Goal: Information Seeking & Learning: Learn about a topic

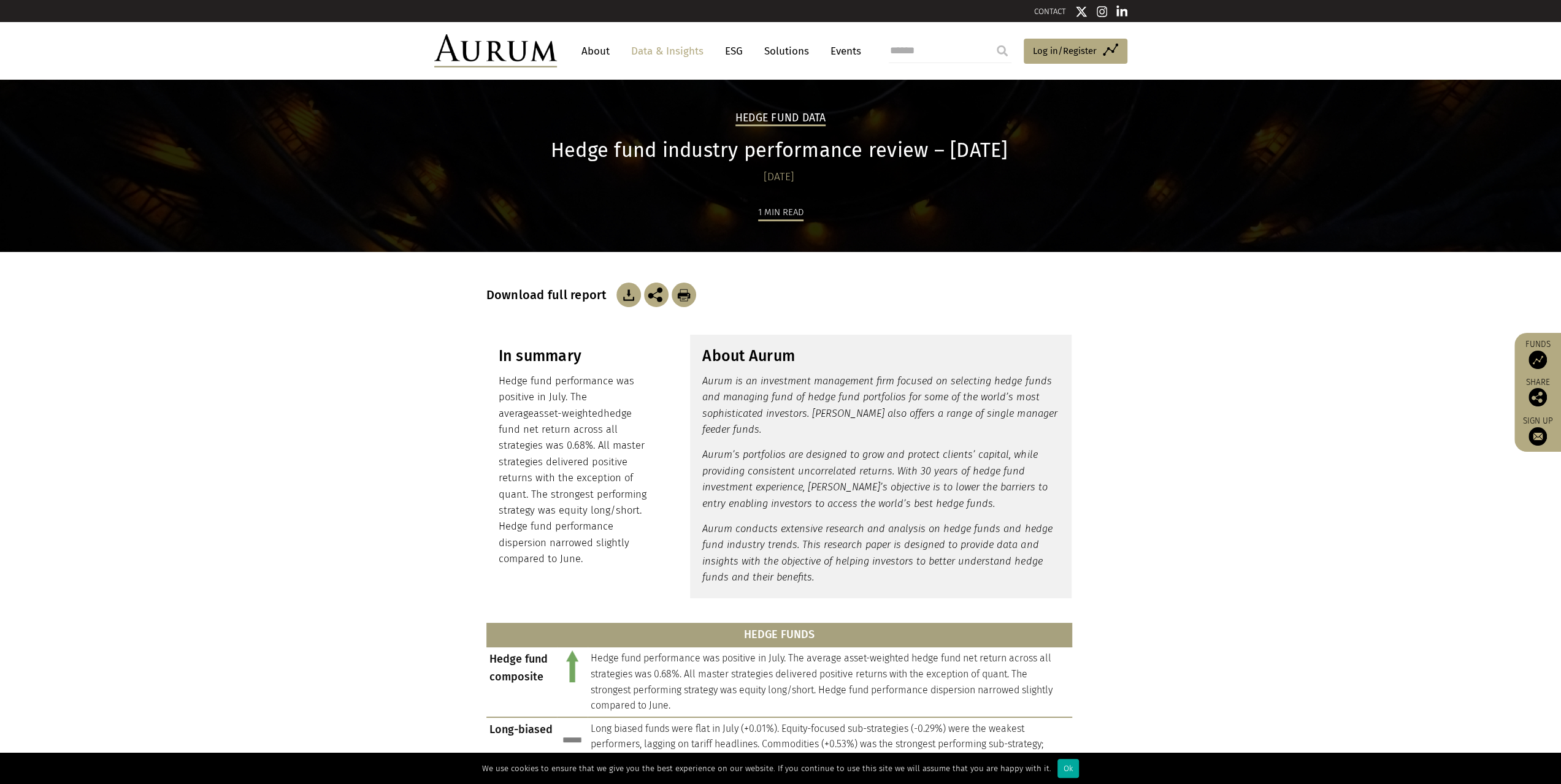
click at [1055, 12] on link "CONTACT" at bounding box center [1050, 12] width 32 height 9
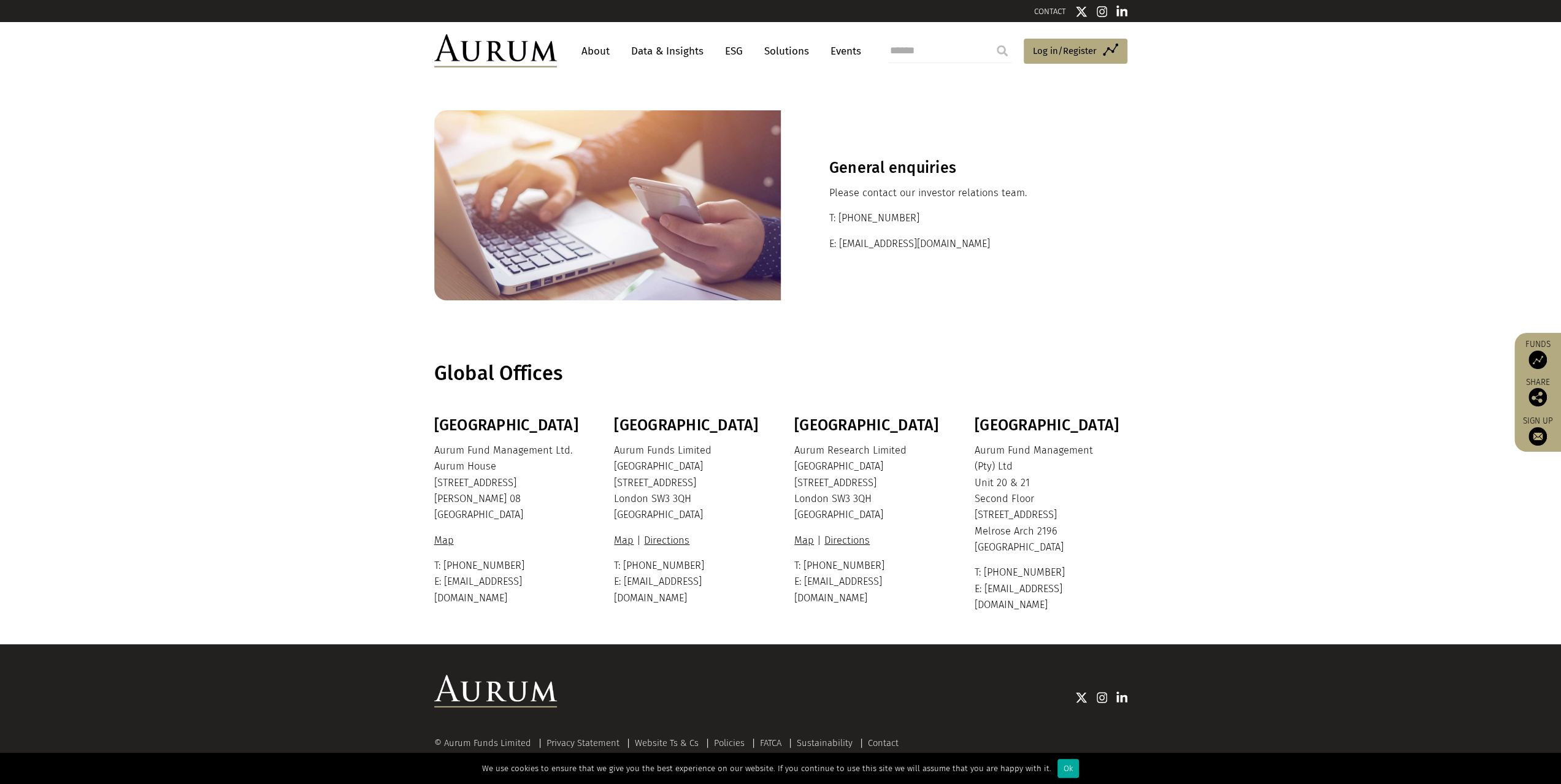
scroll to position [6, 0]
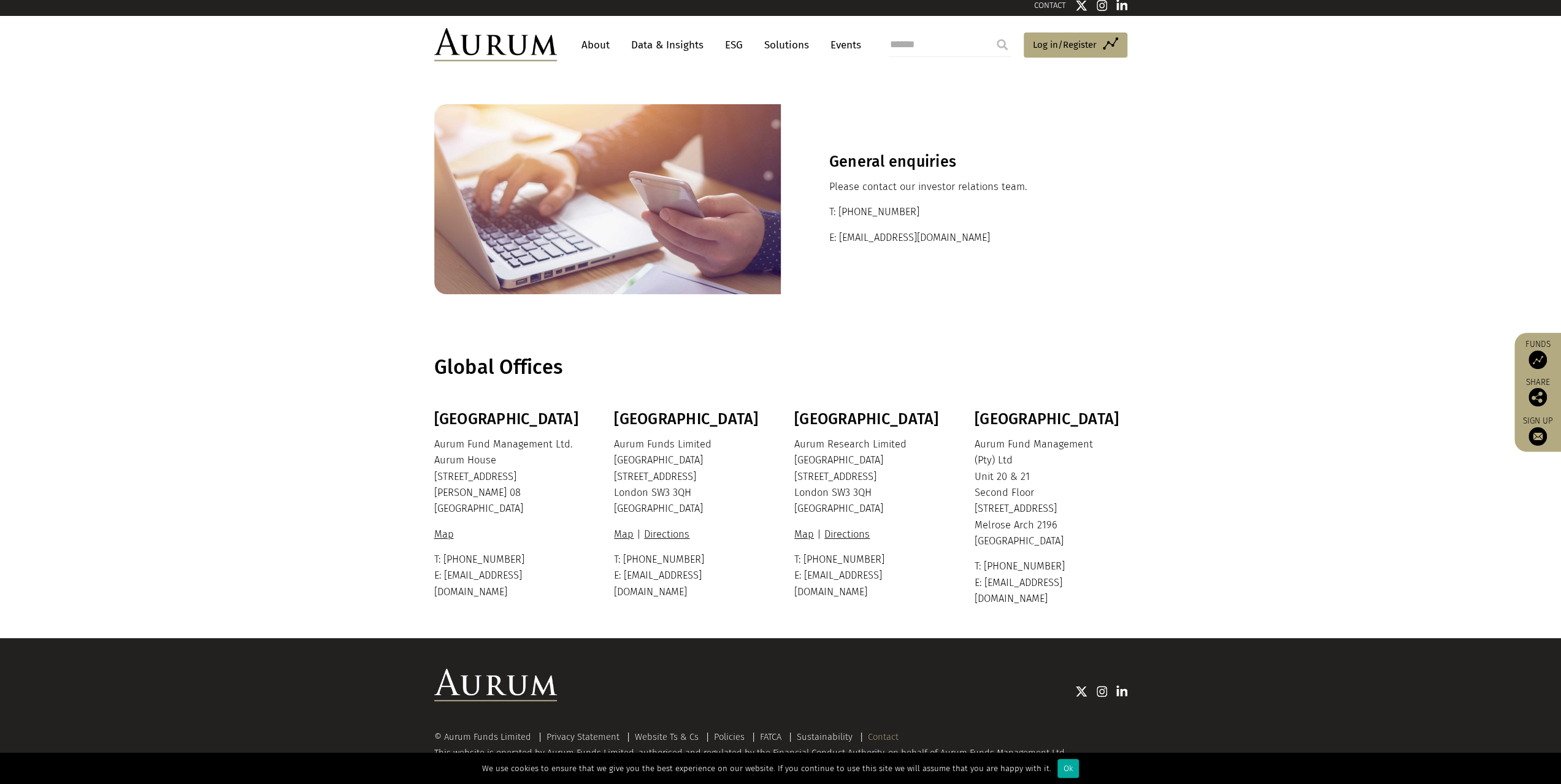
click at [880, 732] on link "Contact" at bounding box center [884, 737] width 31 height 11
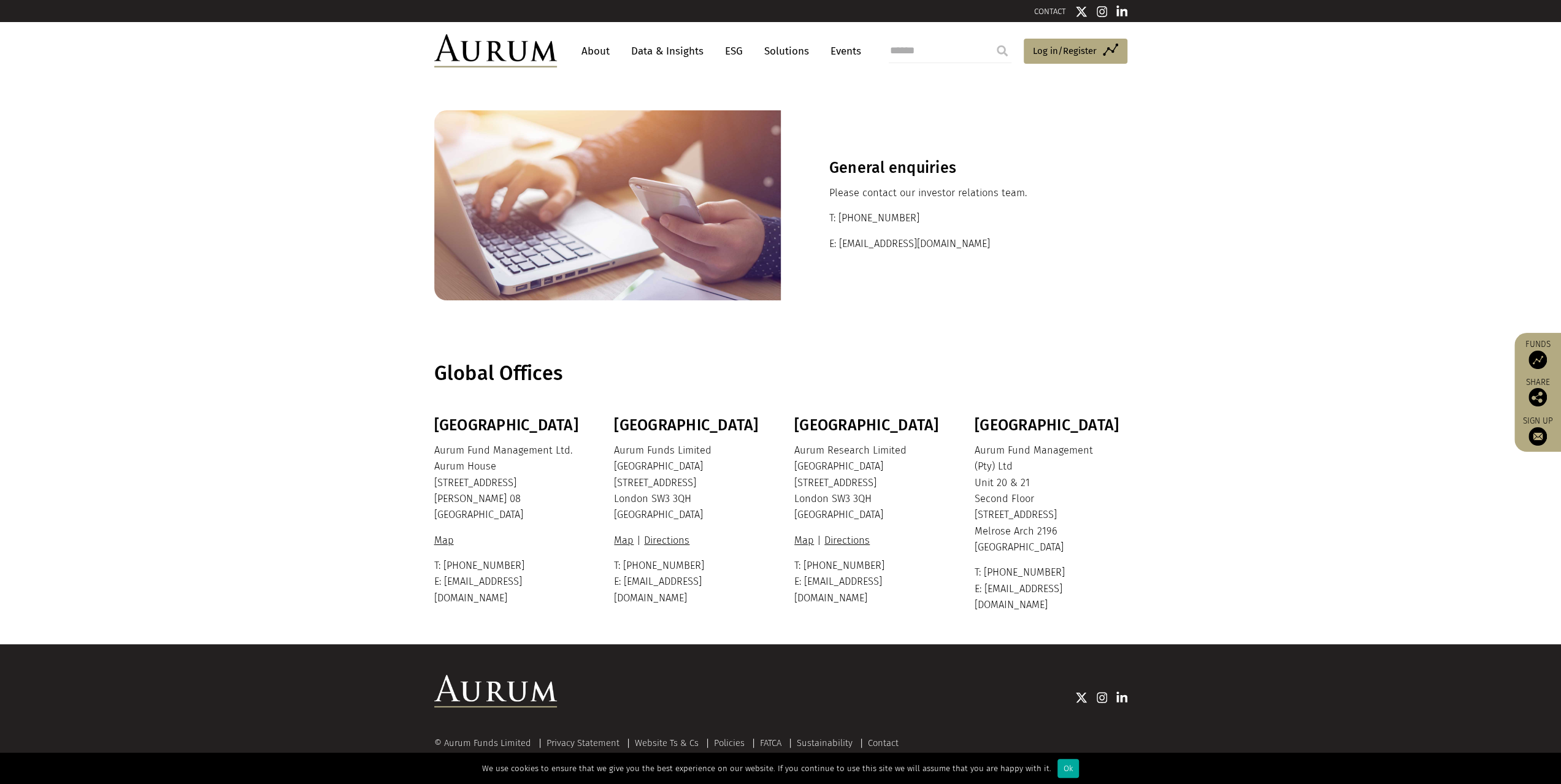
click at [591, 51] on link "About" at bounding box center [595, 51] width 40 height 22
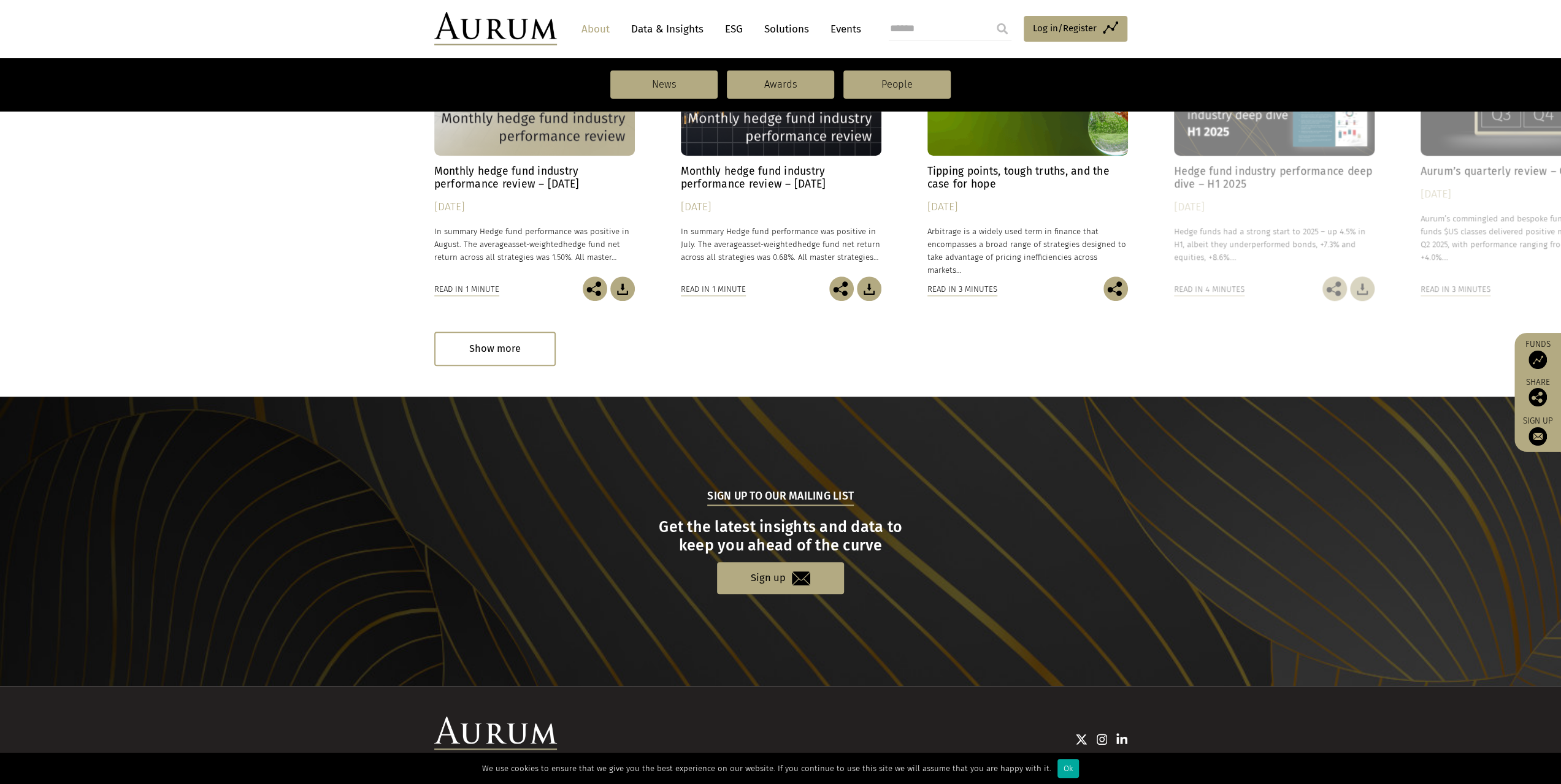
scroll to position [1045, 0]
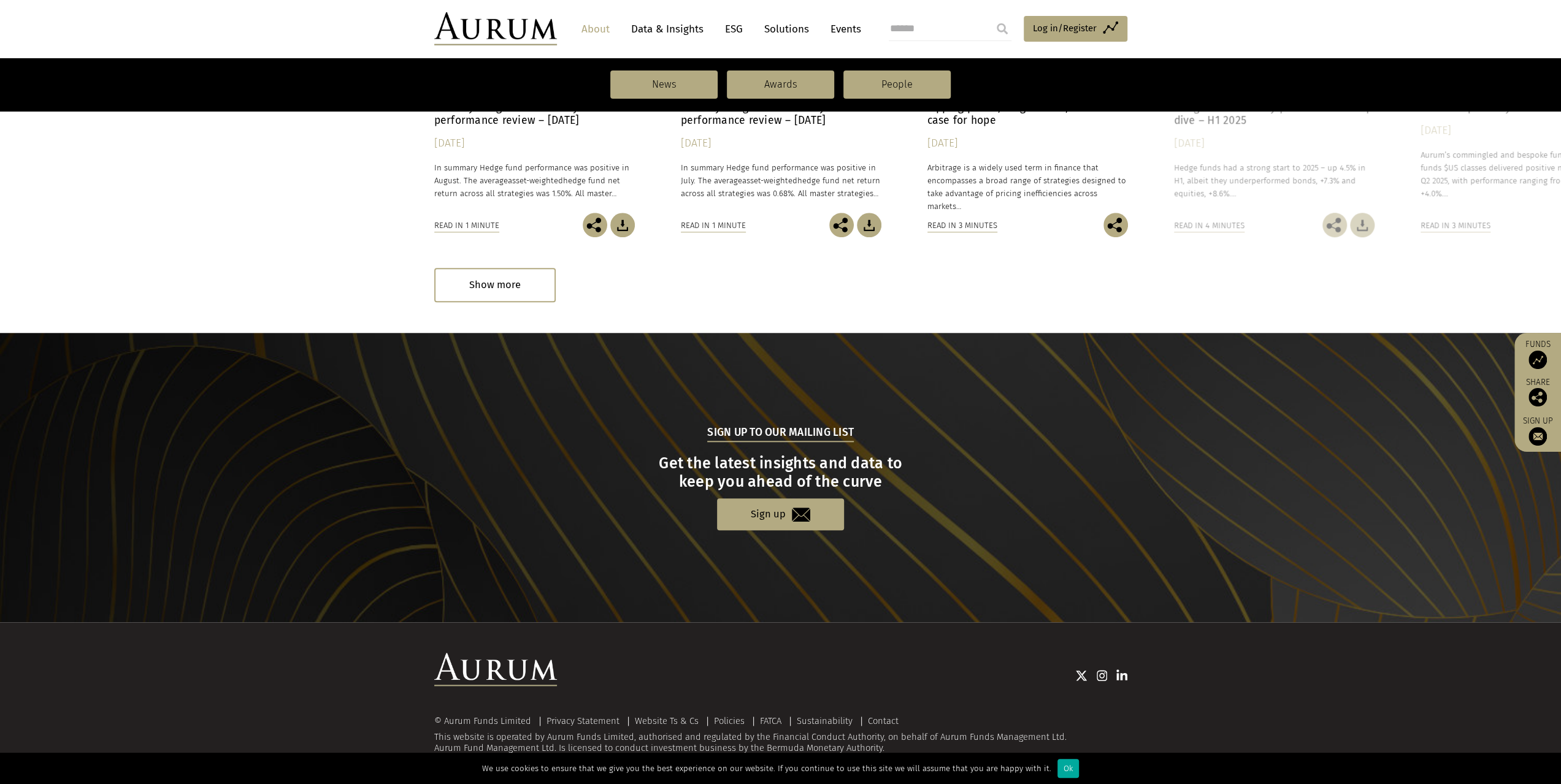
click at [681, 28] on link "Data & Insights" at bounding box center [667, 29] width 85 height 22
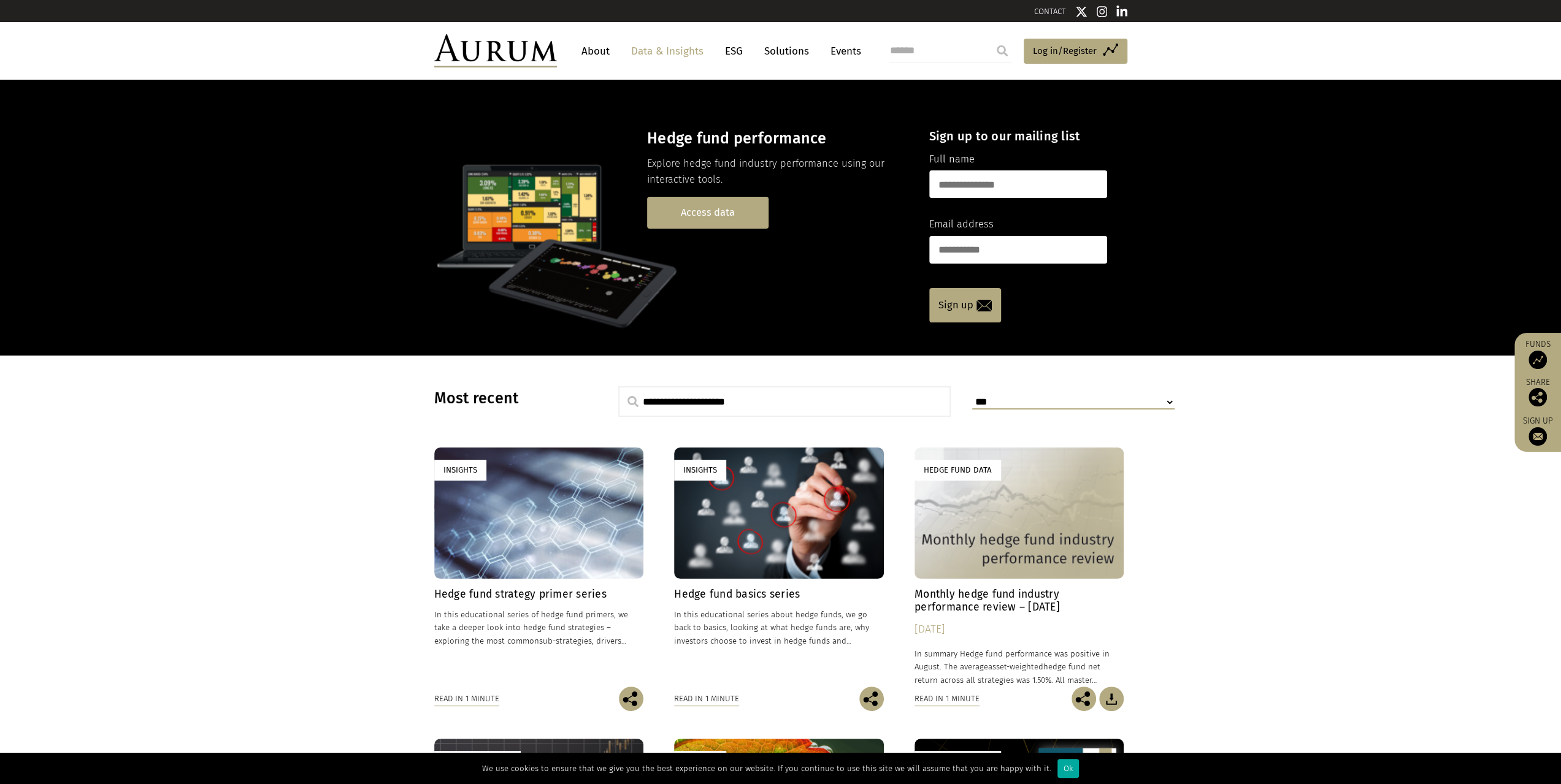
click at [702, 212] on link "Access data" at bounding box center [708, 212] width 122 height 31
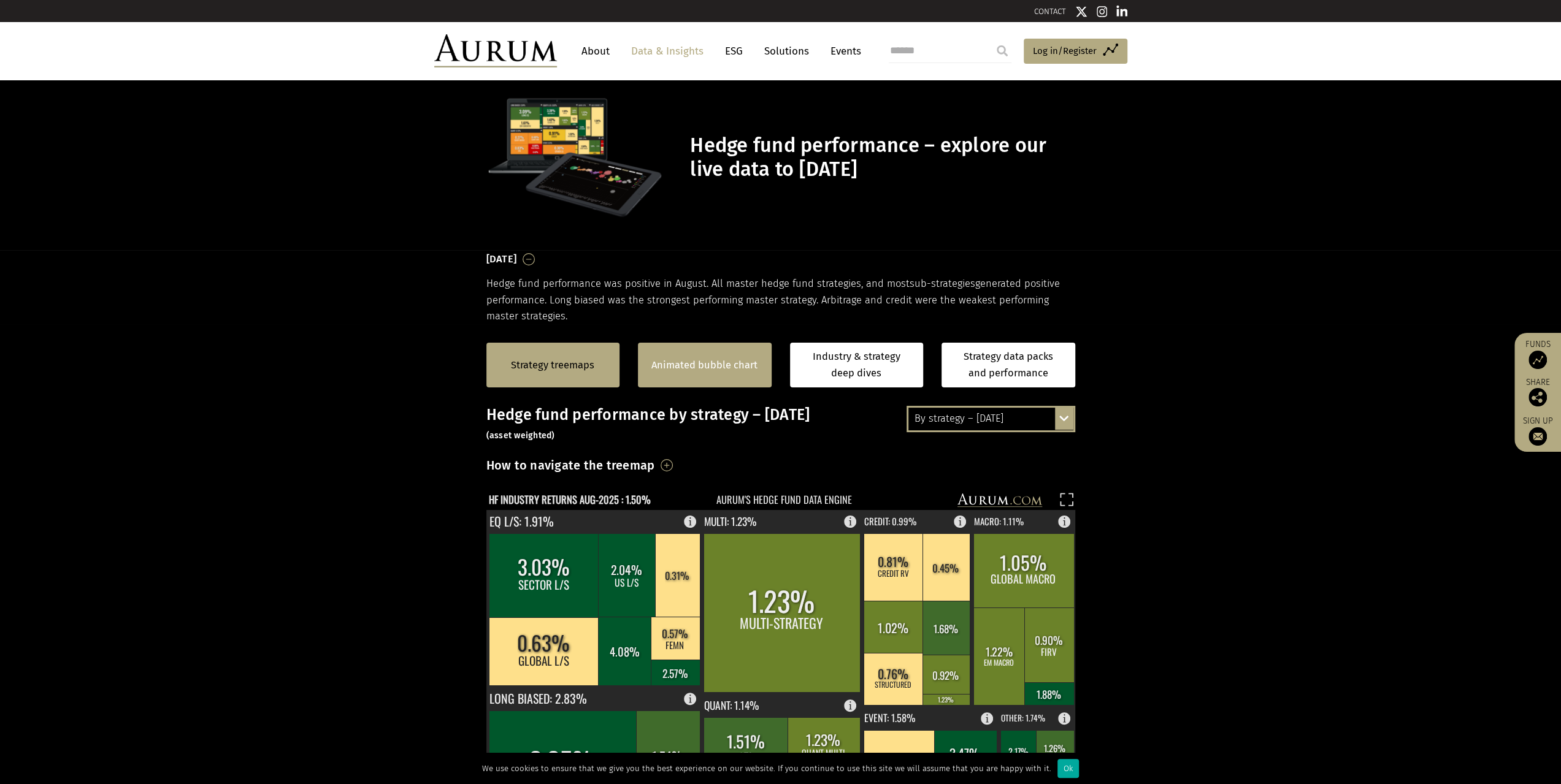
click at [691, 373] on div "Animated bubble chart" at bounding box center [704, 365] width 134 height 45
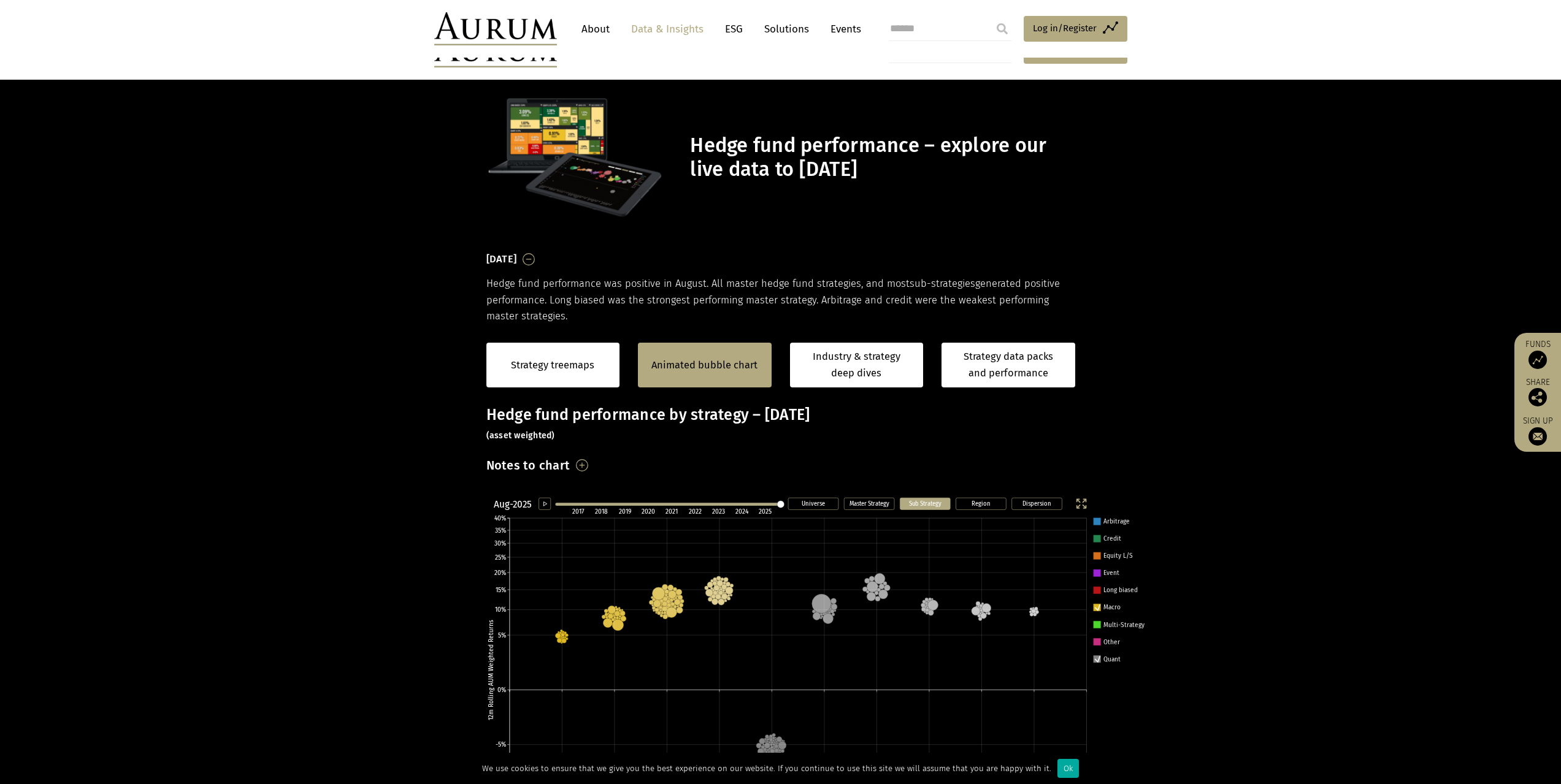
click at [1097, 656] on icon at bounding box center [1097, 659] width 5 height 6
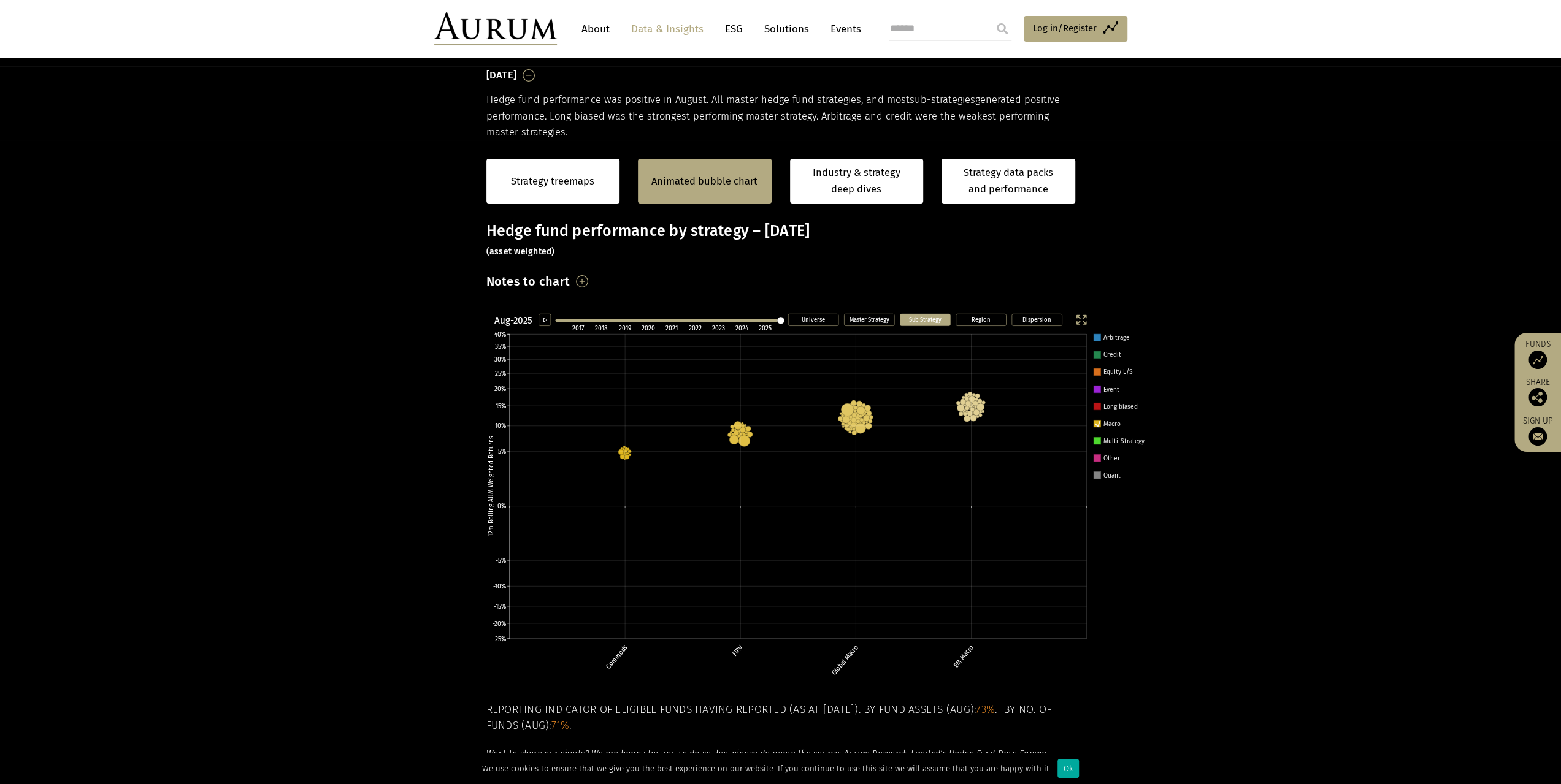
click at [1097, 476] on rect at bounding box center [1096, 475] width 7 height 7
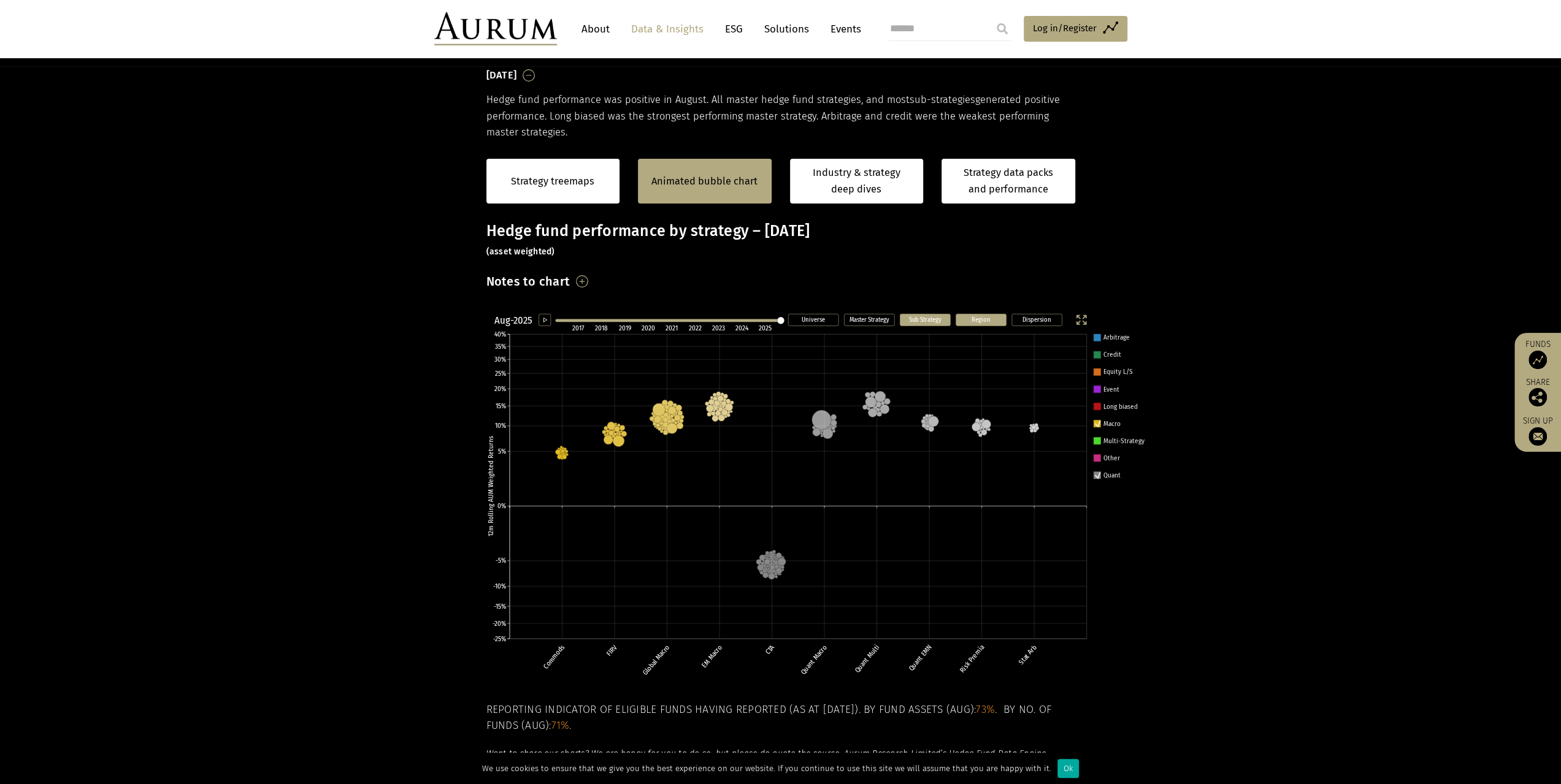
click at [987, 318] on text "Region" at bounding box center [981, 319] width 19 height 8
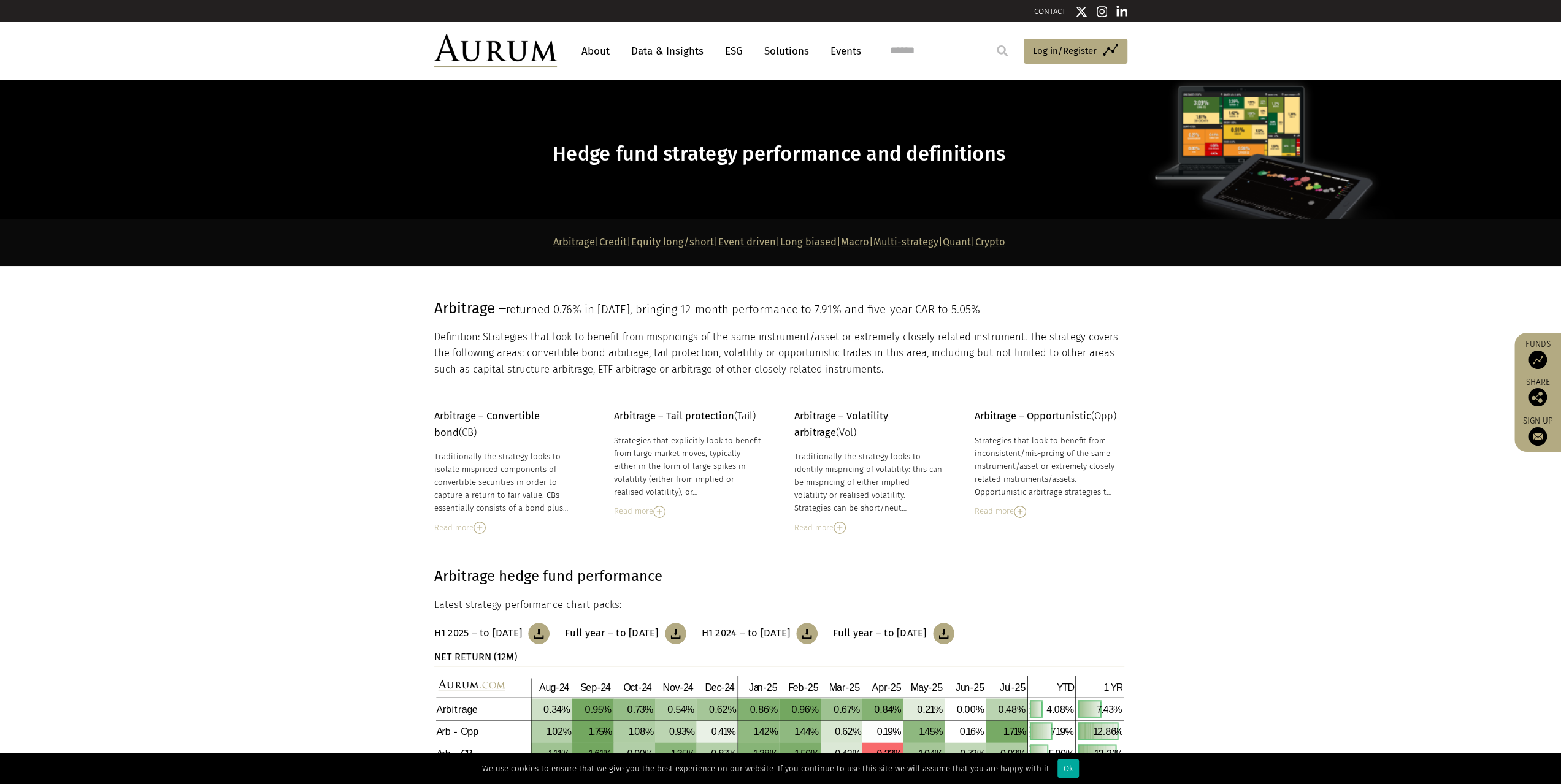
click at [869, 242] on link "Macro" at bounding box center [855, 242] width 28 height 12
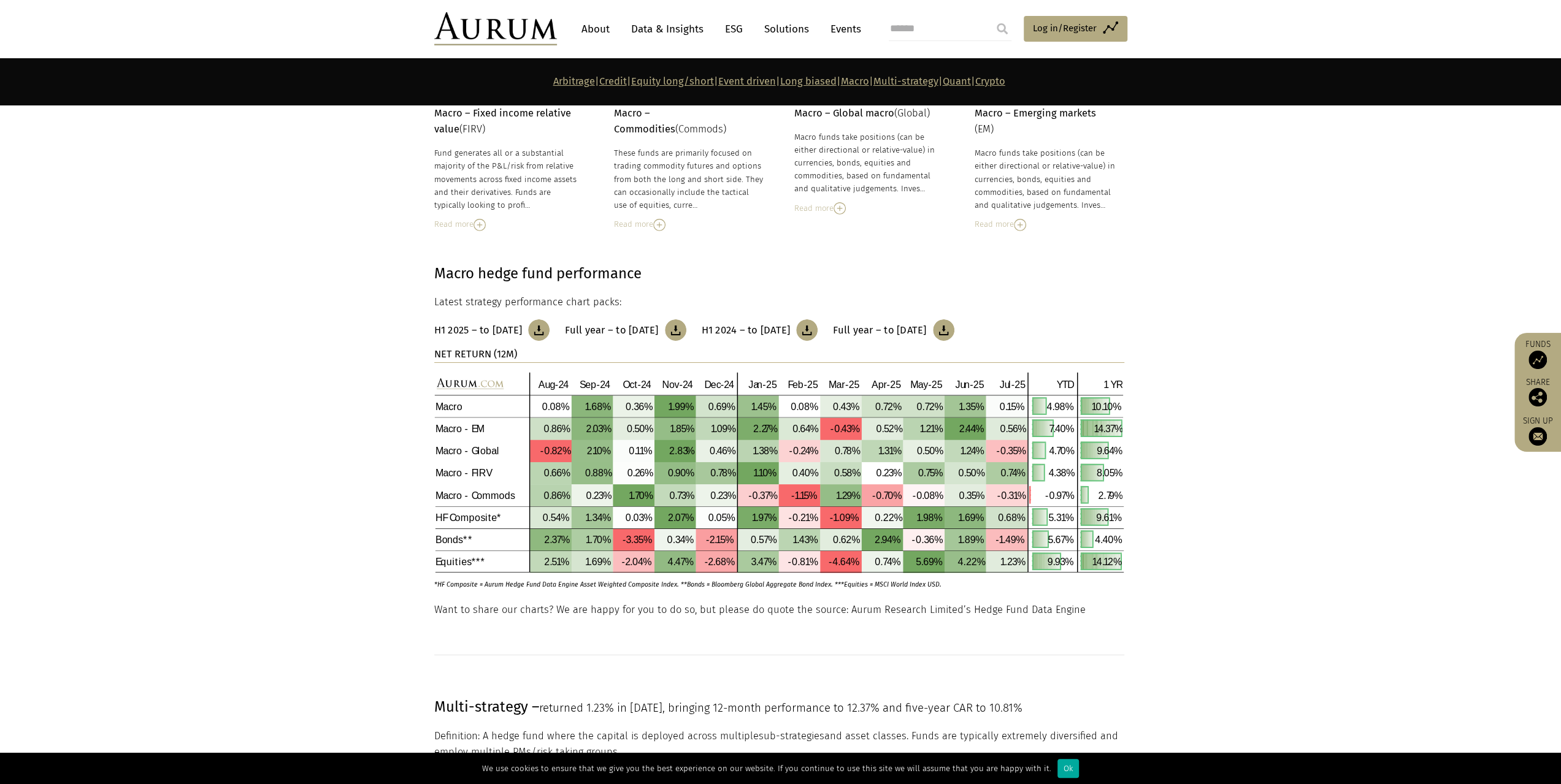
scroll to position [4112, 0]
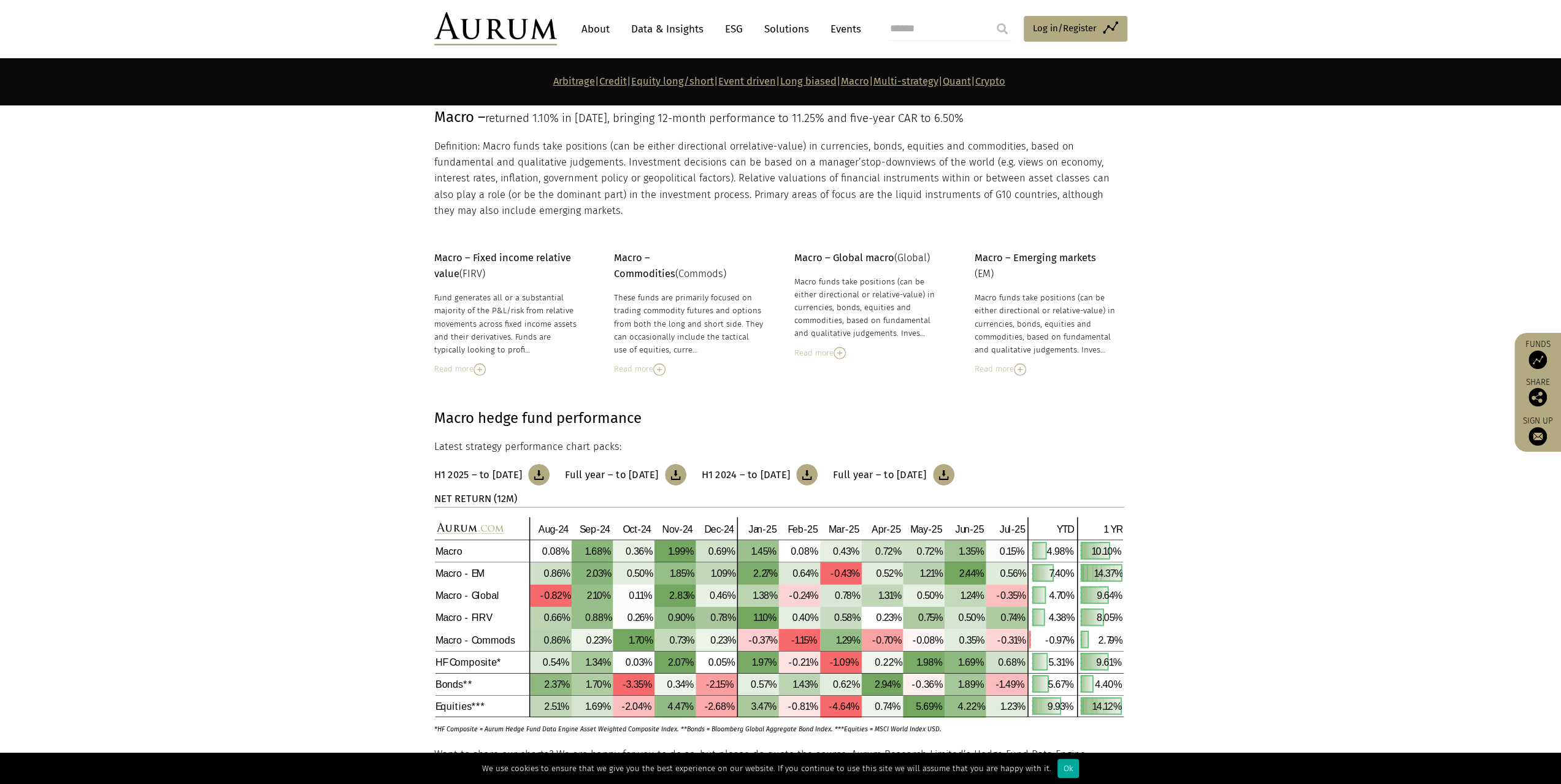
click at [869, 81] on link "Macro" at bounding box center [855, 81] width 28 height 12
click at [841, 353] on img at bounding box center [839, 354] width 12 height 12
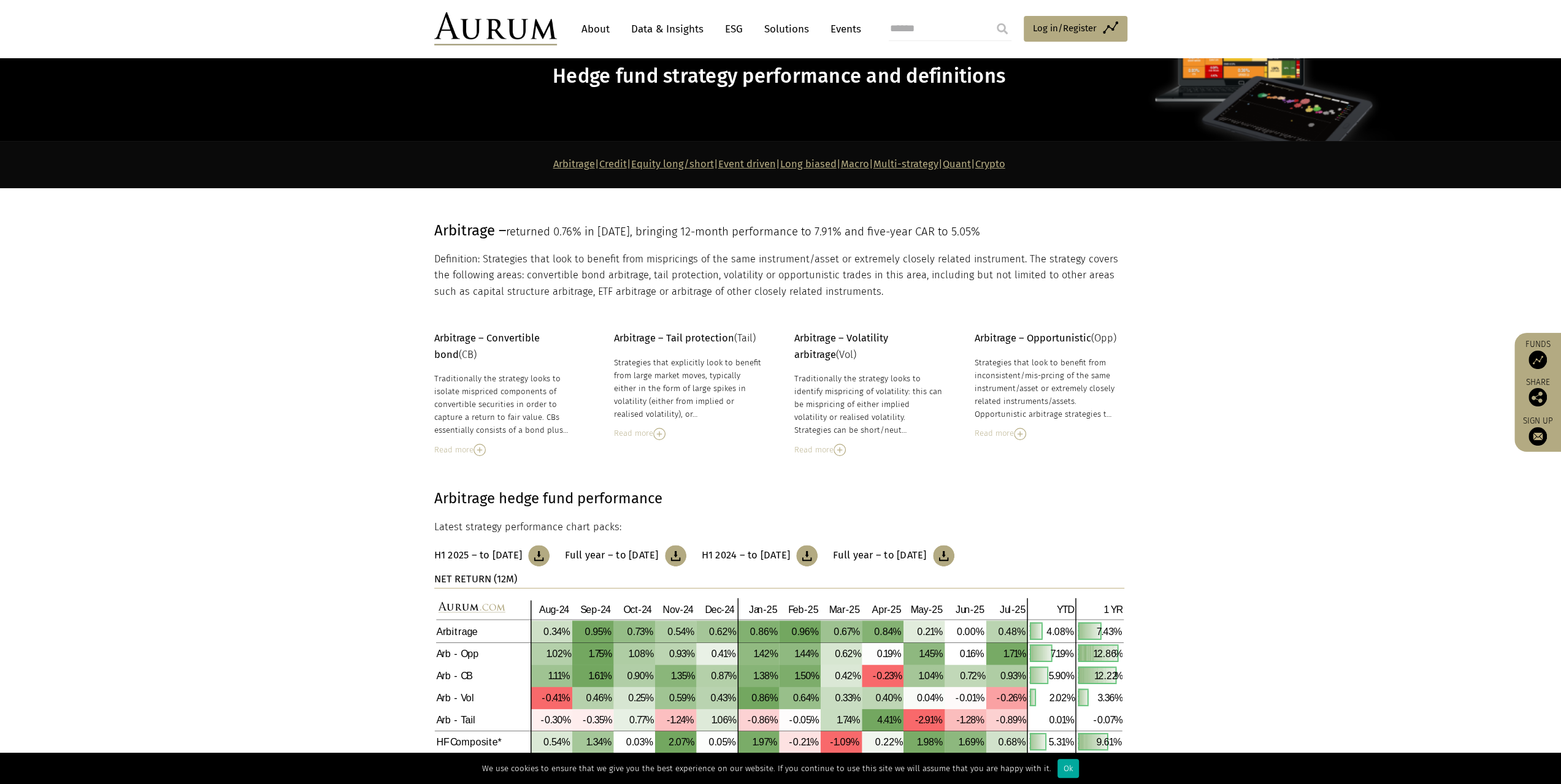
scroll to position [0, 0]
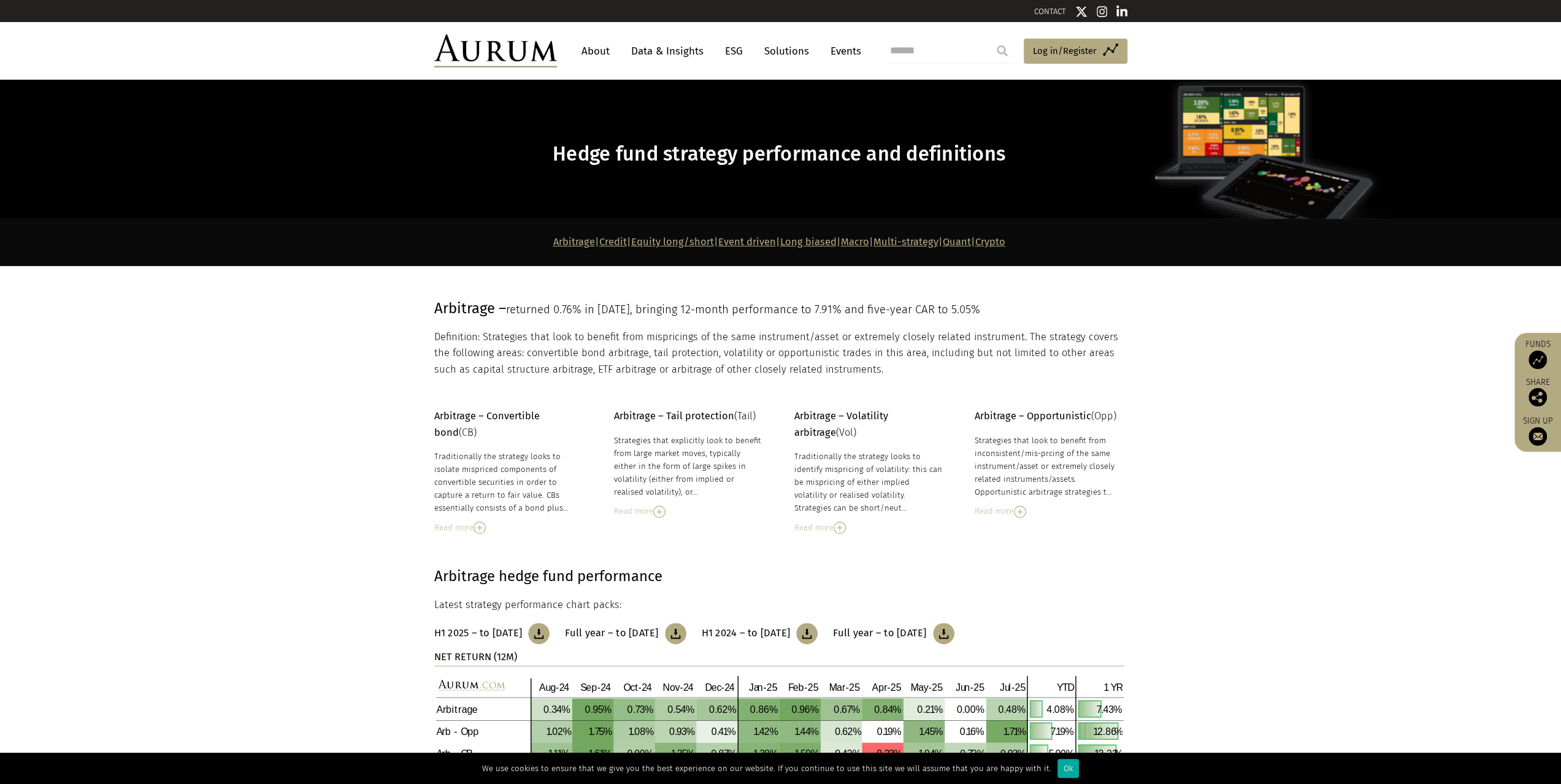
click at [674, 51] on link "Data & Insights" at bounding box center [667, 51] width 85 height 22
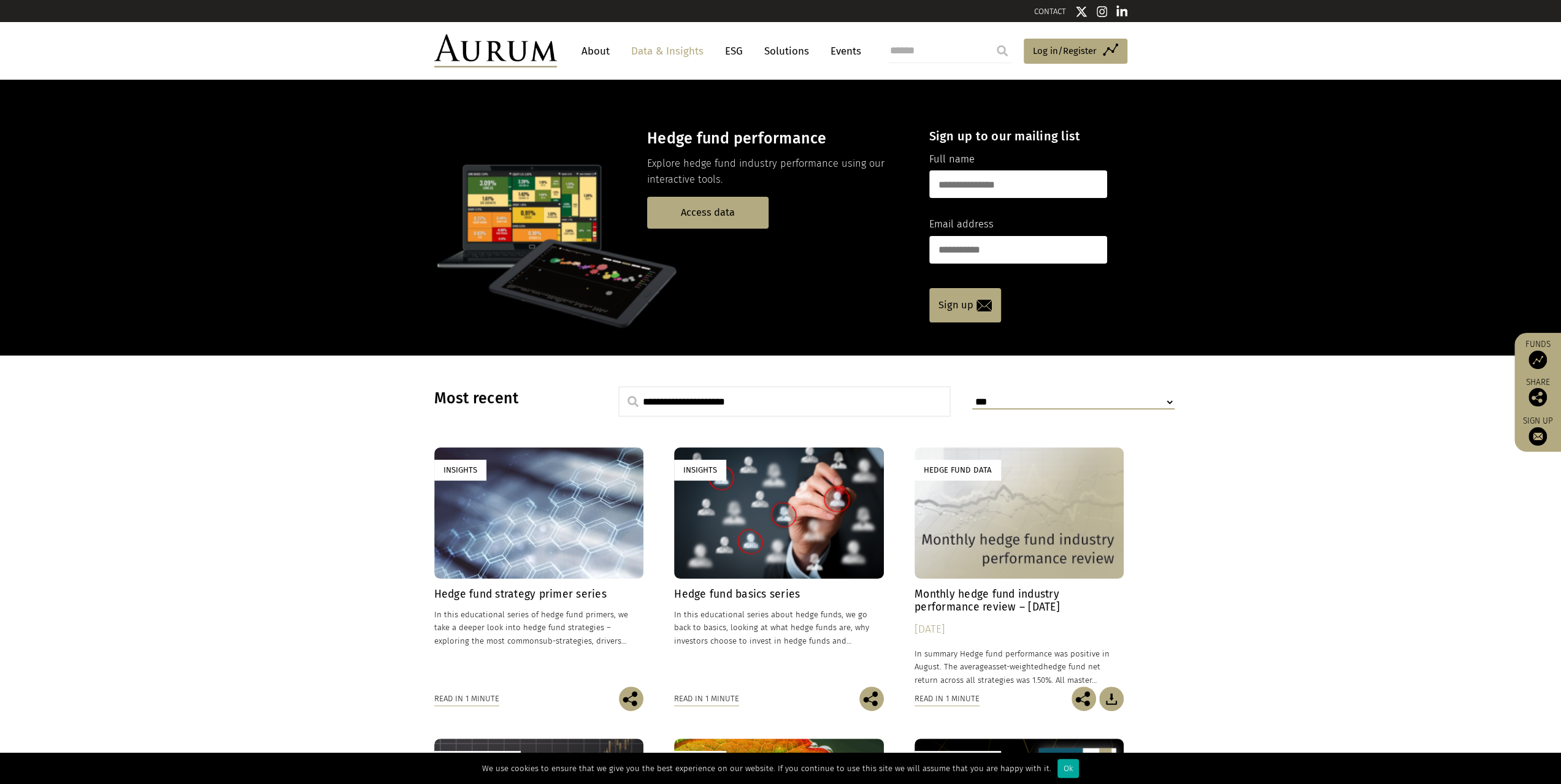
click at [780, 44] on link "Solutions" at bounding box center [786, 51] width 57 height 22
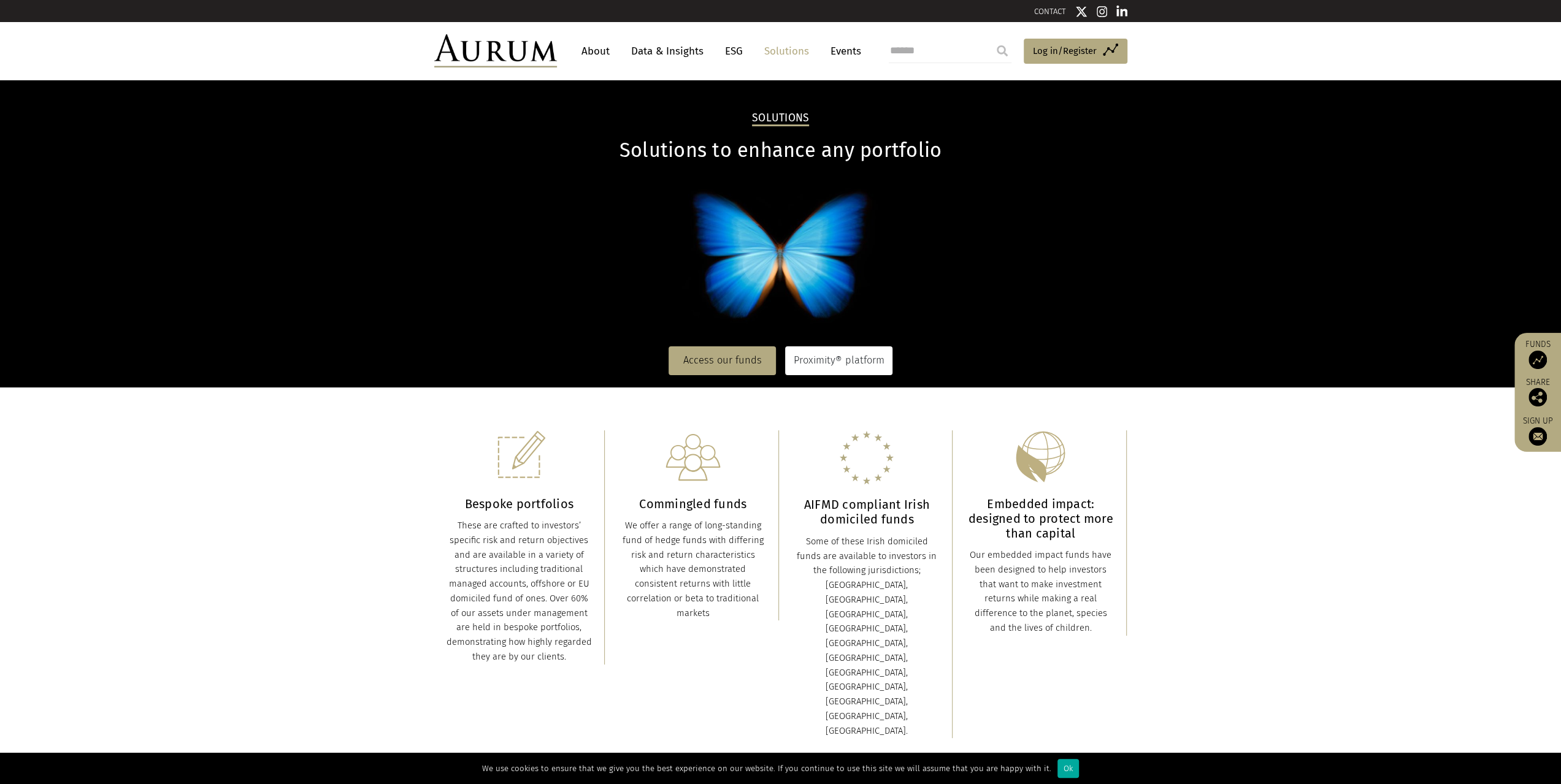
click at [859, 356] on link "Proximity® platform" at bounding box center [839, 360] width 108 height 28
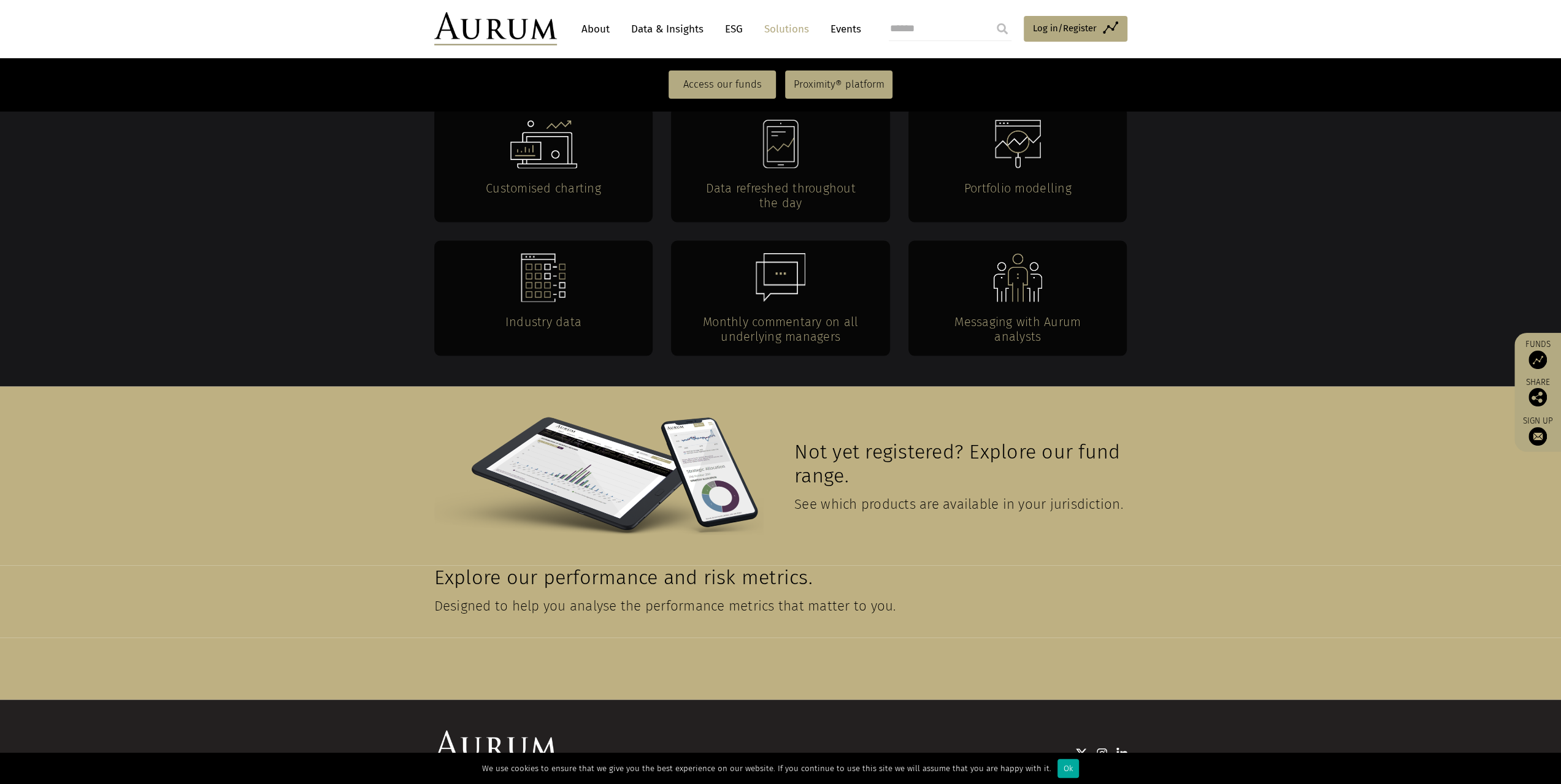
scroll to position [2465, 0]
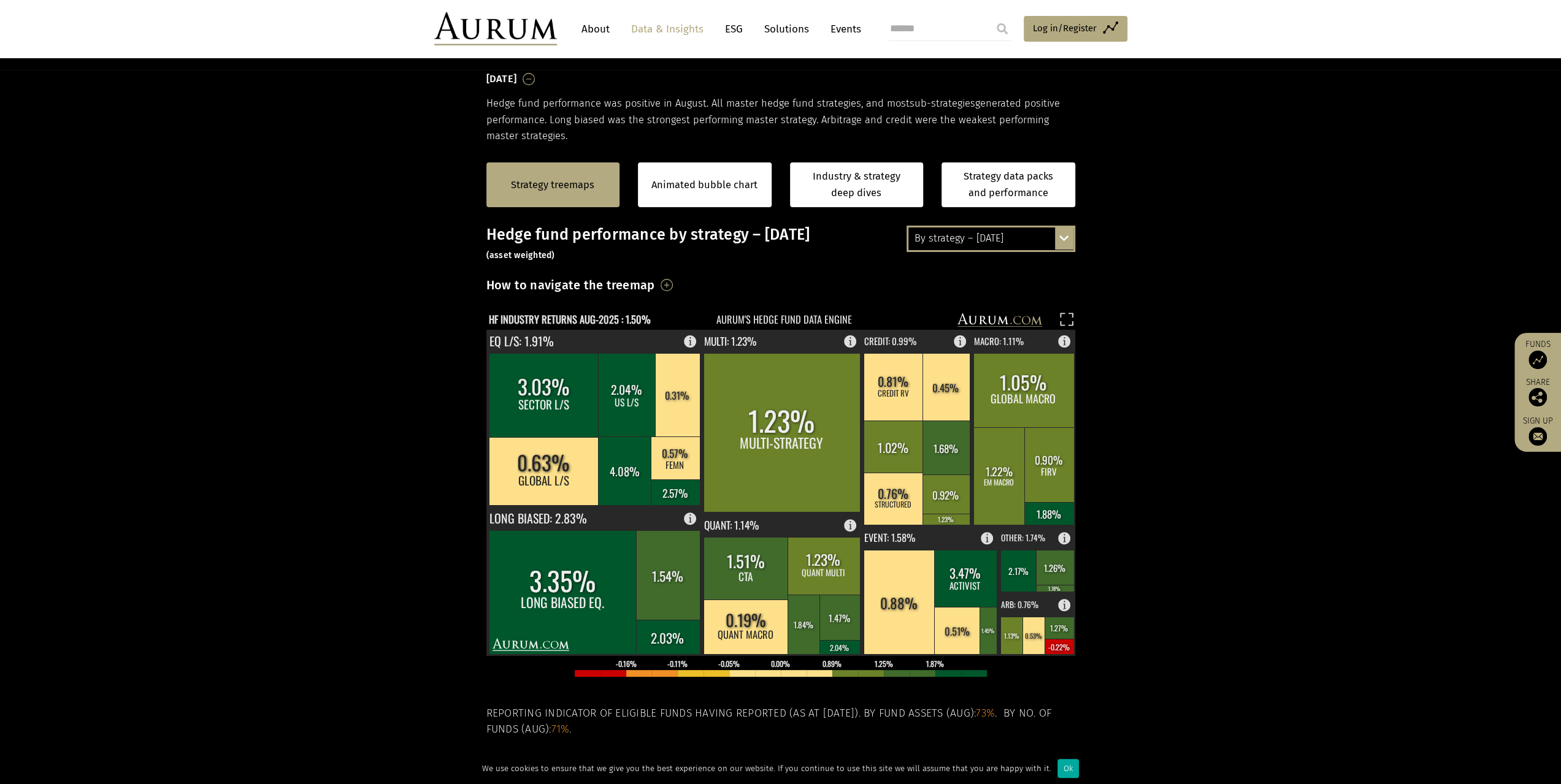
scroll to position [184, 0]
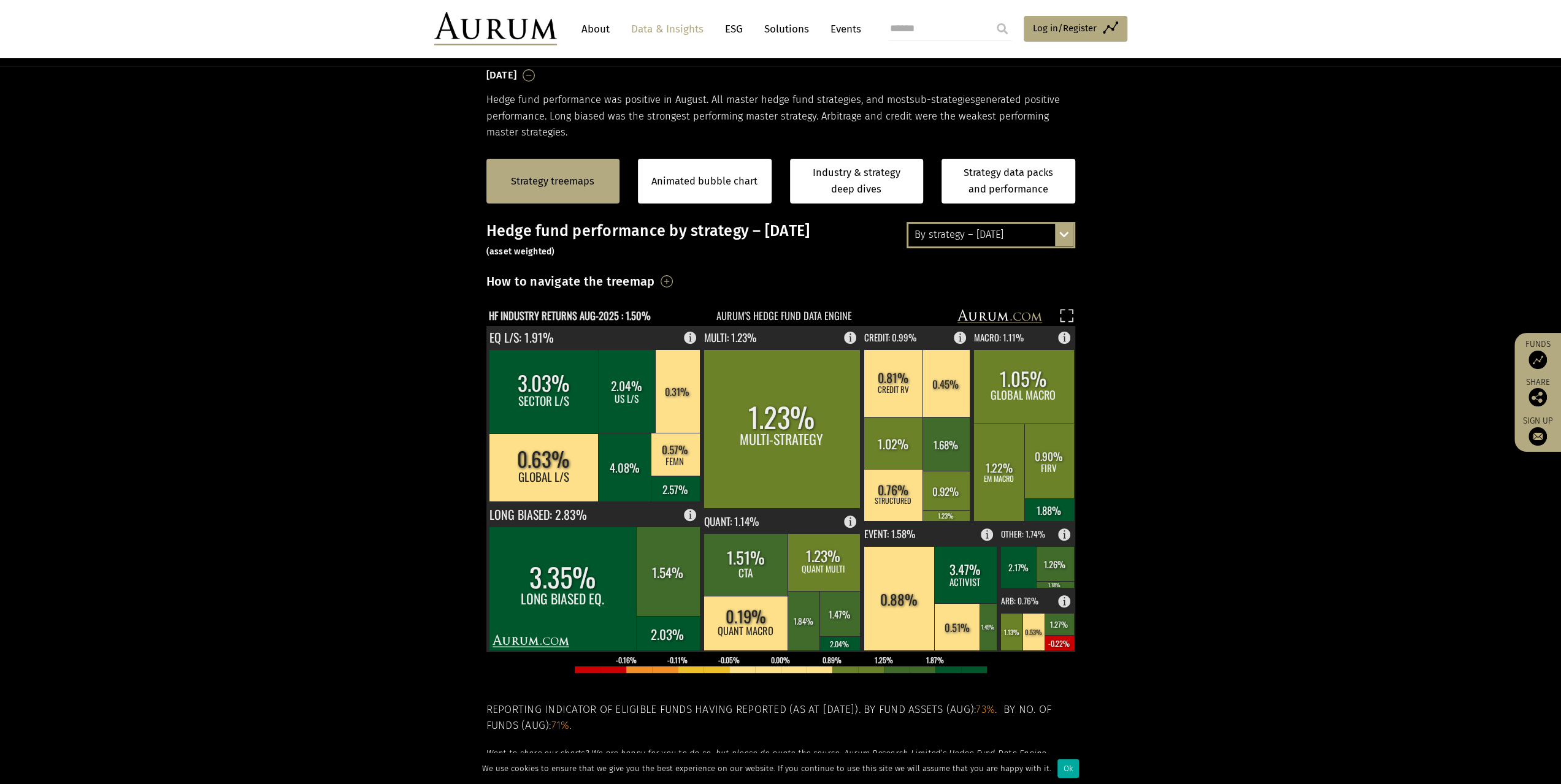
click at [1067, 231] on div "By strategy – August 2025 By strategy – August 2025 By strategy – year to date …" at bounding box center [991, 235] width 168 height 26
click at [1011, 275] on div "By strategy – year to date" at bounding box center [991, 280] width 165 height 22
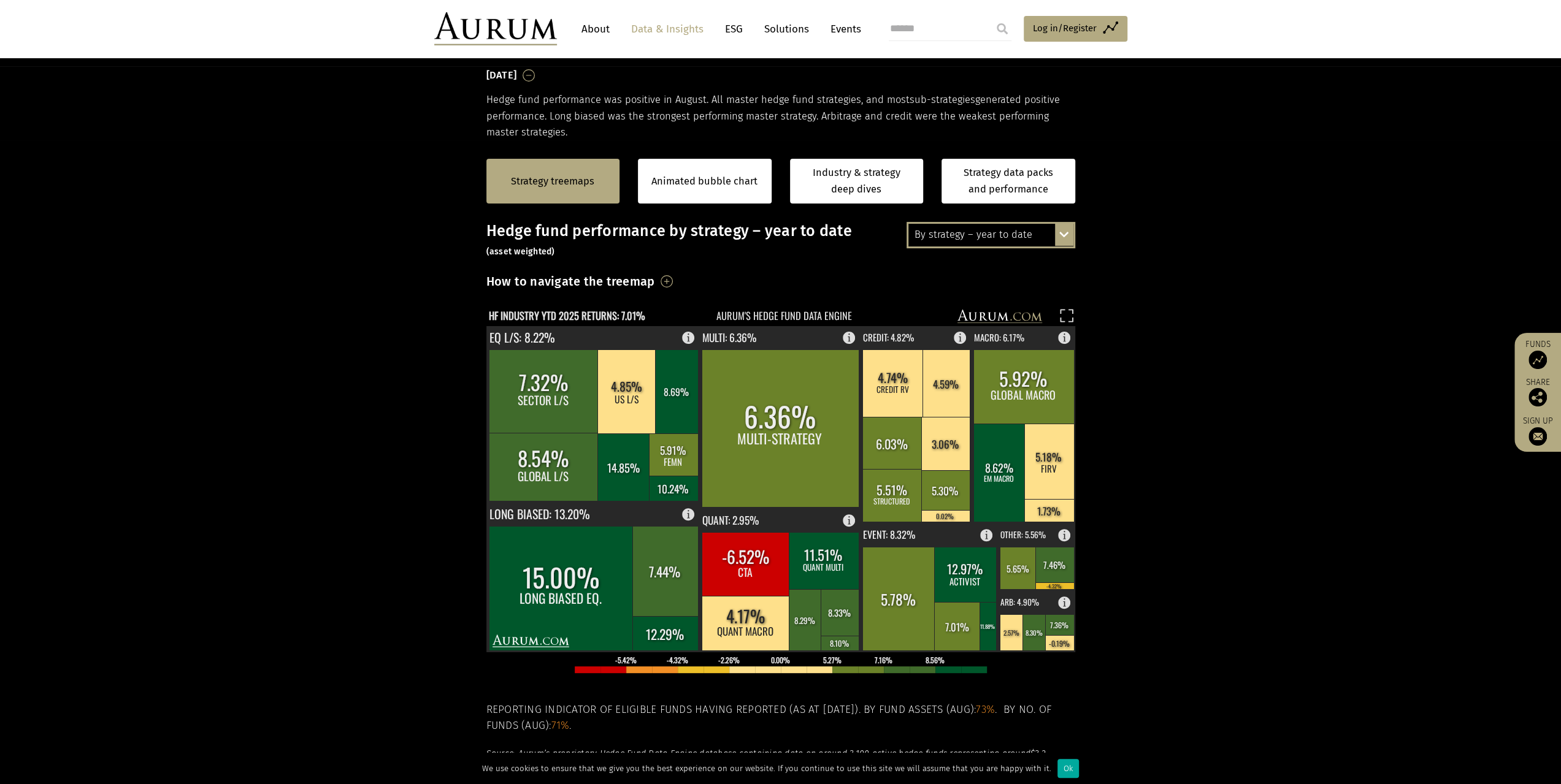
click at [655, 277] on h3 "How to navigate the treemap" at bounding box center [570, 281] width 168 height 21
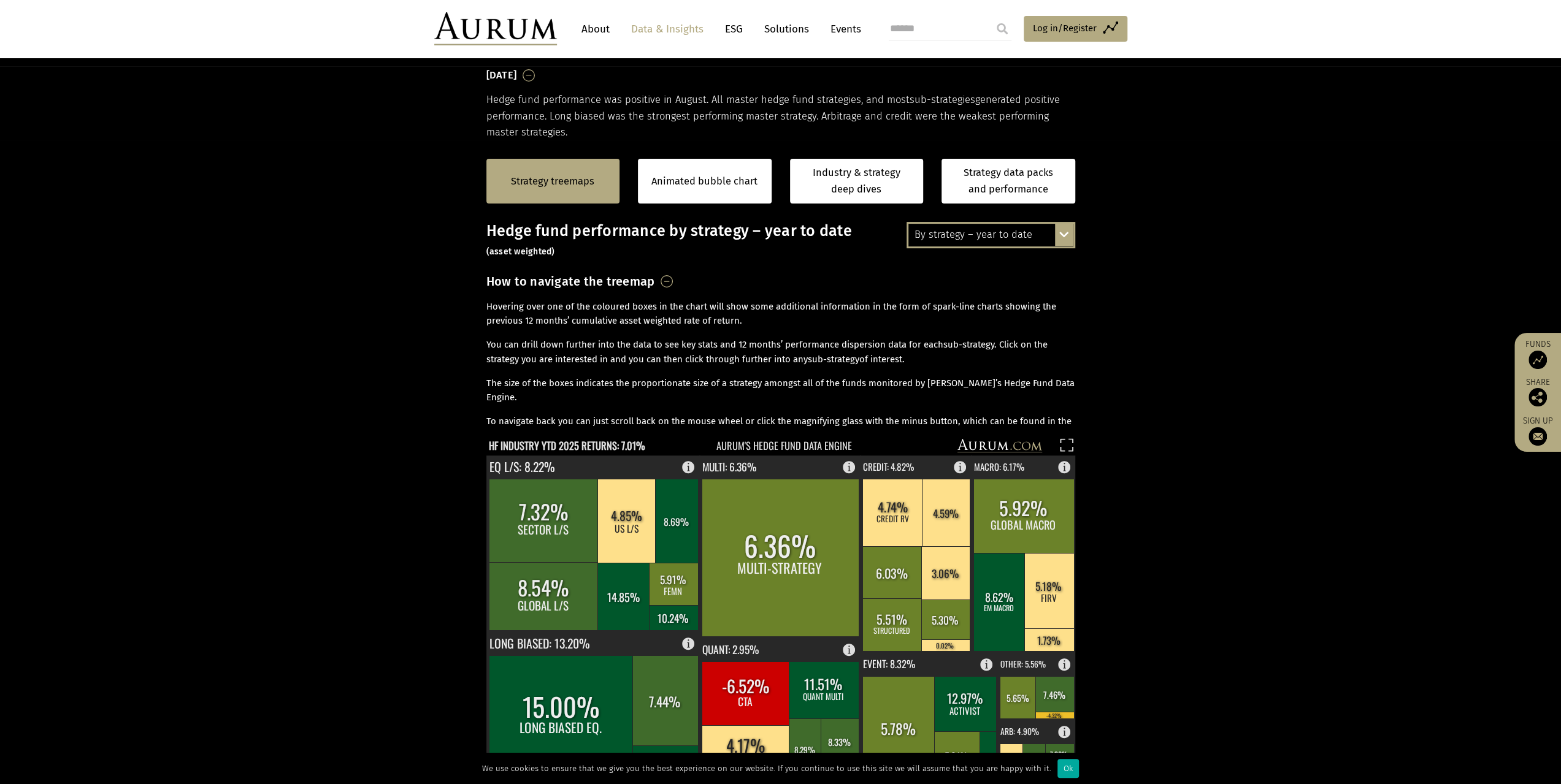
click at [655, 278] on h3 "How to navigate the treemap" at bounding box center [570, 281] width 168 height 21
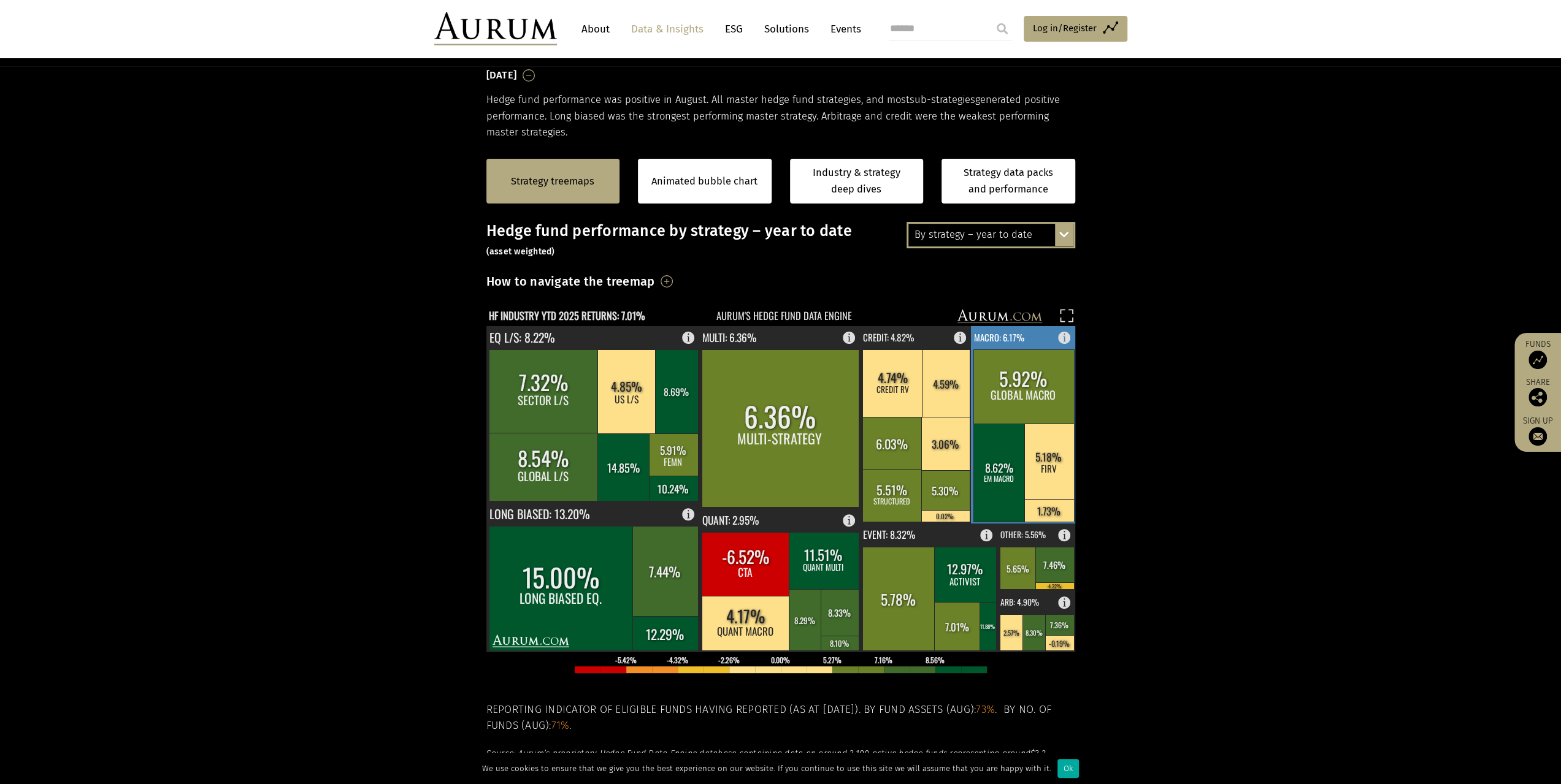
click at [1054, 401] on rect at bounding box center [1023, 387] width 101 height 74
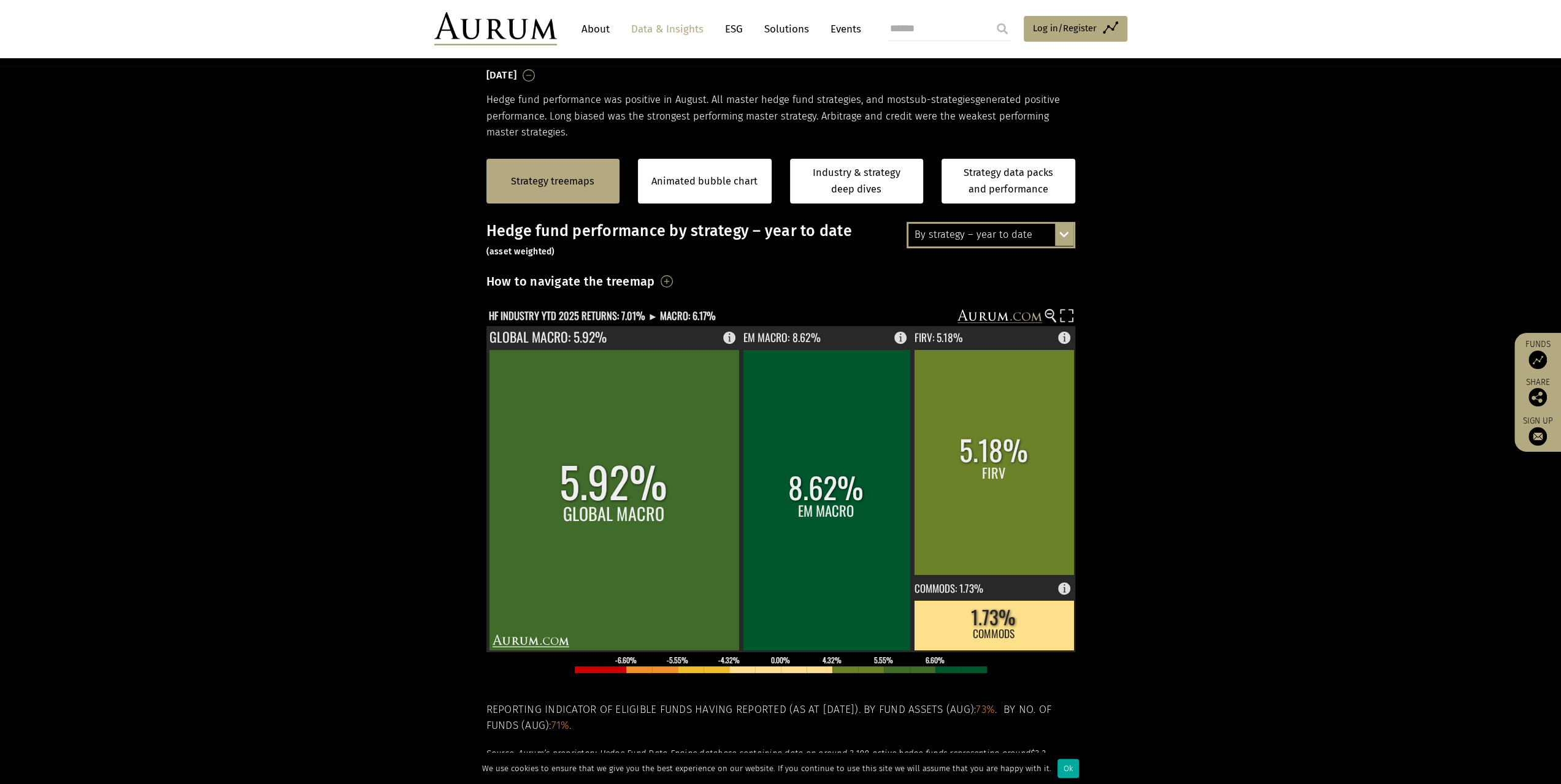
click at [1064, 237] on div "By strategy – year to date By strategy – [DATE] By strategy – year to date 2016…" at bounding box center [991, 235] width 168 height 26
click at [954, 292] on div "2016 – [DATE]" at bounding box center [991, 301] width 165 height 22
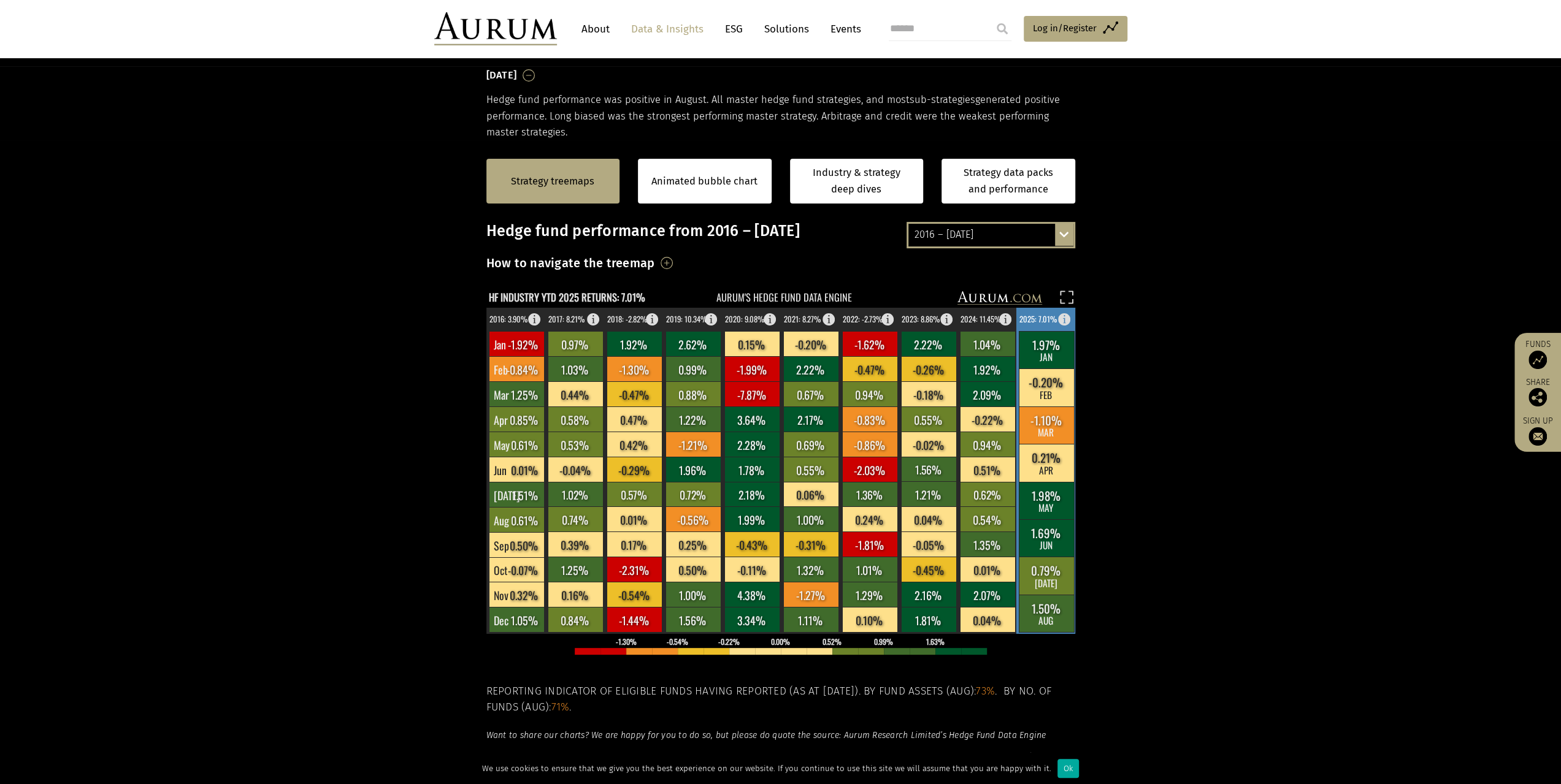
click at [1050, 323] on text "2025: 7.01%" at bounding box center [1038, 319] width 37 height 12
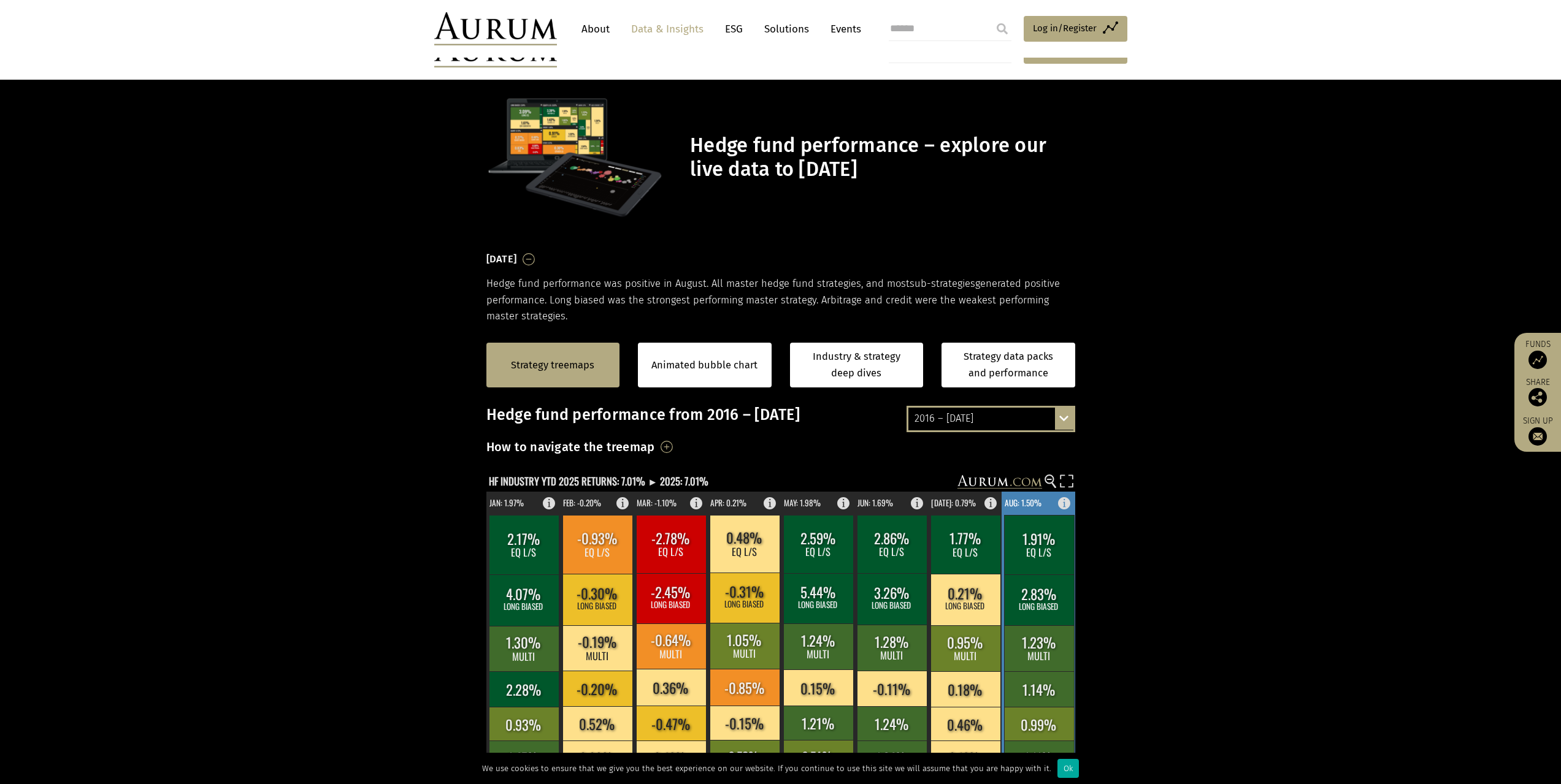
scroll to position [184, 0]
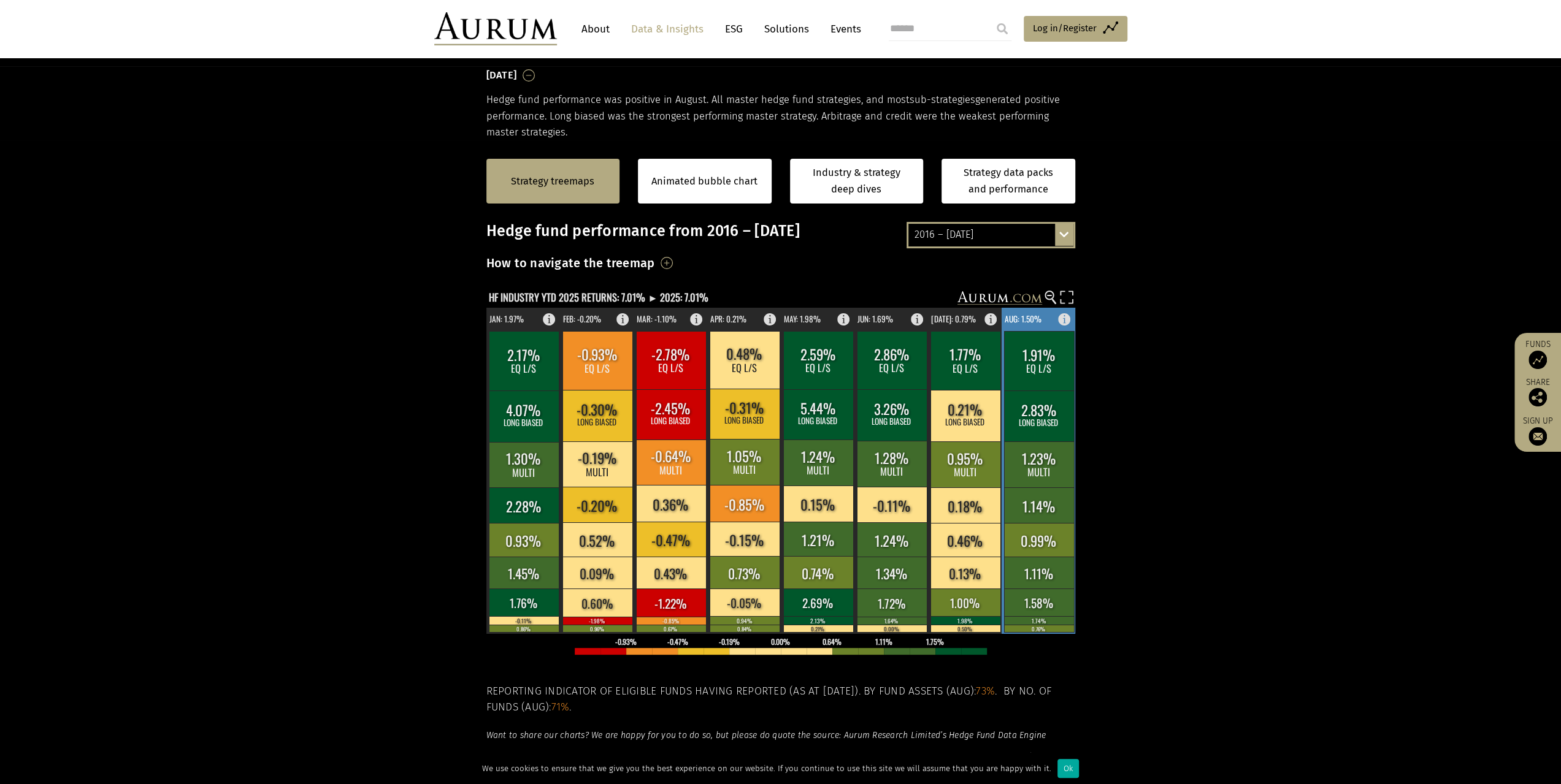
click at [1046, 314] on rect at bounding box center [1039, 471] width 75 height 326
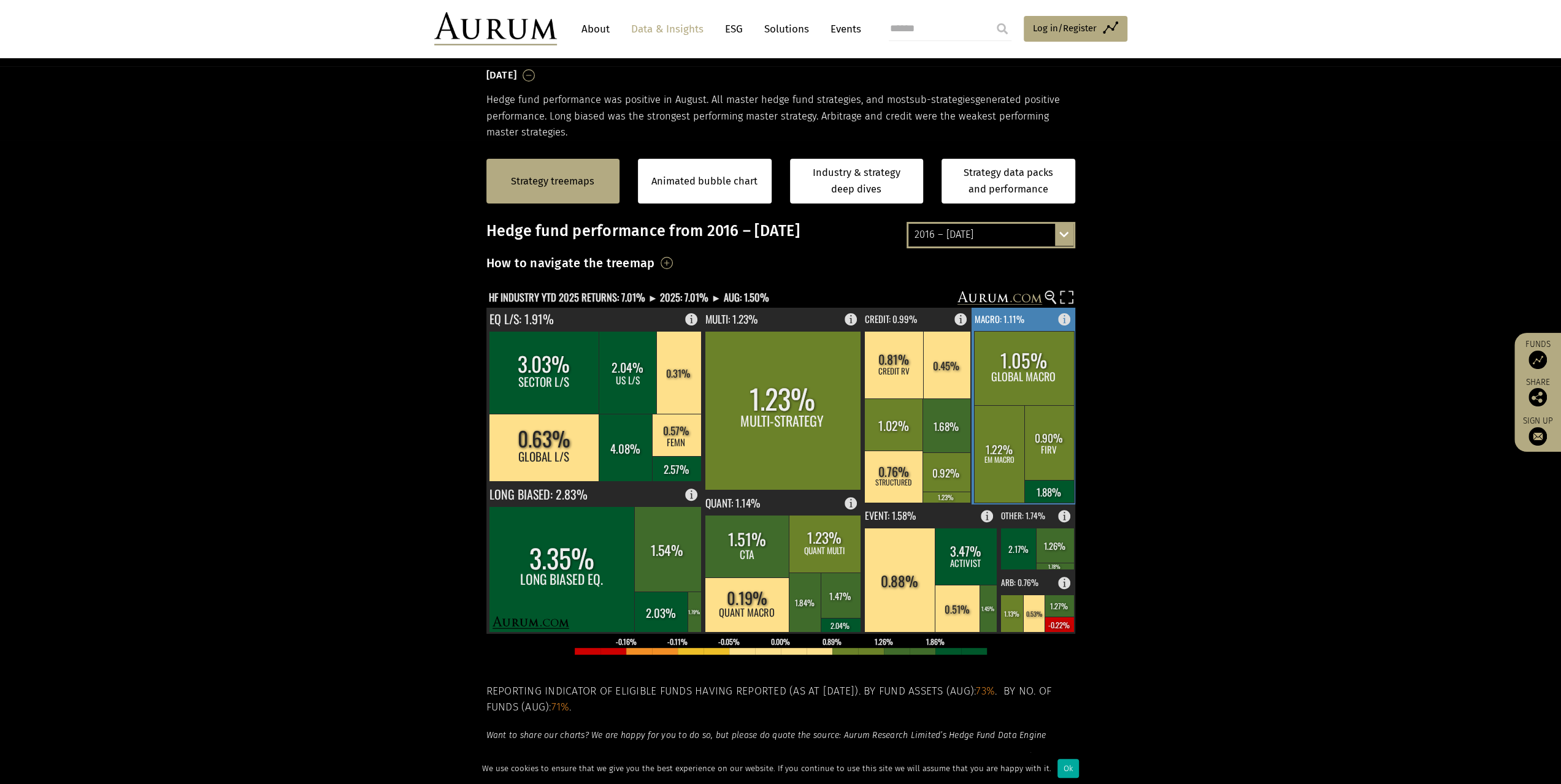
click at [1064, 322] on rect at bounding box center [1068, 316] width 15 height 17
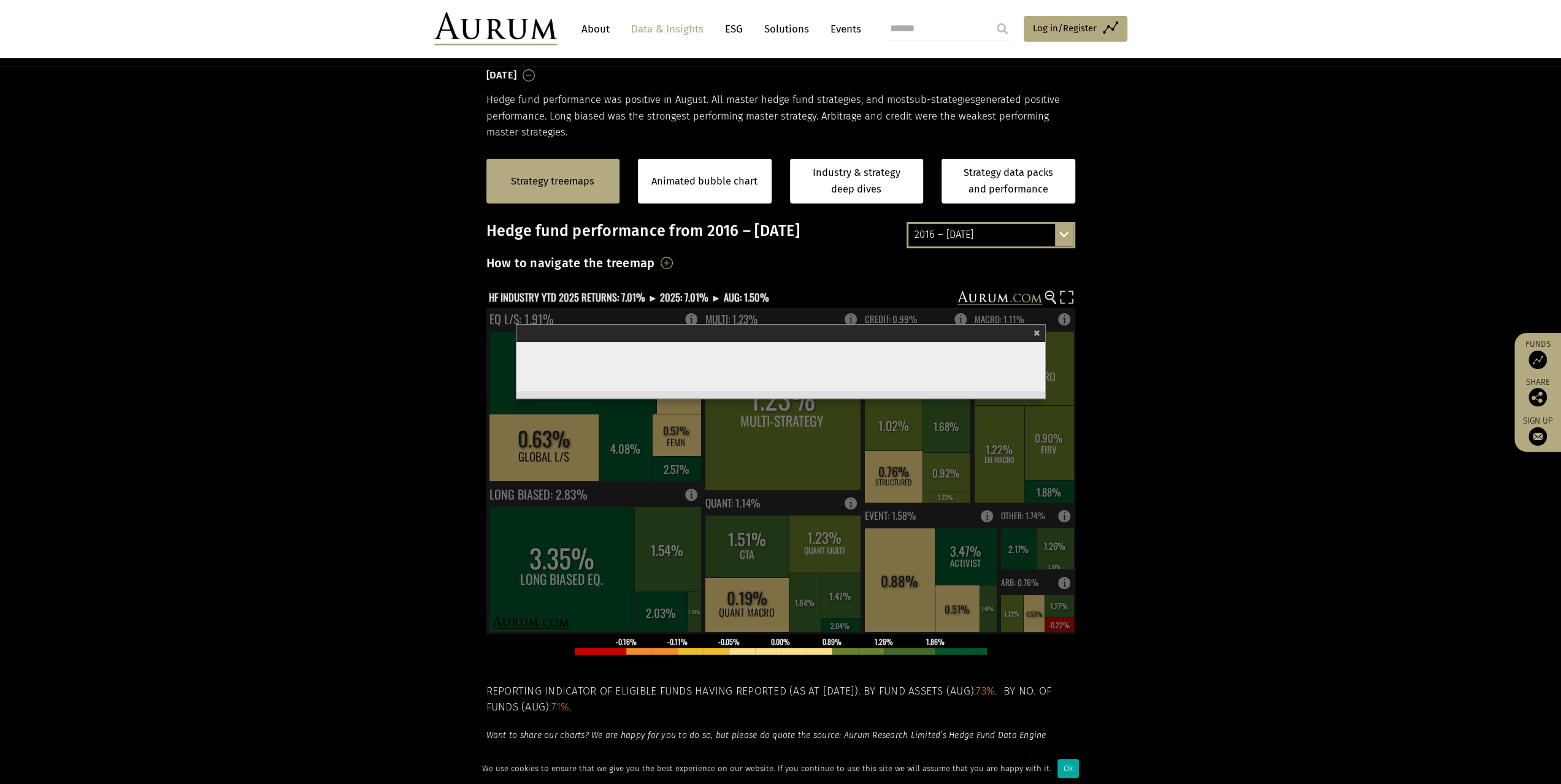
click at [1031, 338] on div "Macro" at bounding box center [780, 333] width 521 height 17
click at [1037, 331] on span "×" at bounding box center [1037, 332] width 7 height 14
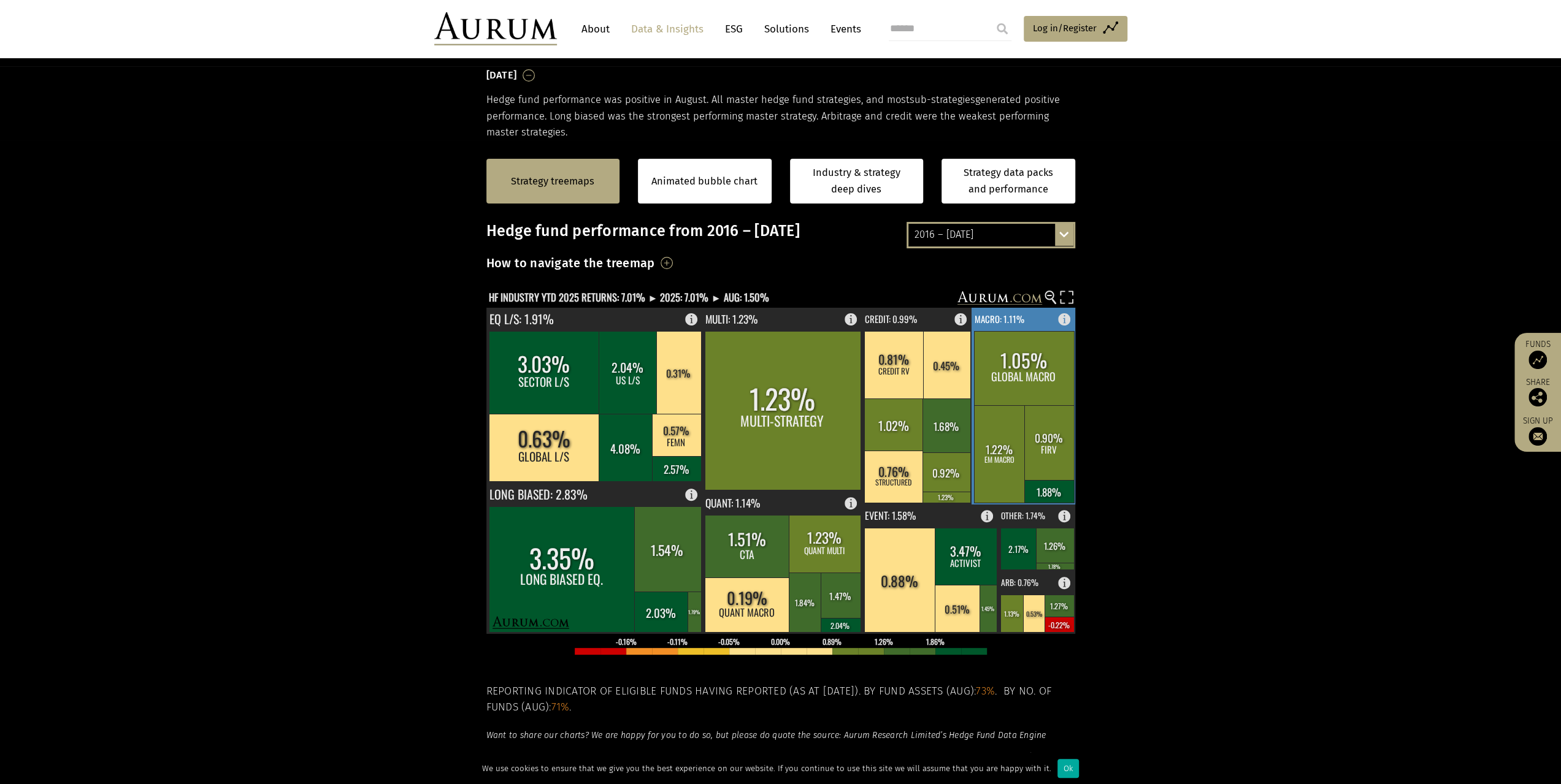
click at [1022, 351] on rect at bounding box center [1024, 368] width 100 height 74
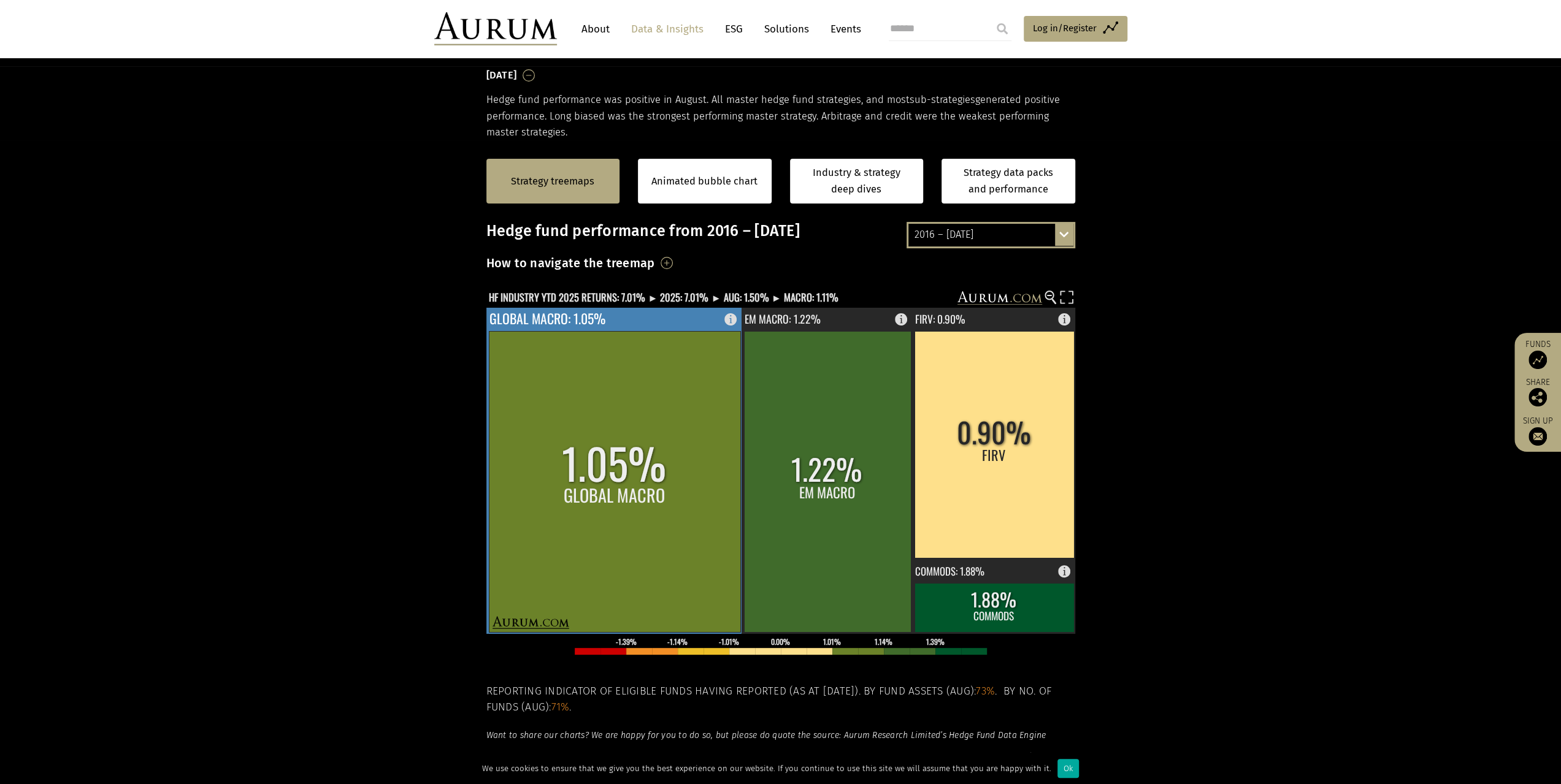
click at [586, 417] on rect at bounding box center [615, 481] width 252 height 301
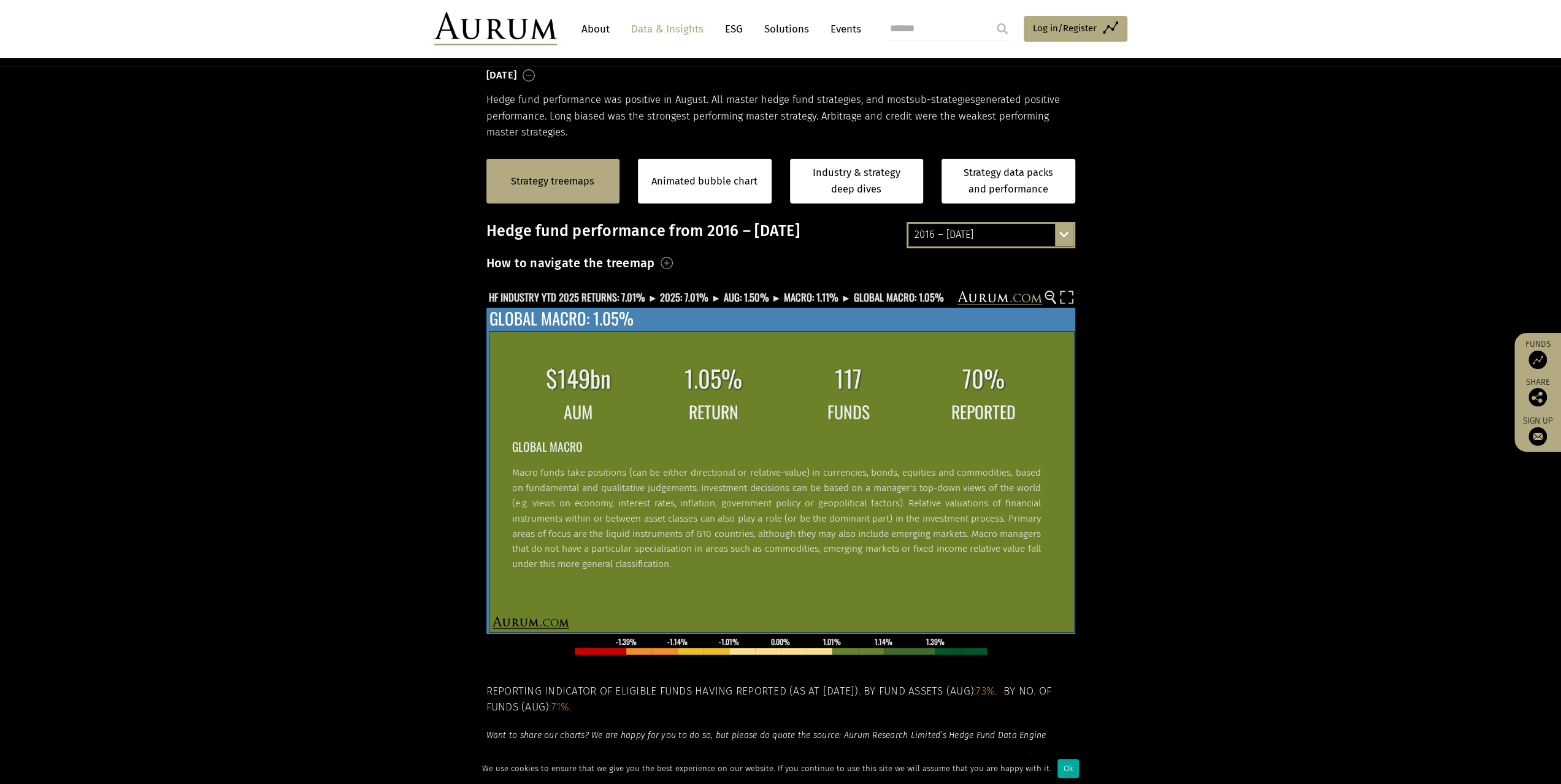
click at [841, 415] on td "FUNDS" at bounding box center [848, 412] width 134 height 28
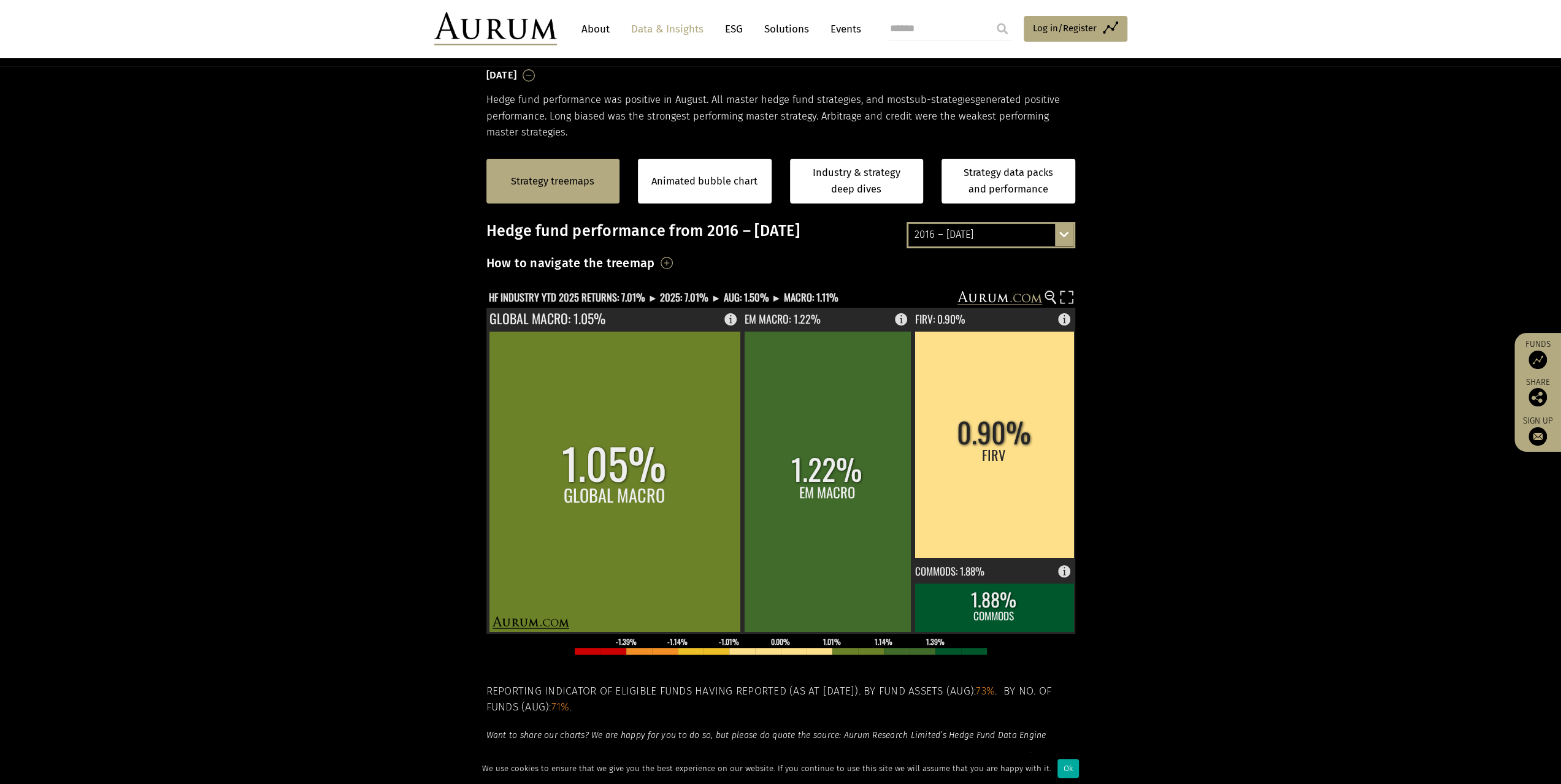
click at [655, 267] on h3 "How to navigate the treemap" at bounding box center [570, 263] width 168 height 21
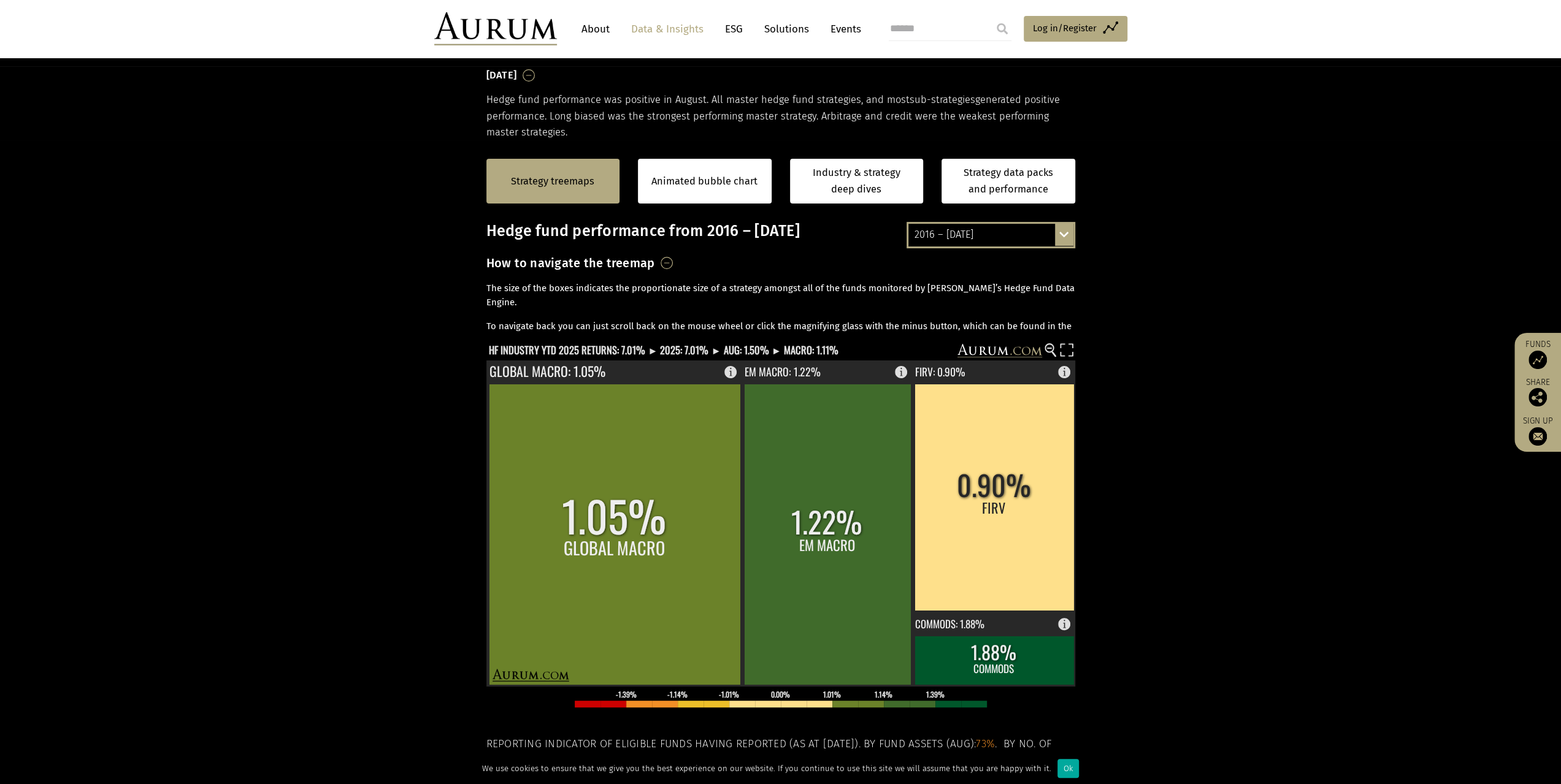
click at [1064, 239] on div "2016 – August 2025 By strategy – August 2025 By strategy – year to date 2016 – …" at bounding box center [991, 235] width 168 height 26
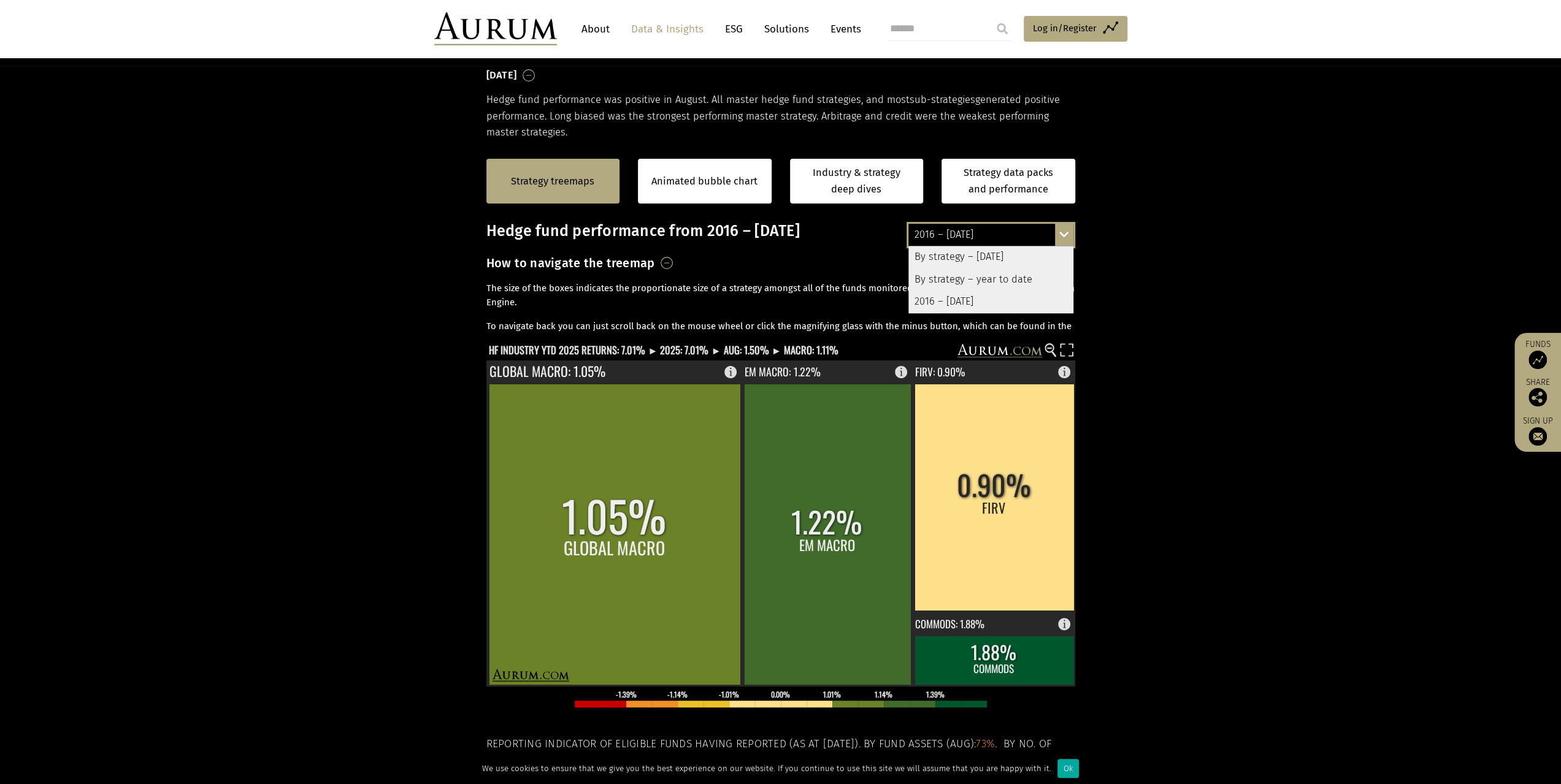
click at [994, 280] on div "By strategy – year to date" at bounding box center [991, 280] width 165 height 22
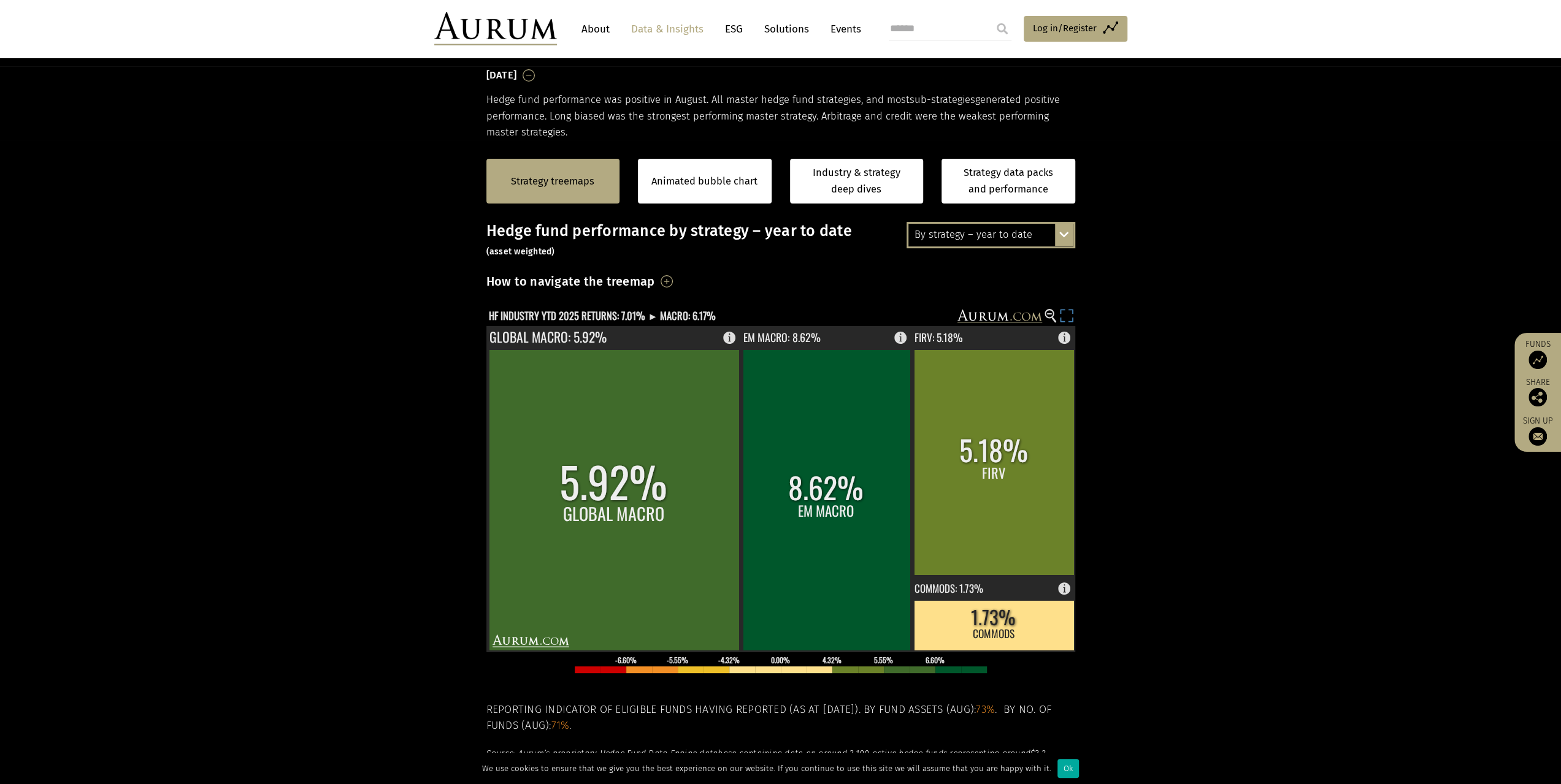
click at [1066, 317] on rect at bounding box center [1067, 317] width 17 height 17
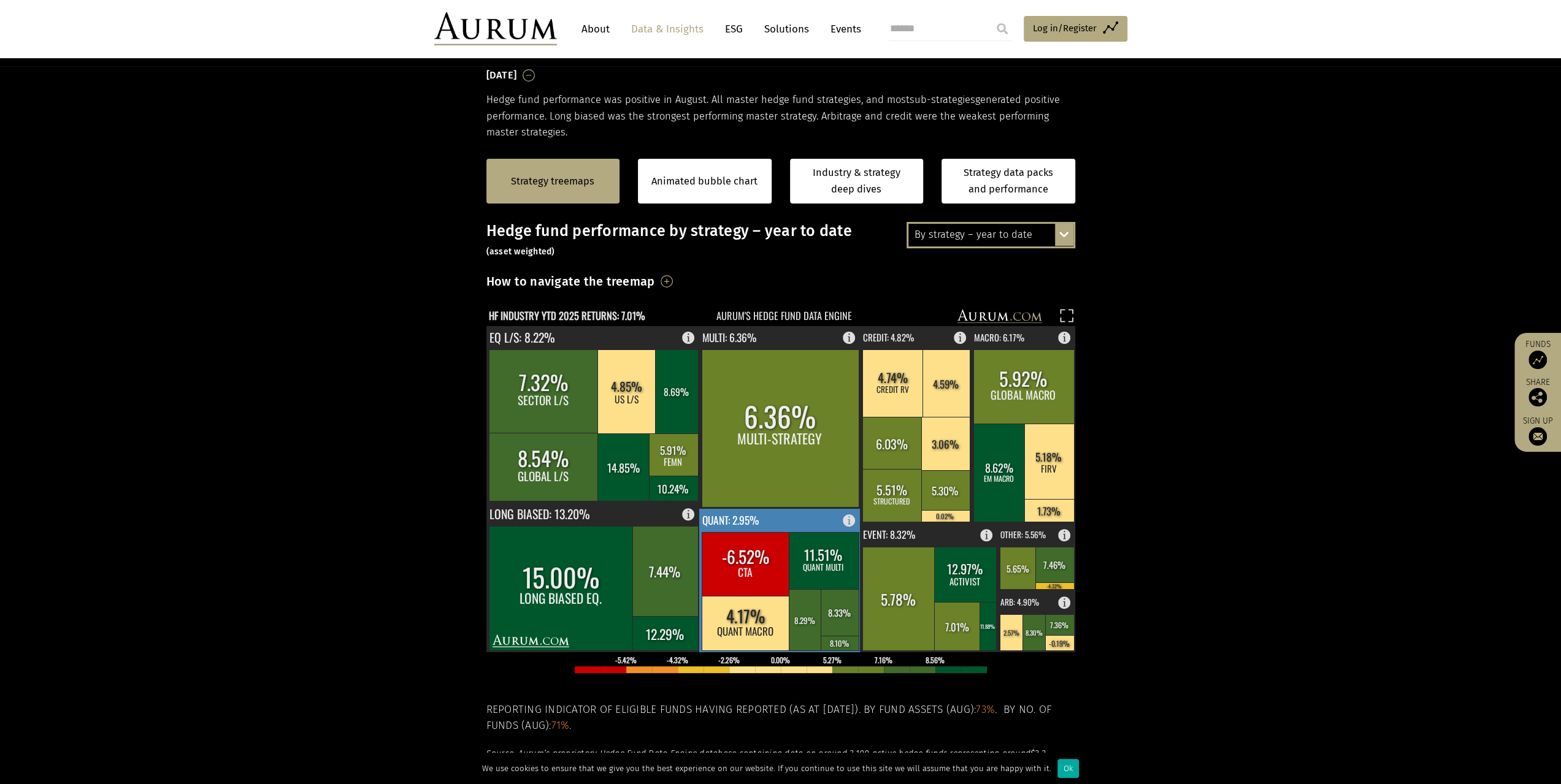
click at [777, 518] on rect at bounding box center [780, 580] width 162 height 143
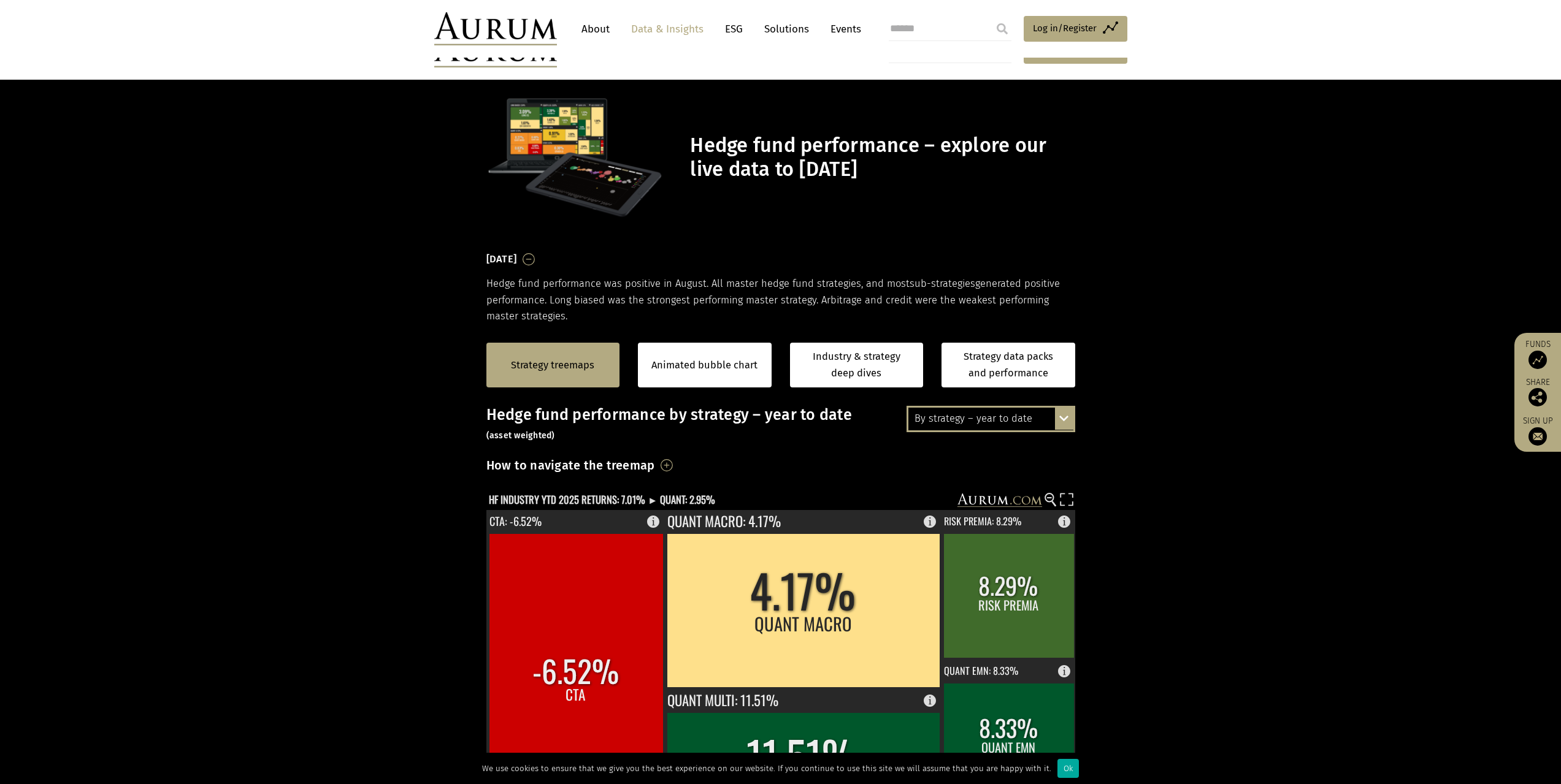
scroll to position [184, 0]
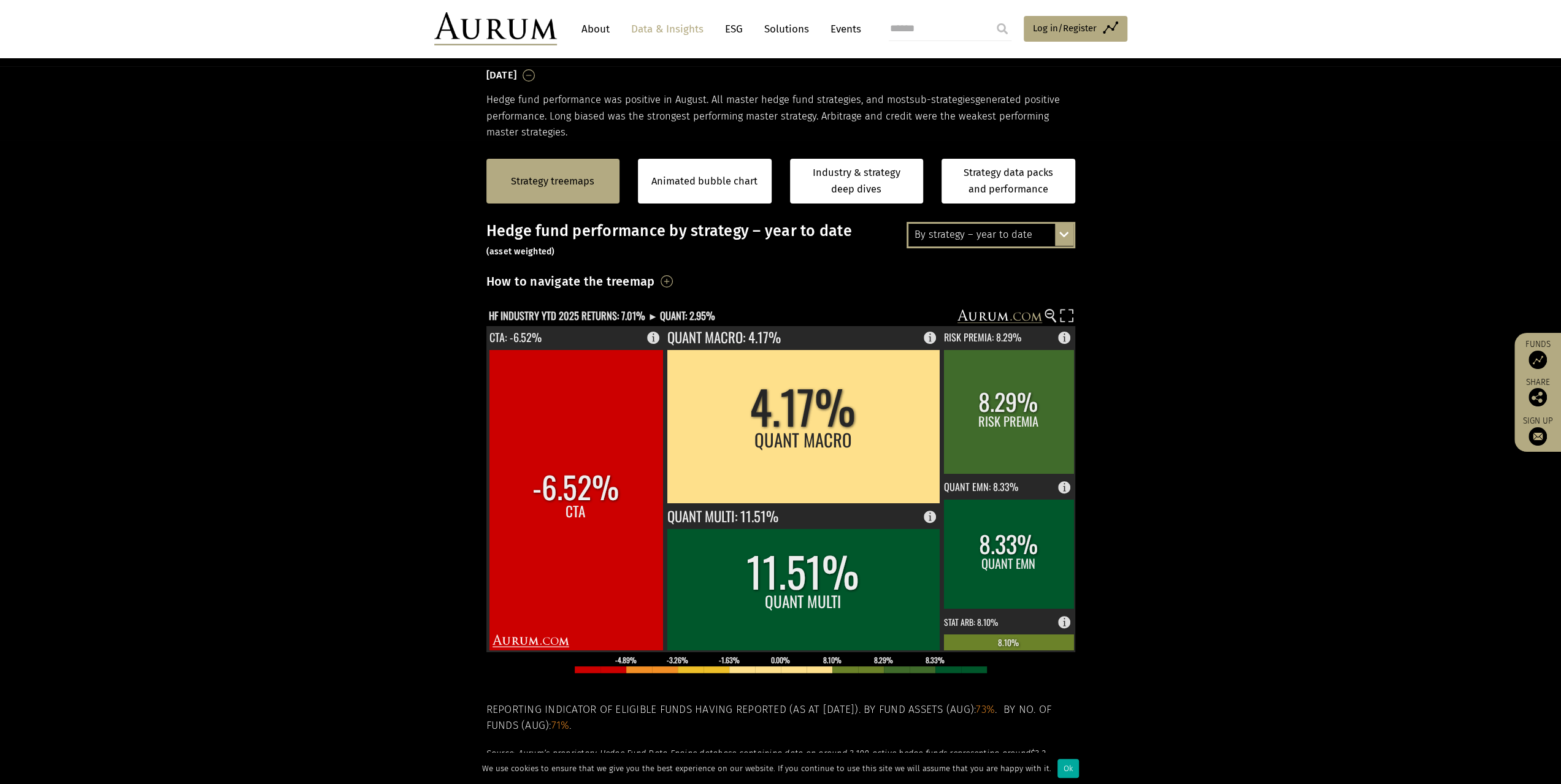
click at [1066, 237] on div "By strategy – year to date By strategy – [DATE] By strategy – year to date 2016…" at bounding box center [991, 235] width 168 height 26
click at [982, 279] on div "By strategy – year to date" at bounding box center [991, 280] width 165 height 22
click at [942, 283] on div "How to navigate the treemap Hovering over one of the coloured boxes in the char…" at bounding box center [781, 285] width 589 height 29
click at [526, 312] on text "HF INDUSTRY YTD 2025 RETURNS: 7.01% ► QUANT: 2.95%" at bounding box center [603, 316] width 227 height 15
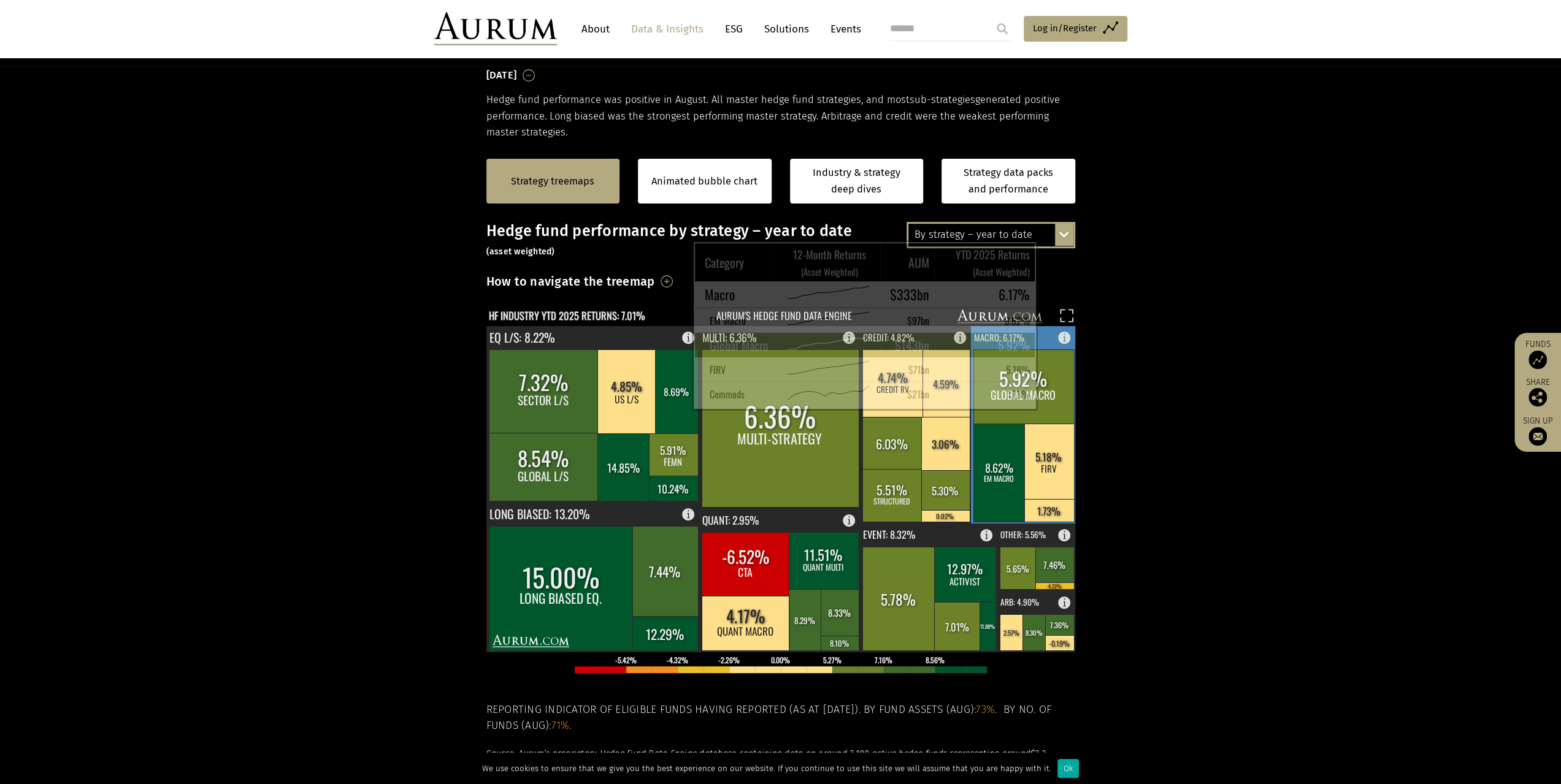
click at [1047, 392] on rect at bounding box center [1023, 387] width 101 height 74
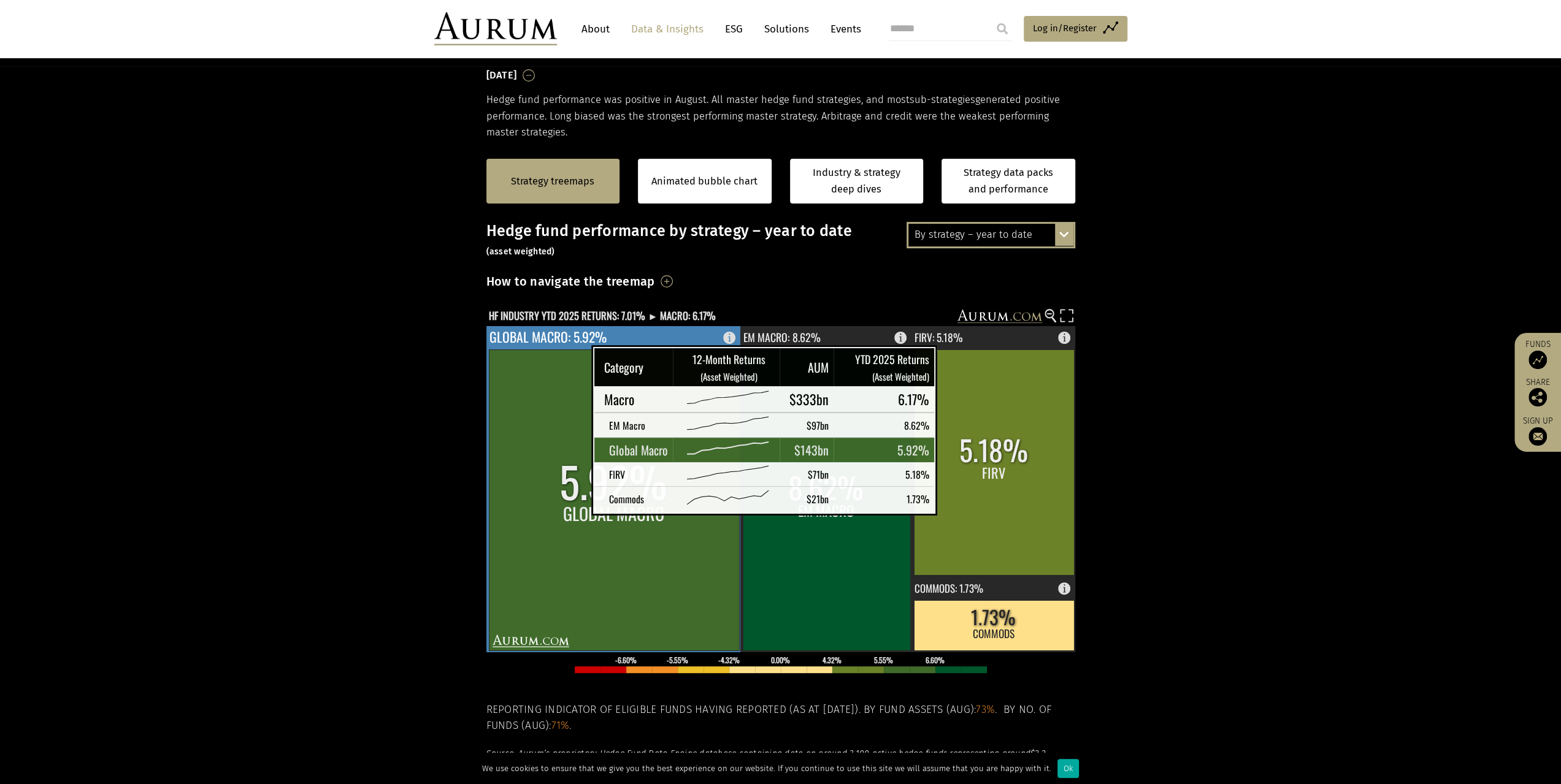
click at [561, 497] on rect at bounding box center [614, 500] width 250 height 301
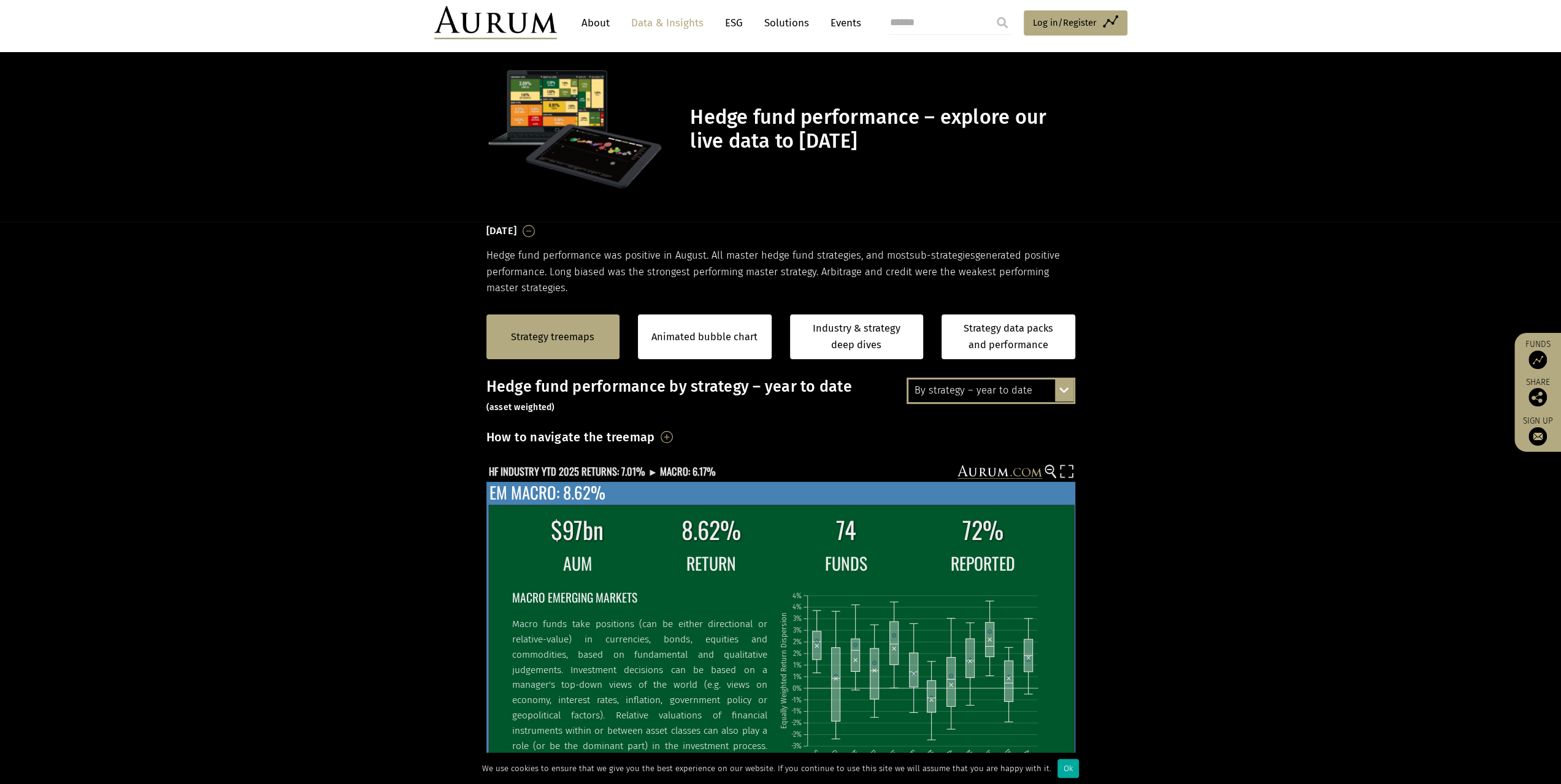
scroll to position [245, 0]
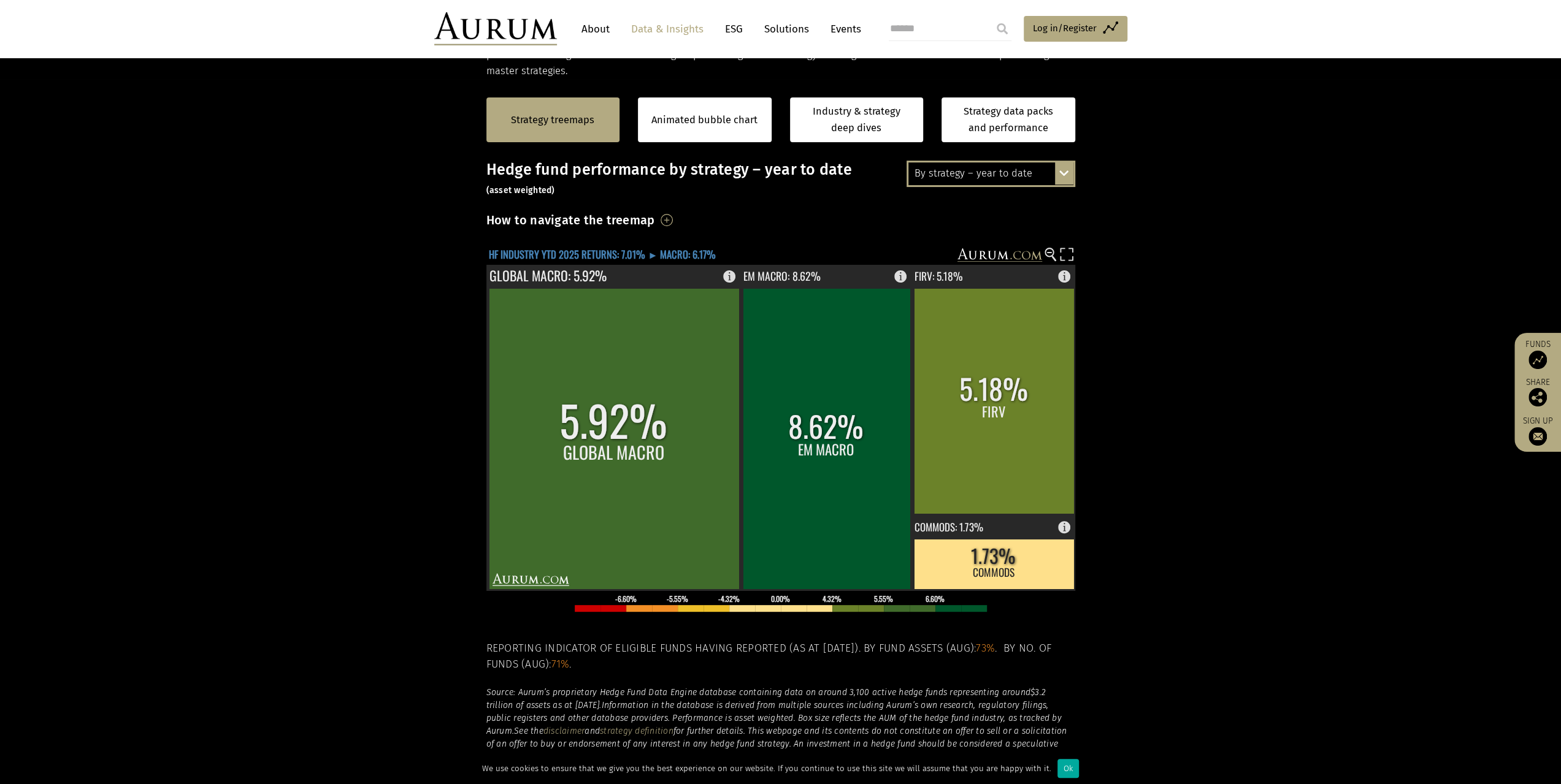
click at [504, 256] on text "HF INDUSTRY YTD 2025 RETURNS: 7.01% ► MACRO: 6.17%" at bounding box center [603, 254] width 227 height 15
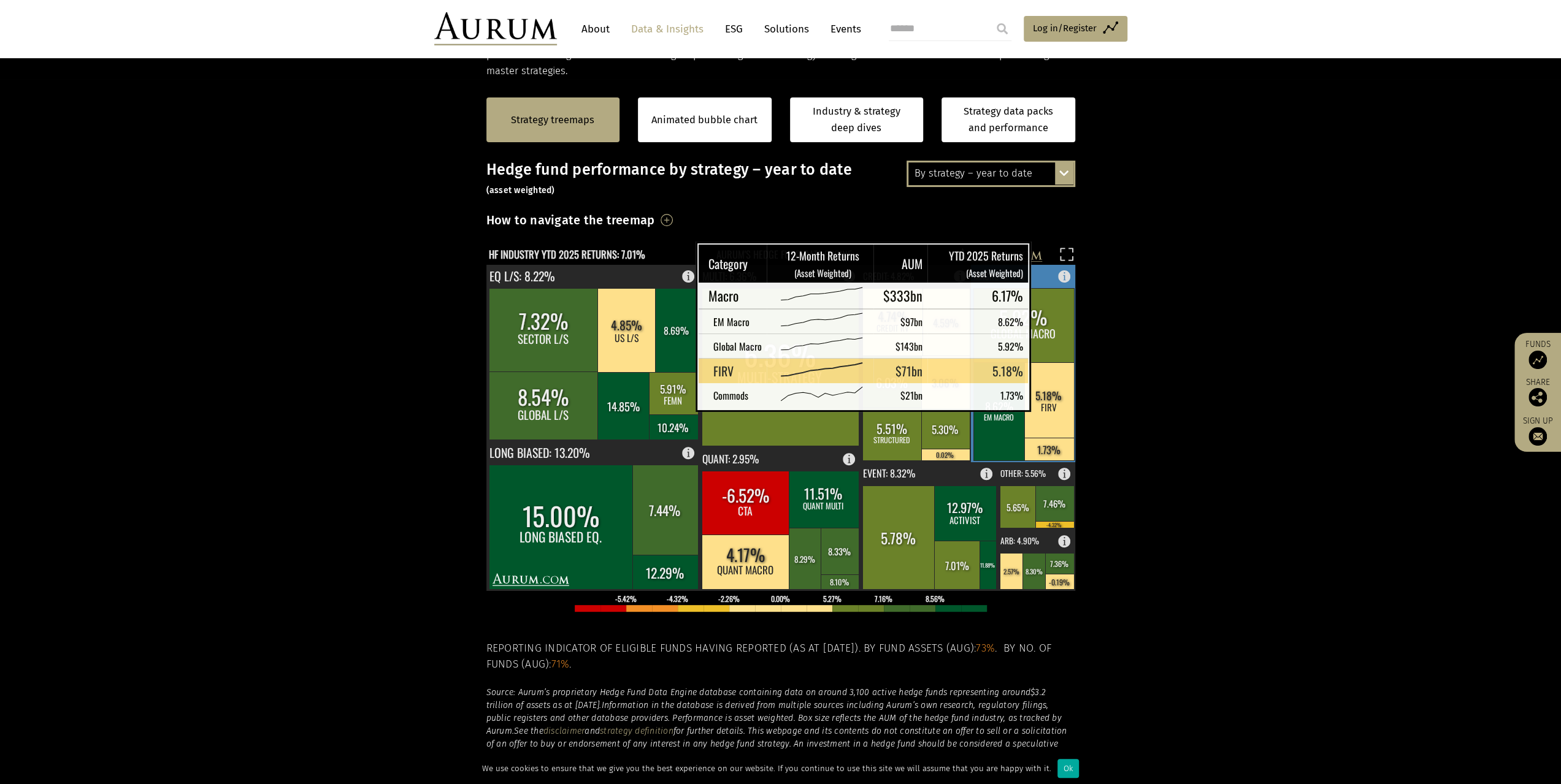
click at [1051, 394] on rect at bounding box center [1049, 400] width 50 height 76
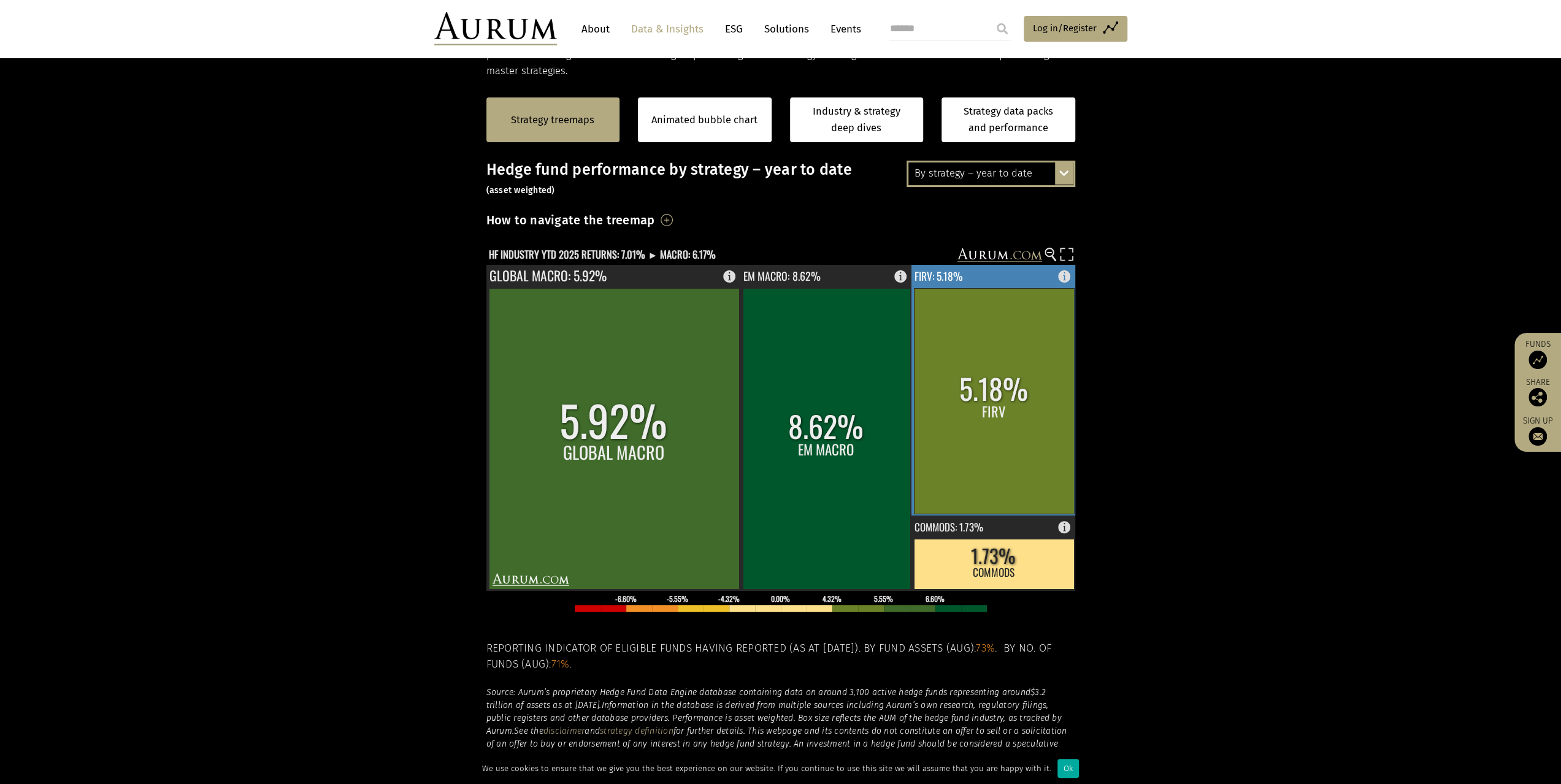
click at [1051, 394] on rect at bounding box center [994, 401] width 160 height 226
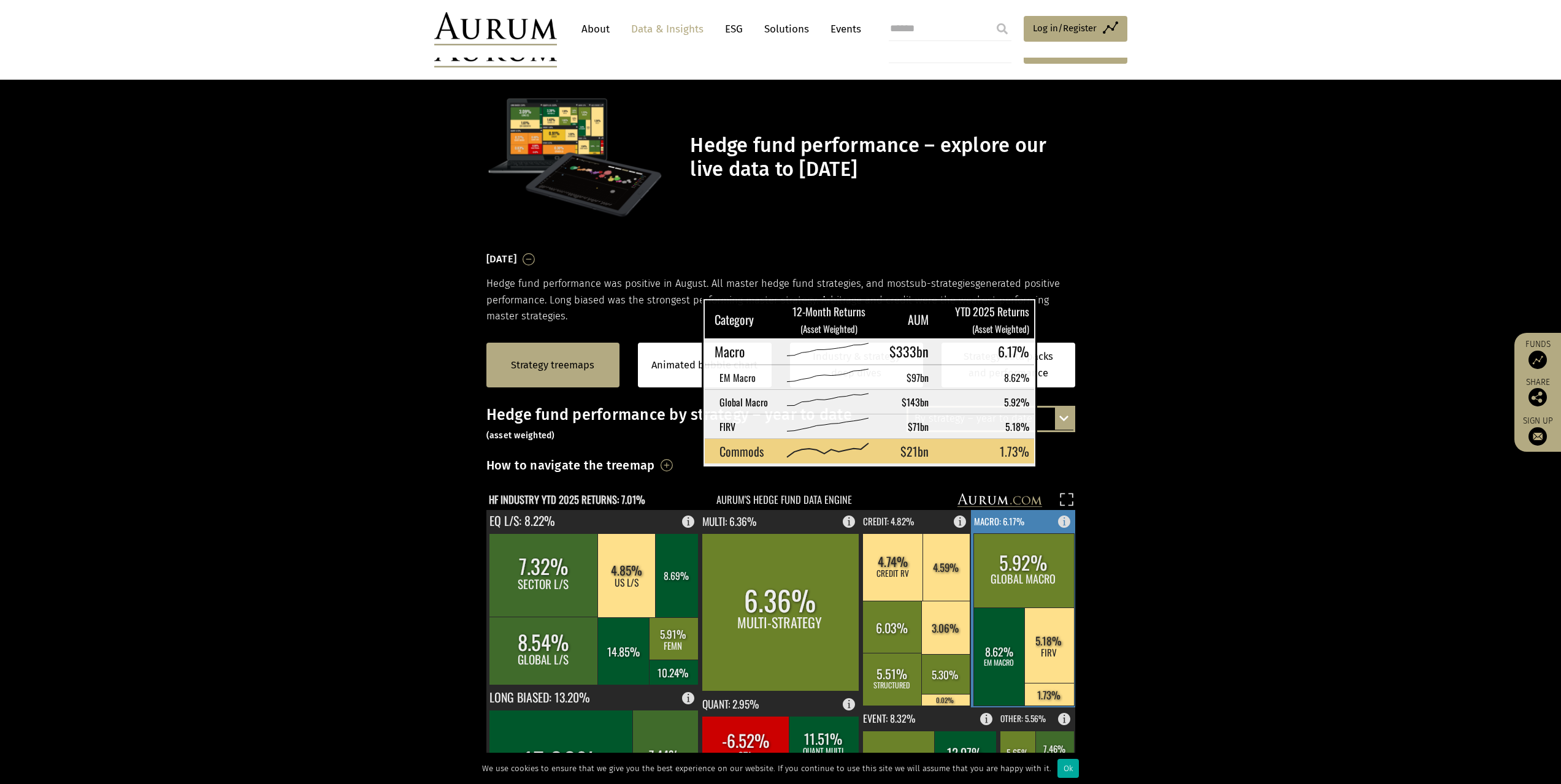
scroll to position [245, 0]
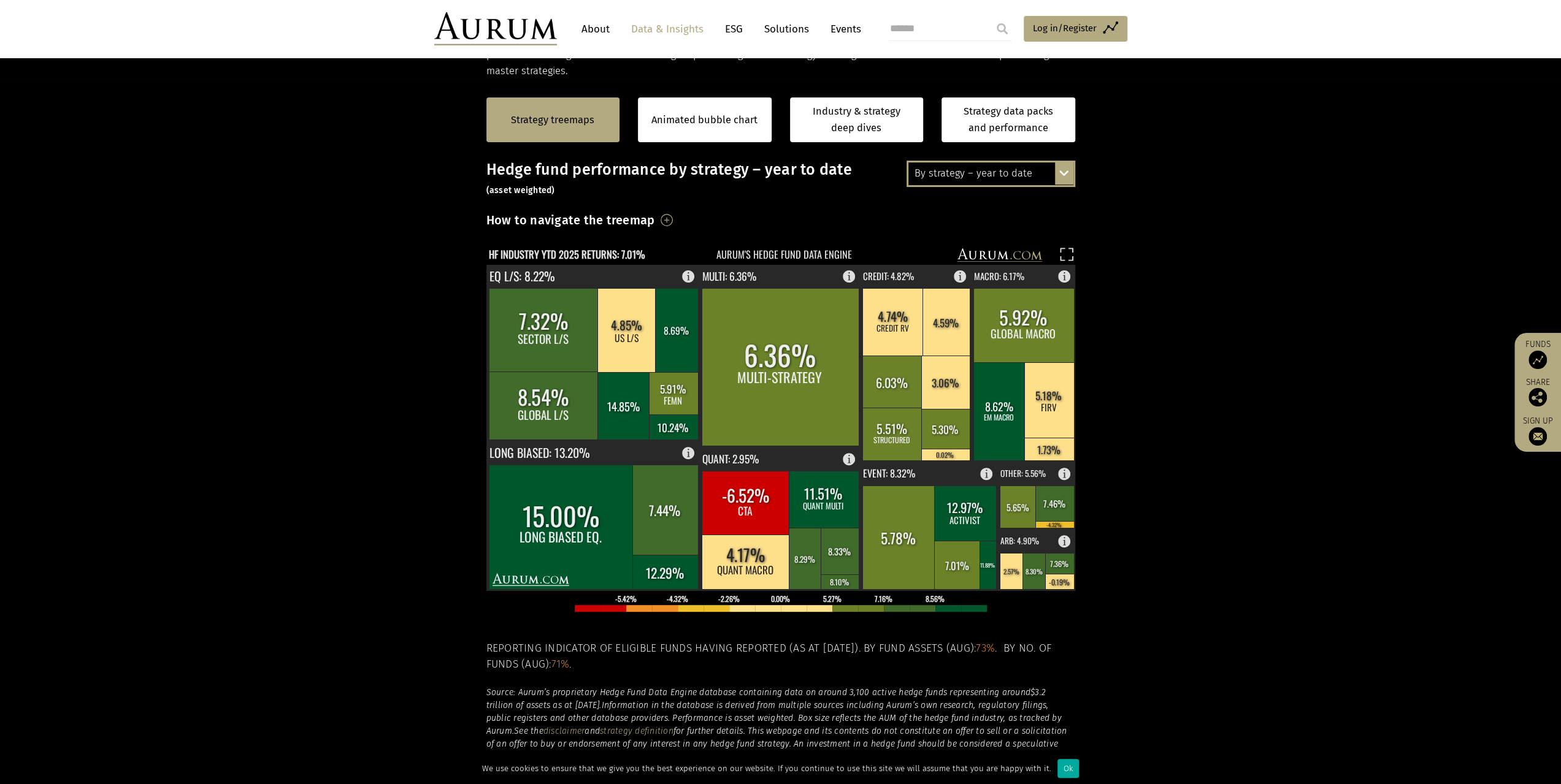
click at [1003, 171] on div "By strategy – year to date" at bounding box center [991, 173] width 165 height 22
click at [992, 187] on div "By strategy – [DATE]" at bounding box center [991, 196] width 165 height 22
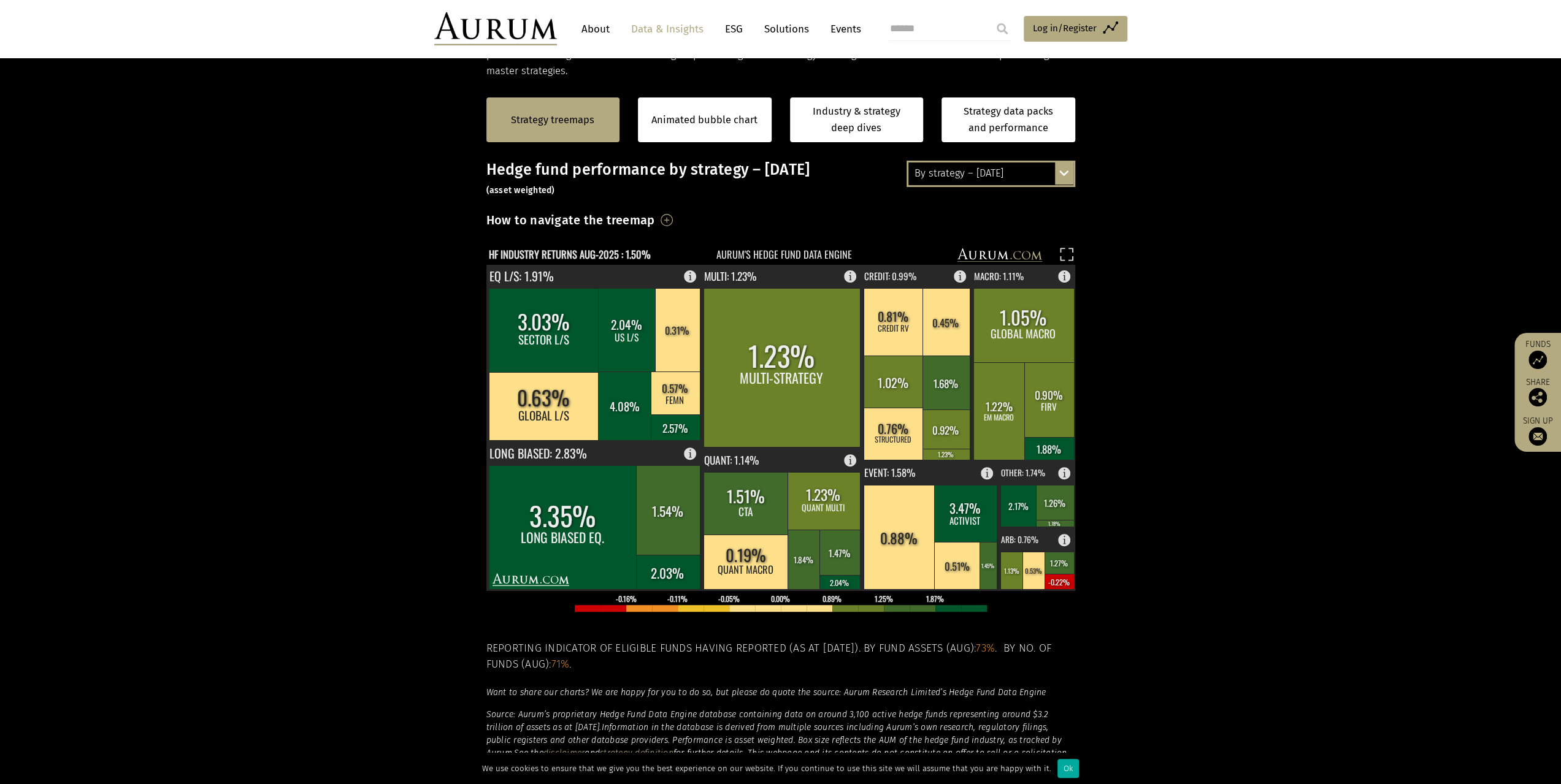
click at [1068, 168] on div "By strategy – August 2025 By strategy – August 2025 By strategy – year to date …" at bounding box center [991, 173] width 168 height 26
click at [976, 239] on div "2016 – [DATE]" at bounding box center [991, 240] width 165 height 22
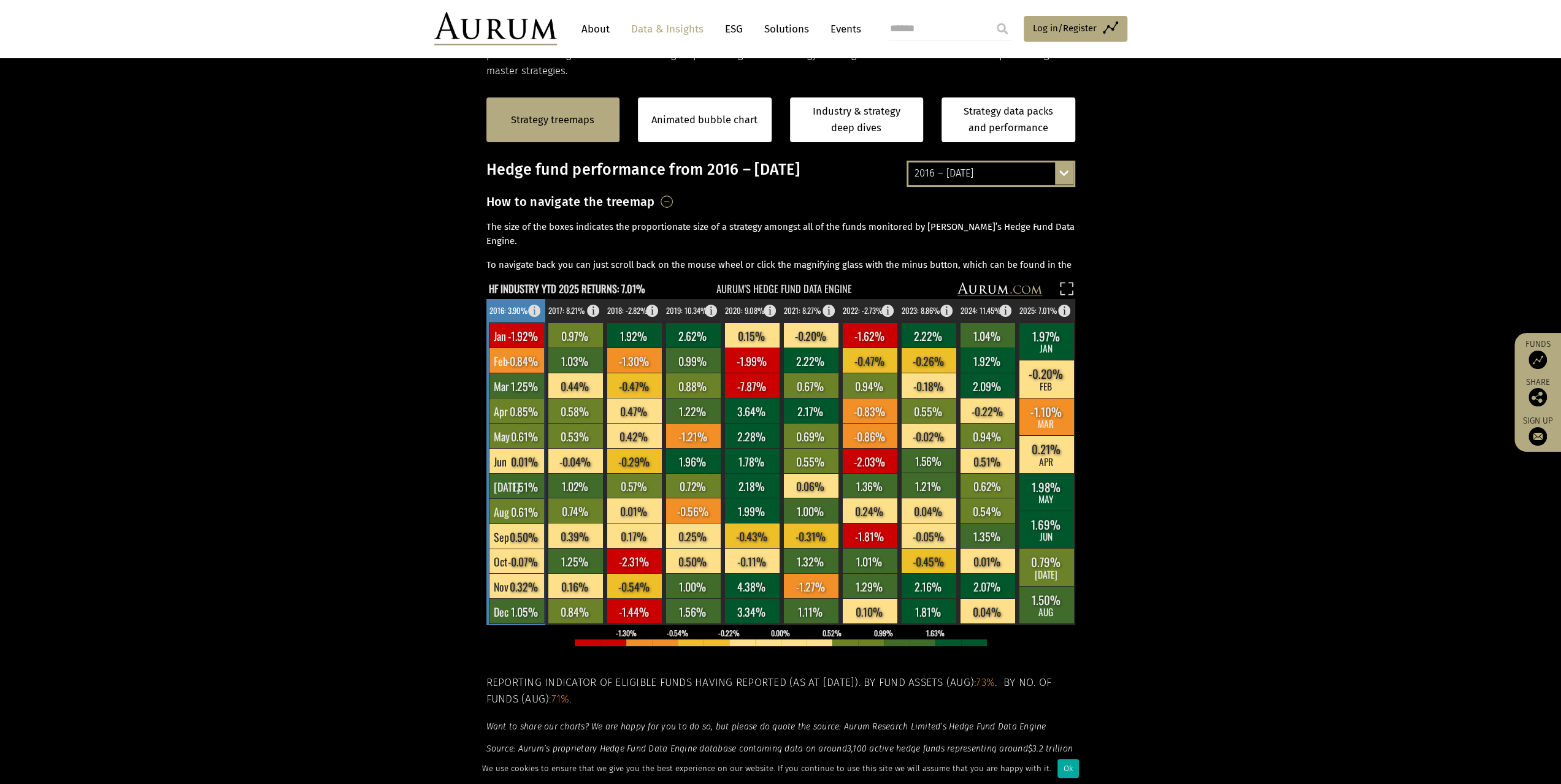
click at [516, 336] on rect at bounding box center [517, 335] width 55 height 25
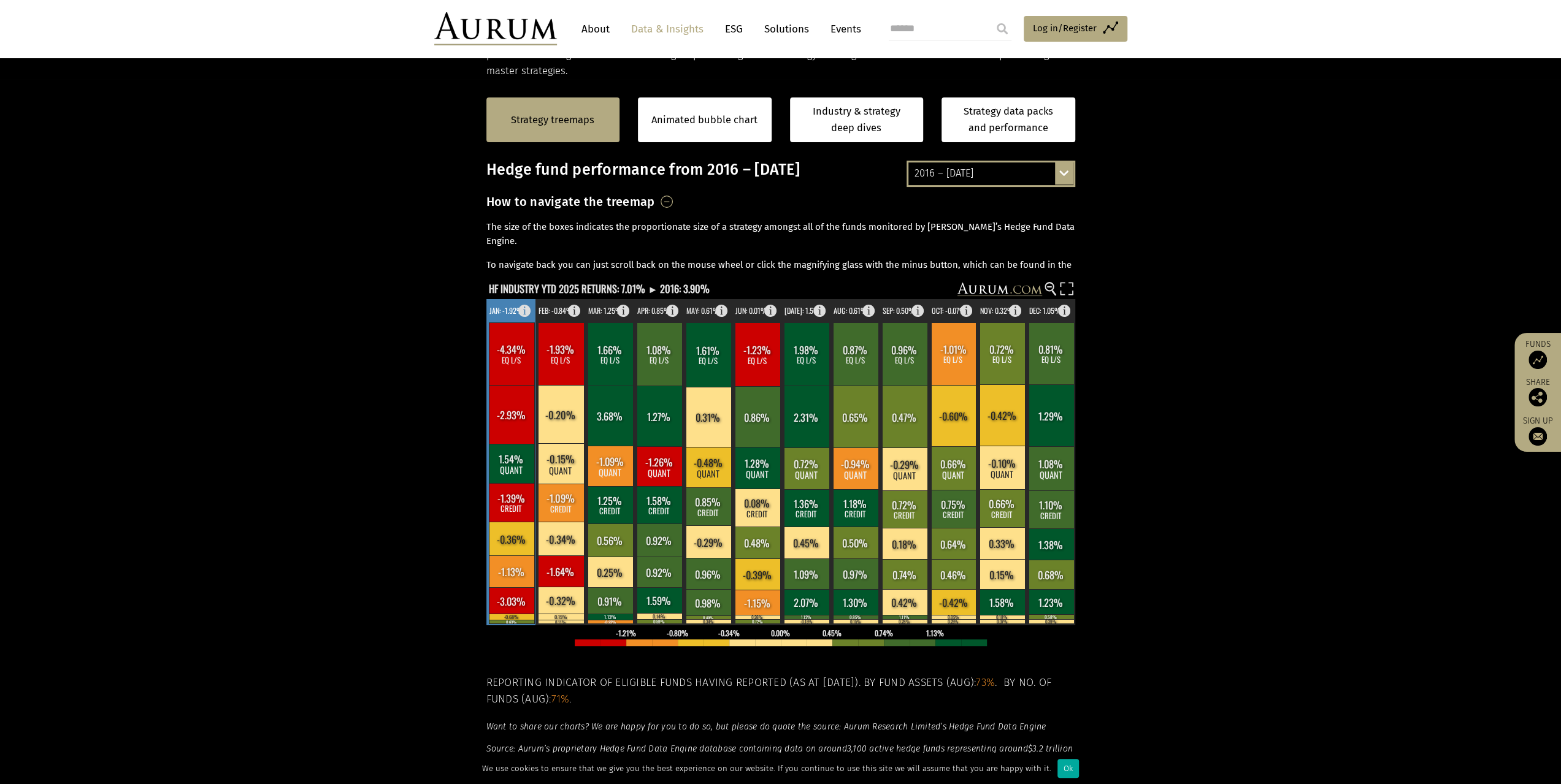
click at [516, 336] on rect at bounding box center [512, 354] width 45 height 63
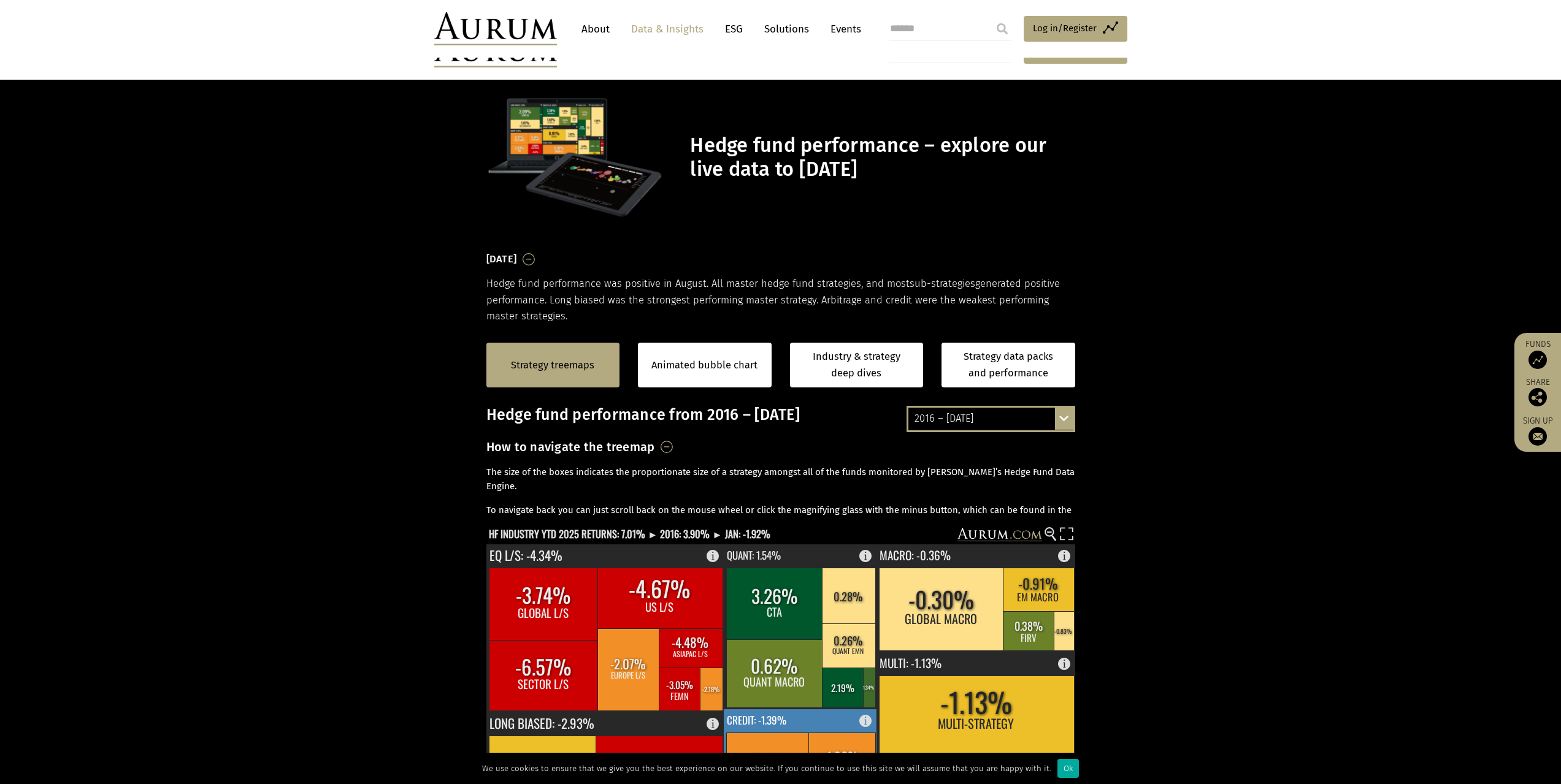
scroll to position [245, 0]
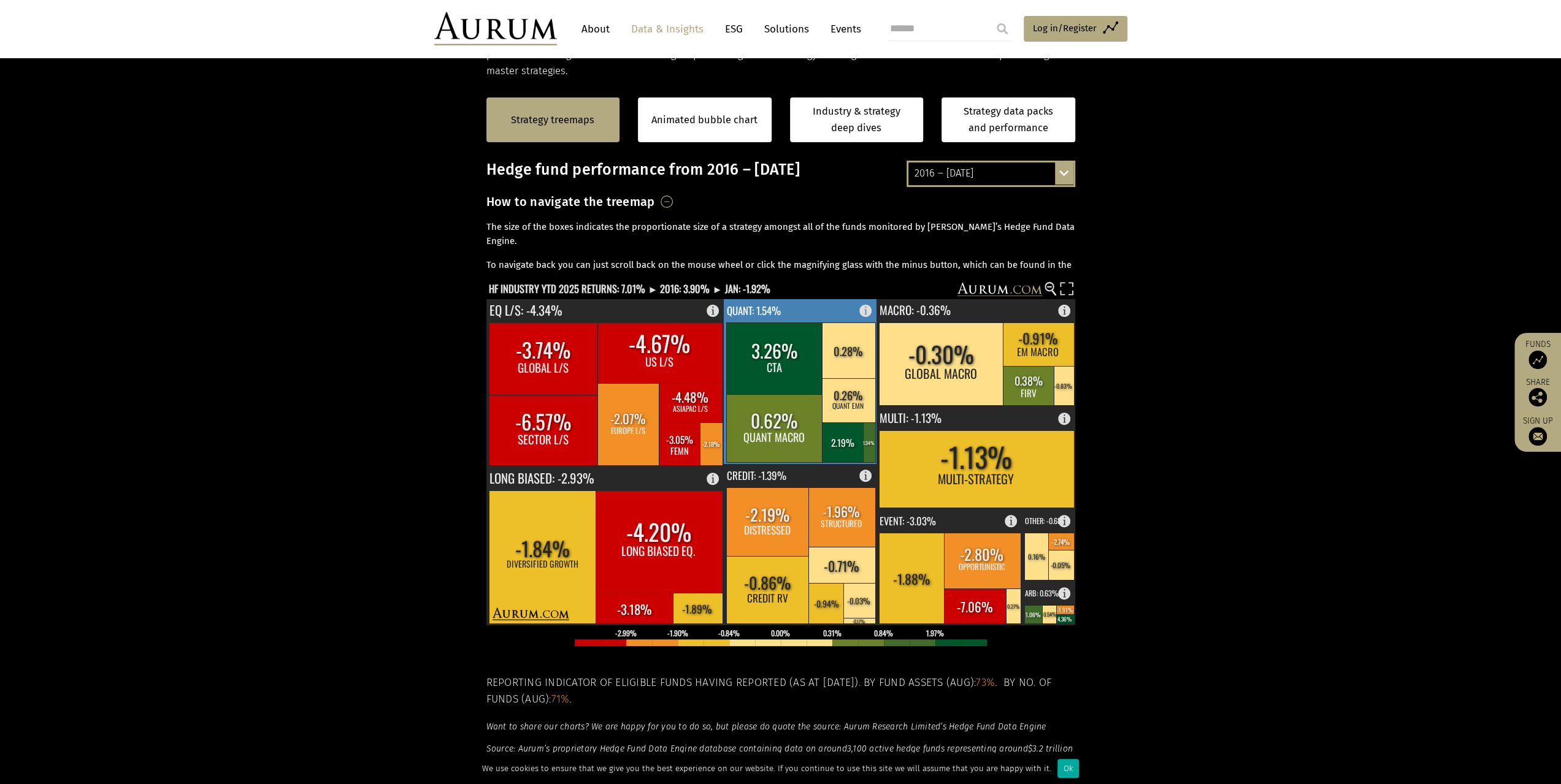
click at [767, 344] on rect at bounding box center [774, 358] width 97 height 72
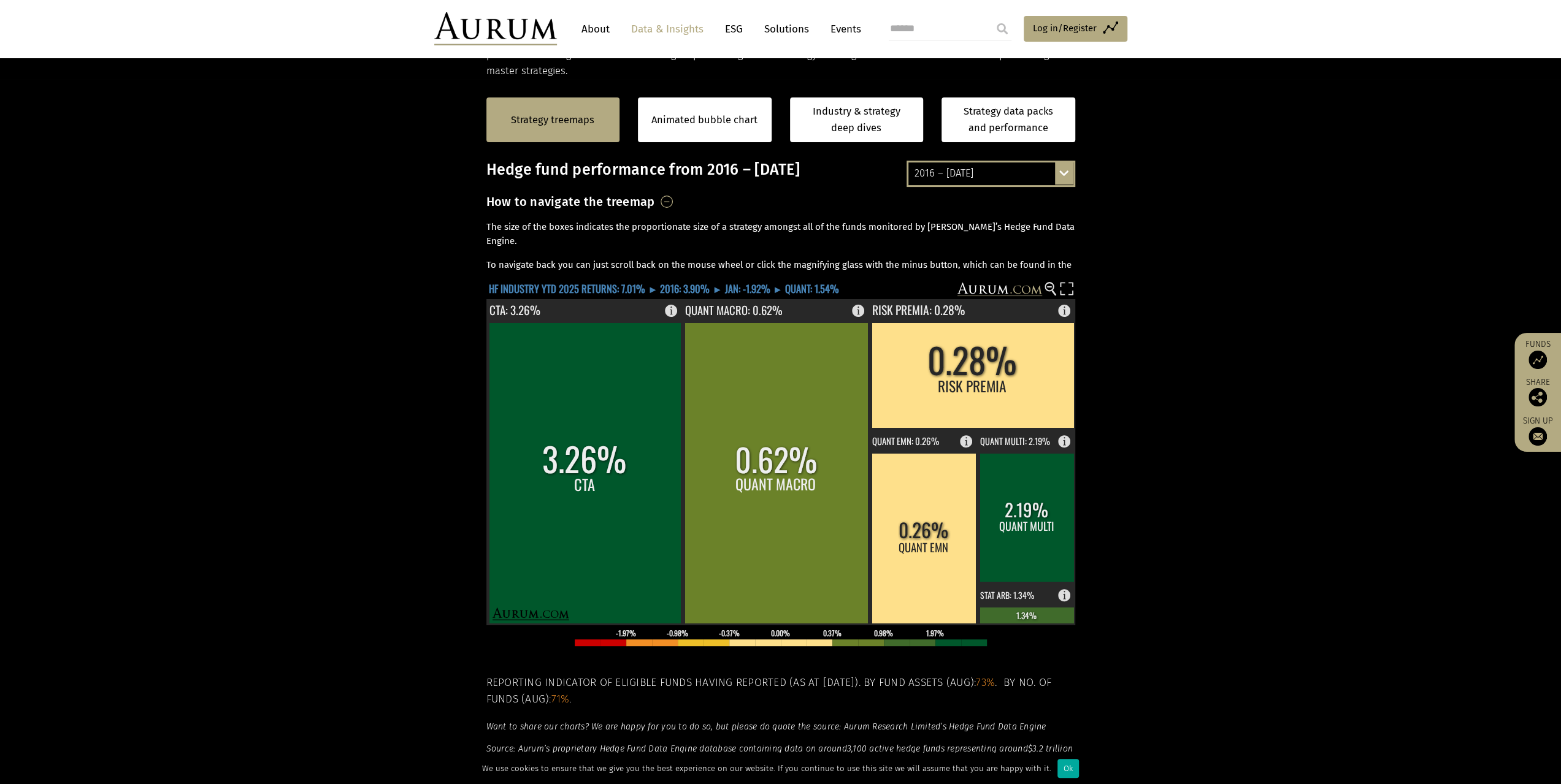
click at [740, 287] on text "HF INDUSTRY YTD 2025 RETURNS: 7.01% ► 2016: 3.90% ► JAN: -1.92% ► QUANT: 1.54%" at bounding box center [664, 289] width 350 height 15
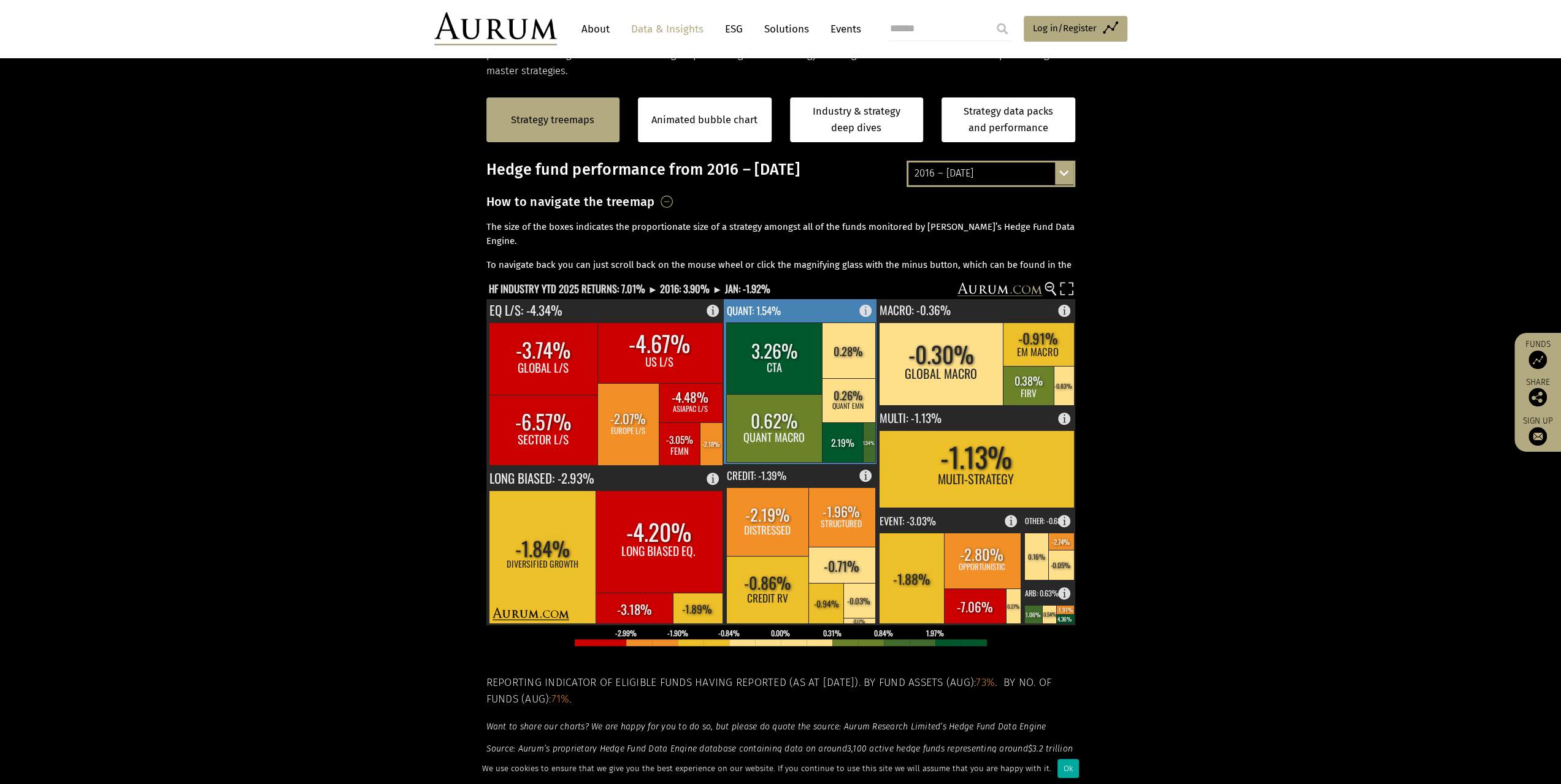
click at [864, 310] on rect at bounding box center [869, 308] width 15 height 17
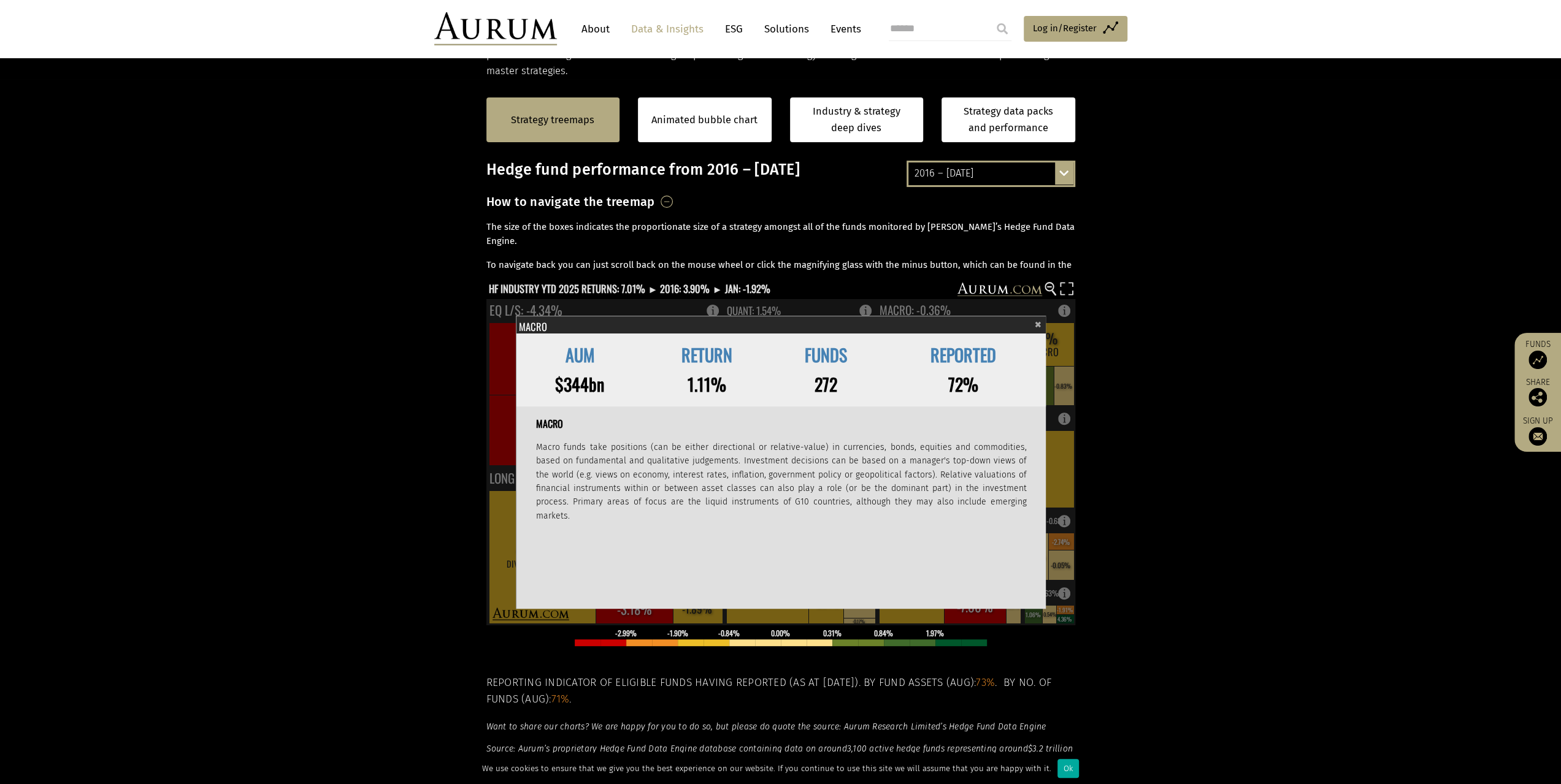
click at [1040, 326] on span "×" at bounding box center [1038, 323] width 7 height 14
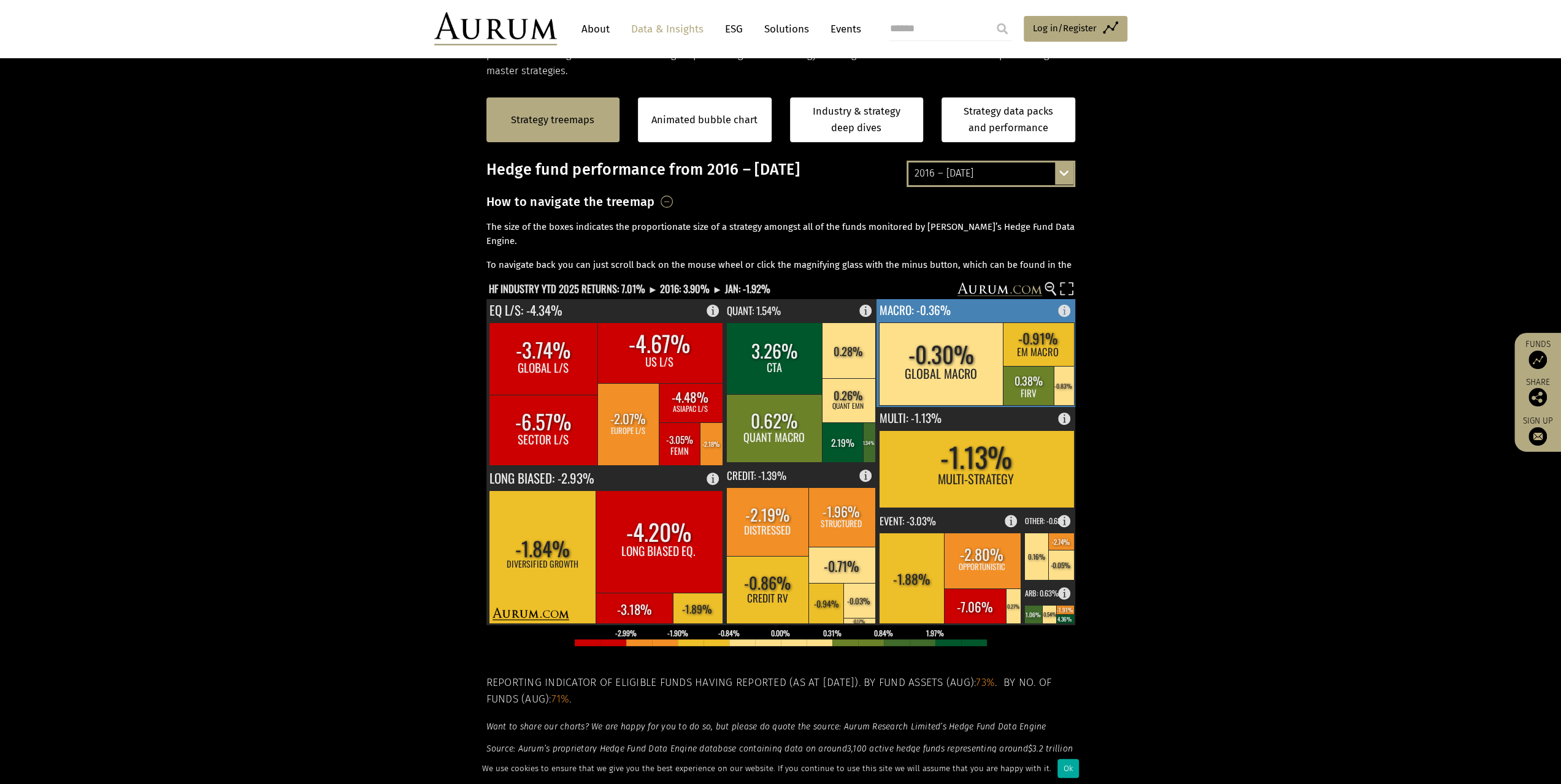
click at [958, 344] on rect at bounding box center [941, 364] width 125 height 83
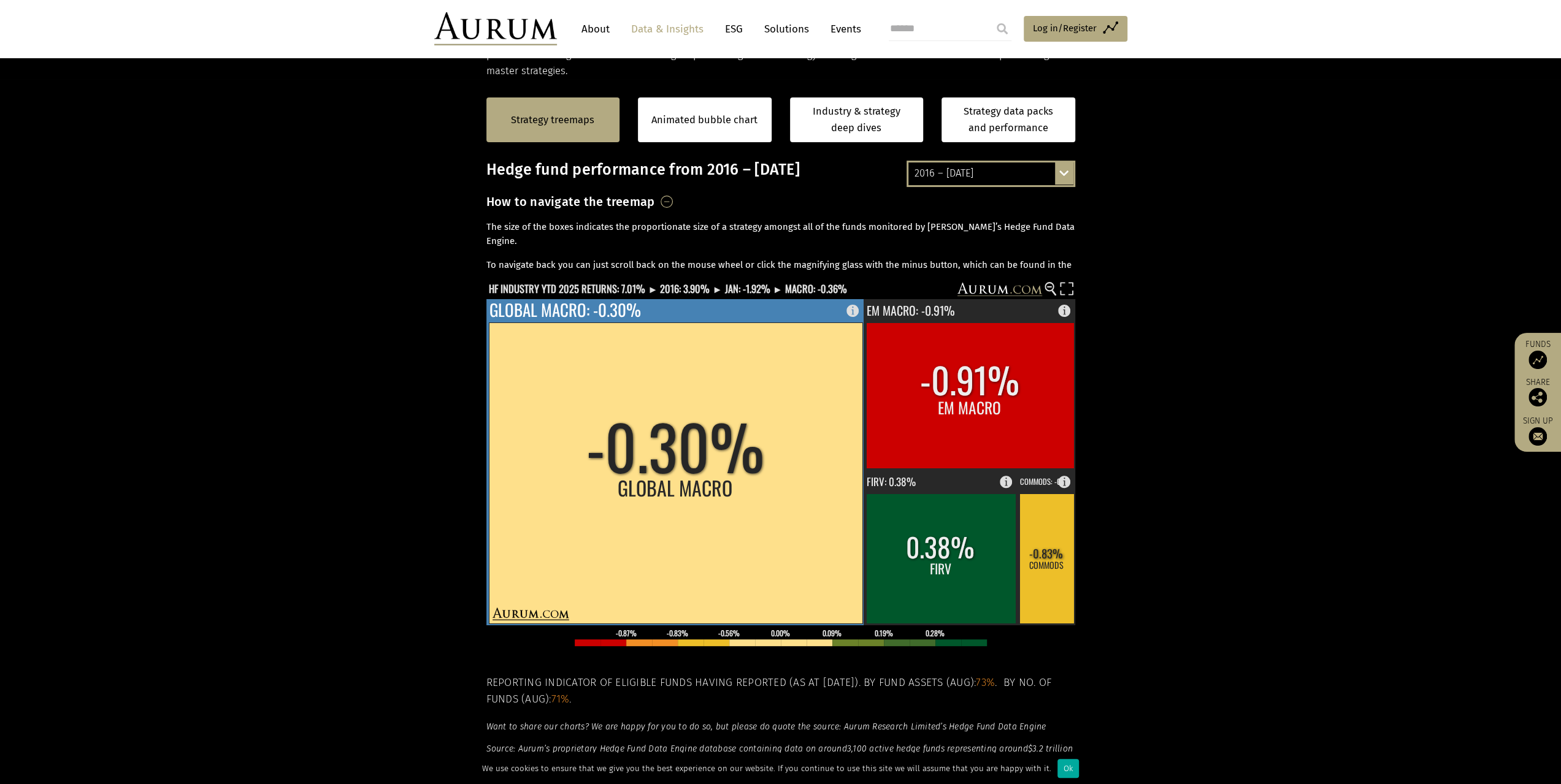
click at [710, 470] on rect at bounding box center [675, 473] width 373 height 301
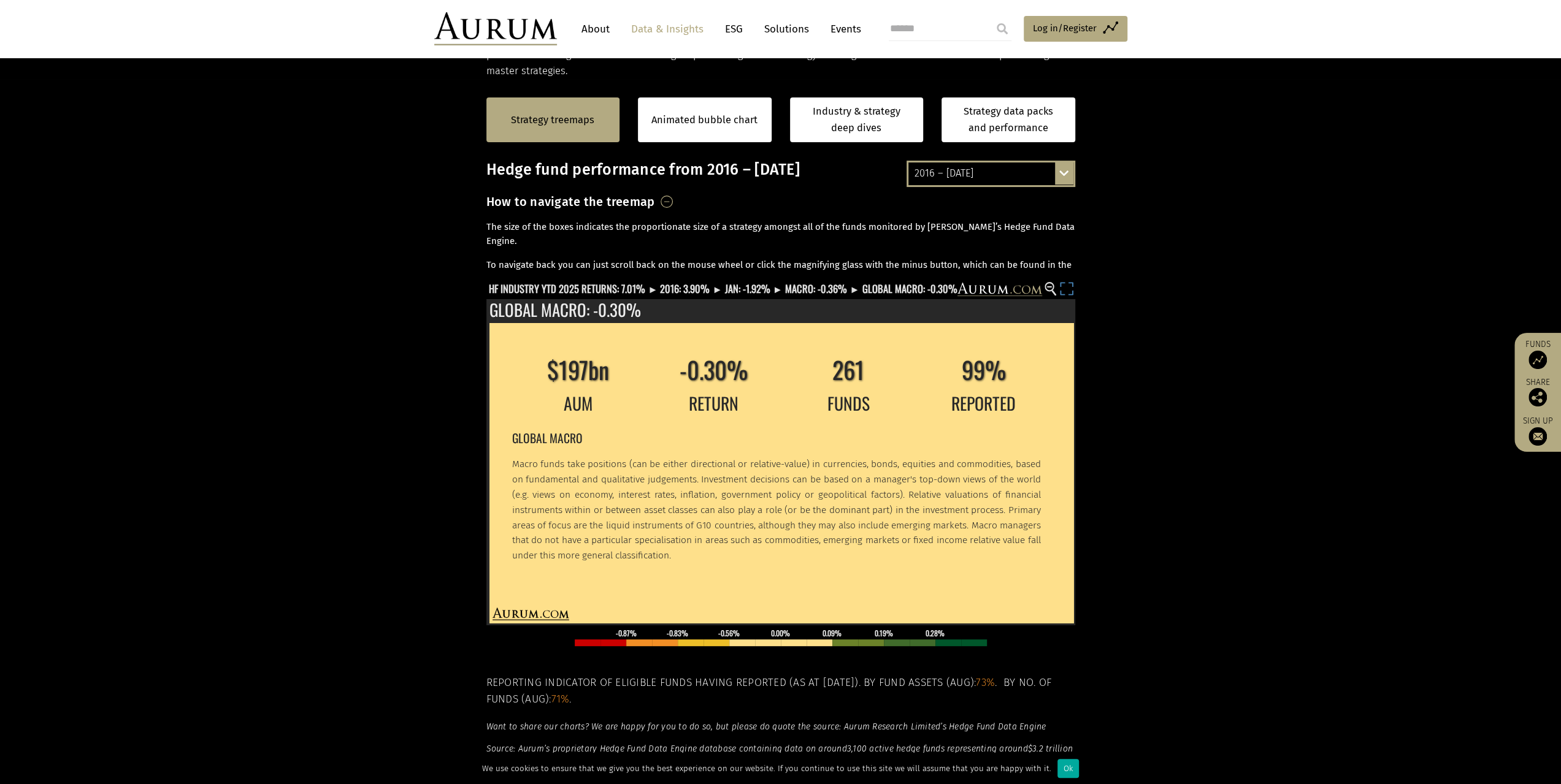
click at [1064, 292] on rect at bounding box center [1067, 291] width 17 height 17
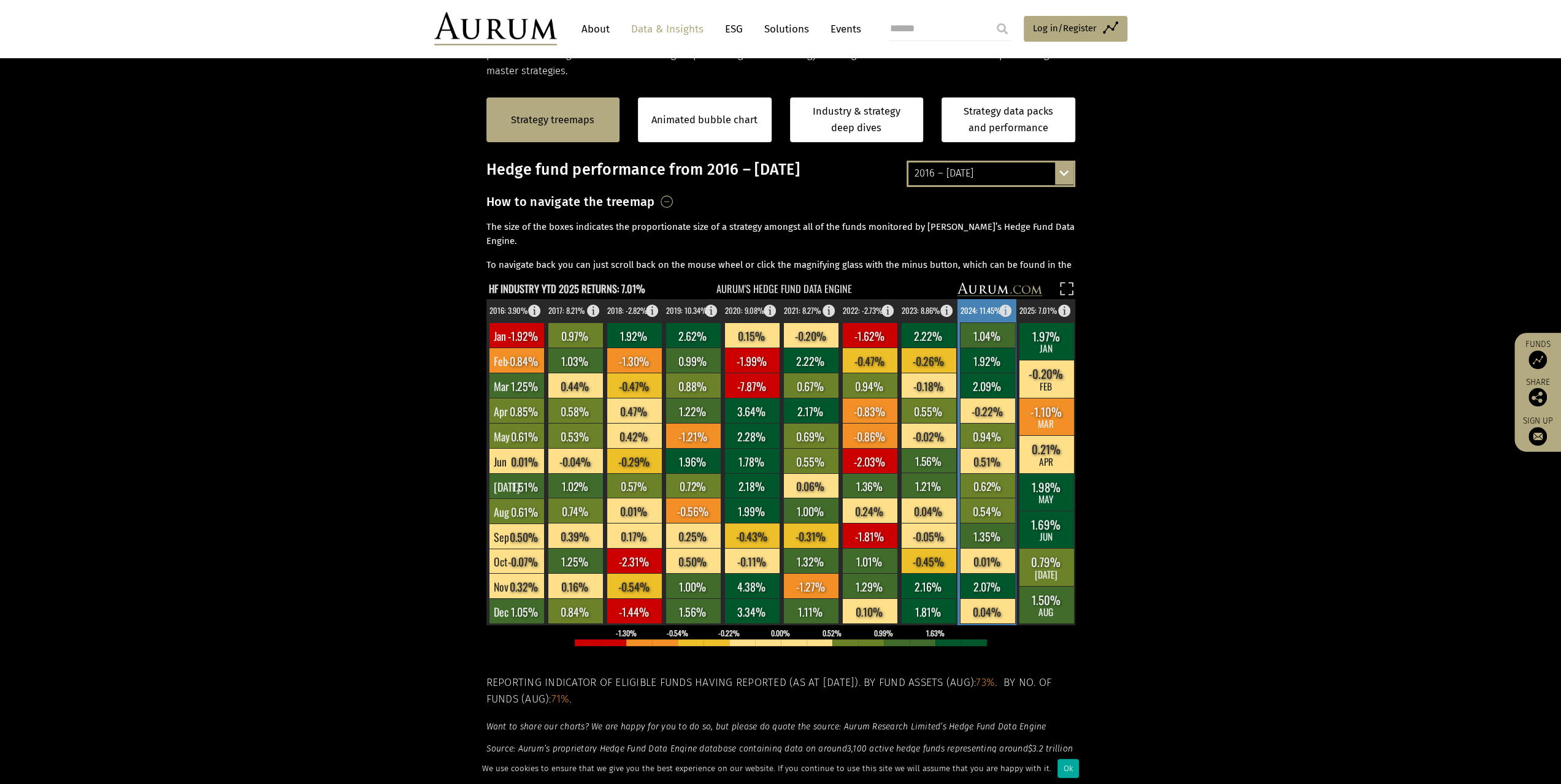
click at [986, 334] on rect at bounding box center [987, 335] width 55 height 25
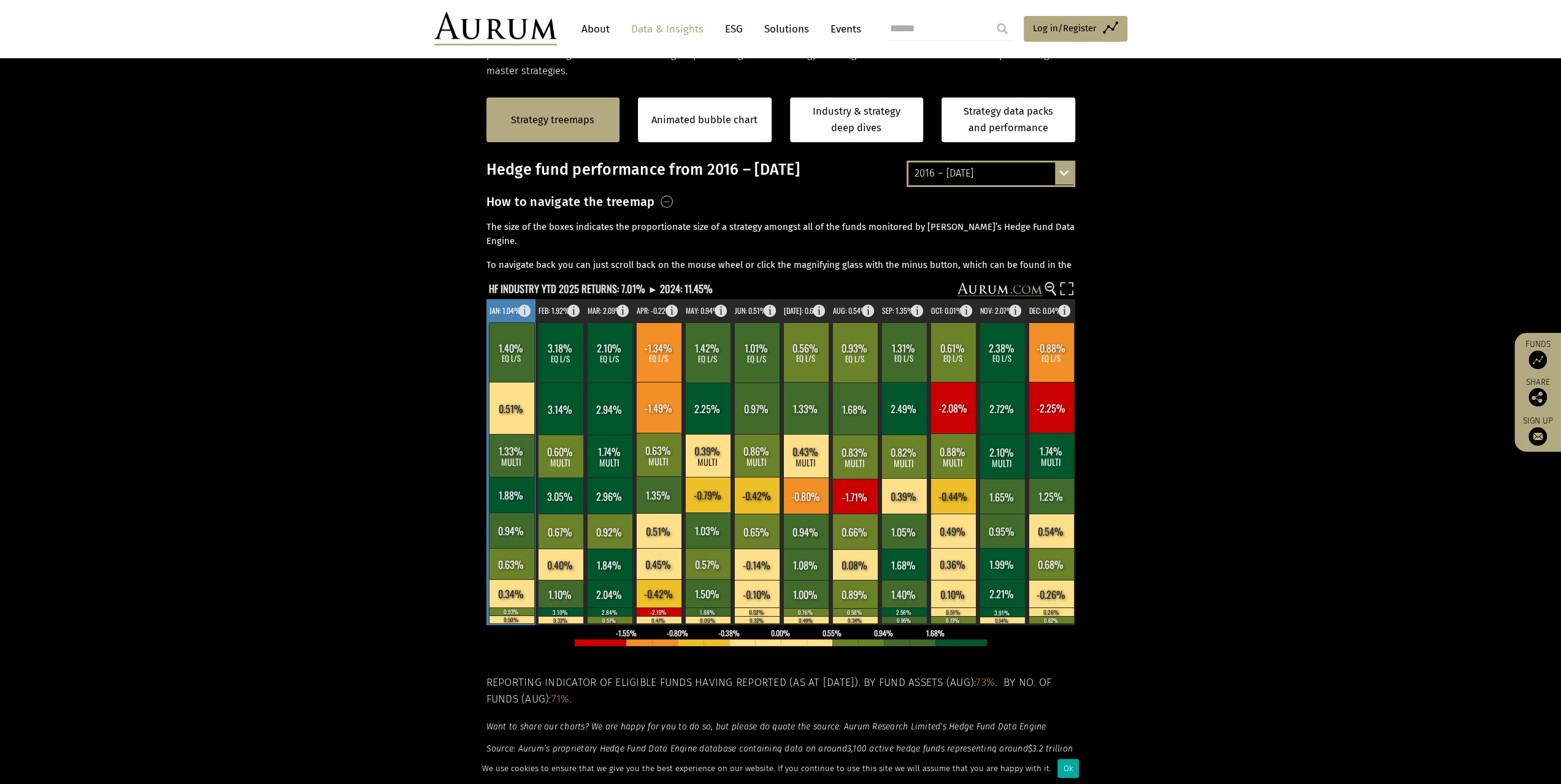
click at [503, 348] on rect at bounding box center [512, 352] width 45 height 60
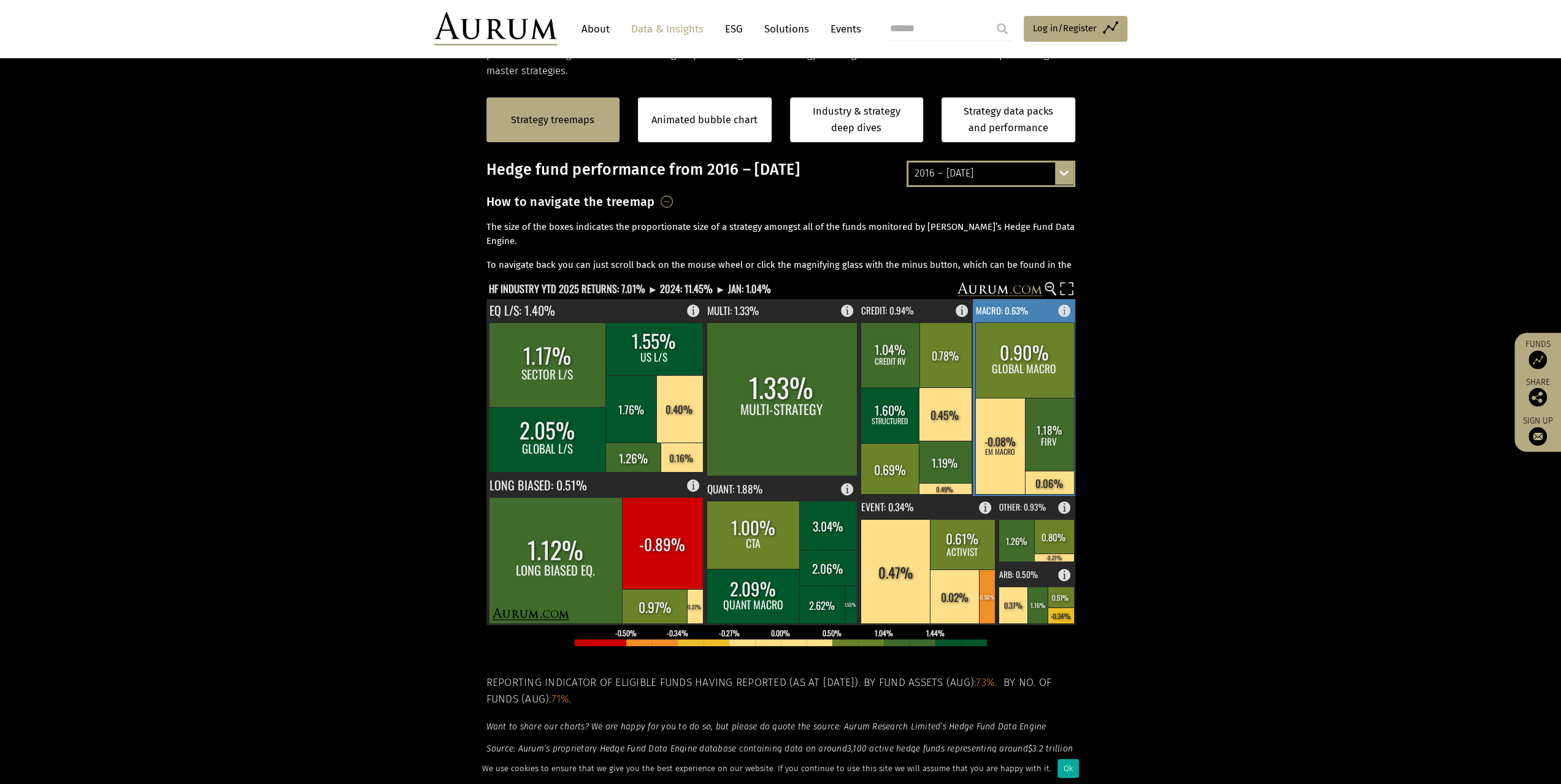
click at [1024, 369] on rect at bounding box center [1024, 360] width 99 height 76
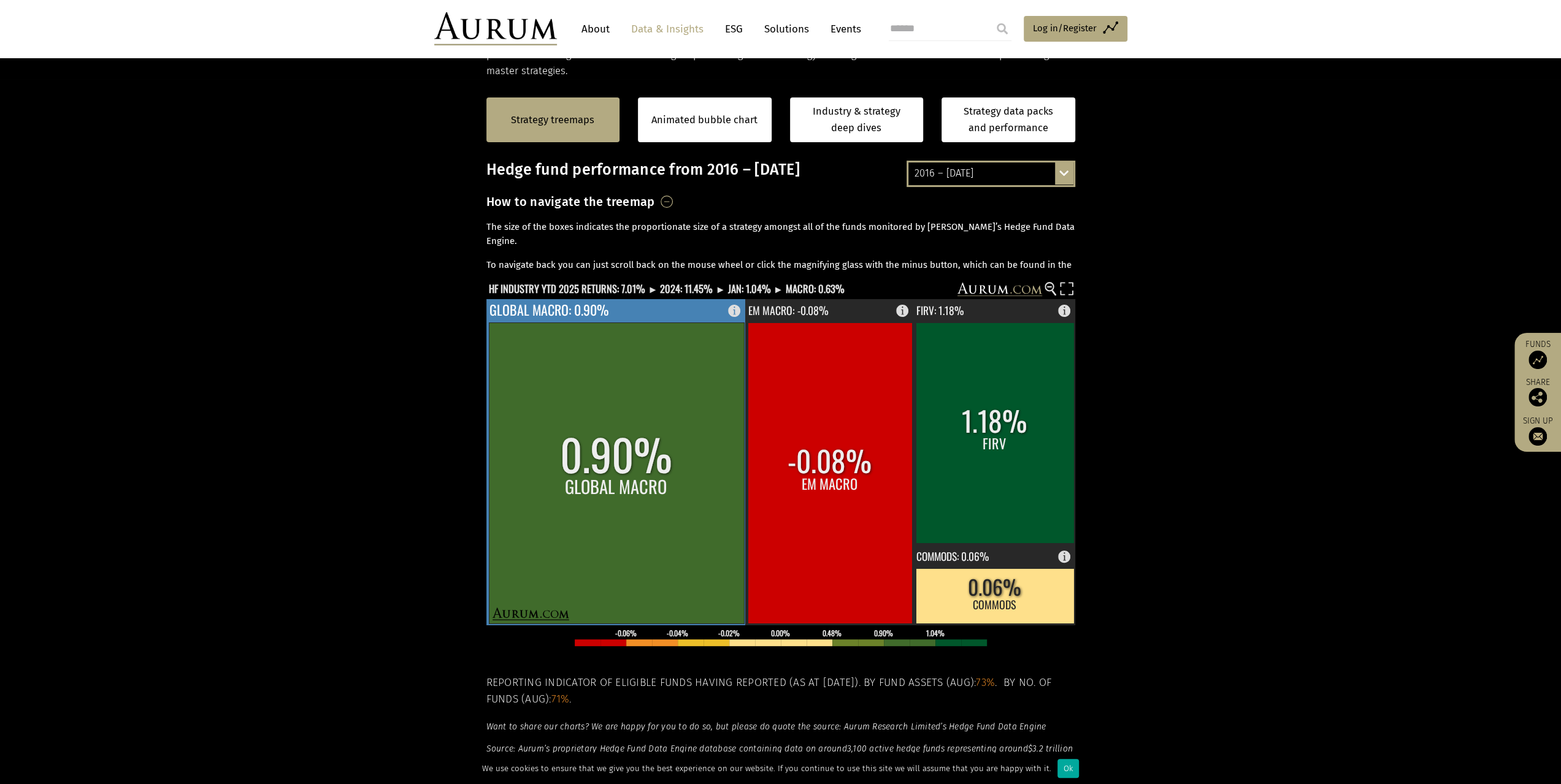
click at [568, 429] on rect at bounding box center [617, 473] width 255 height 301
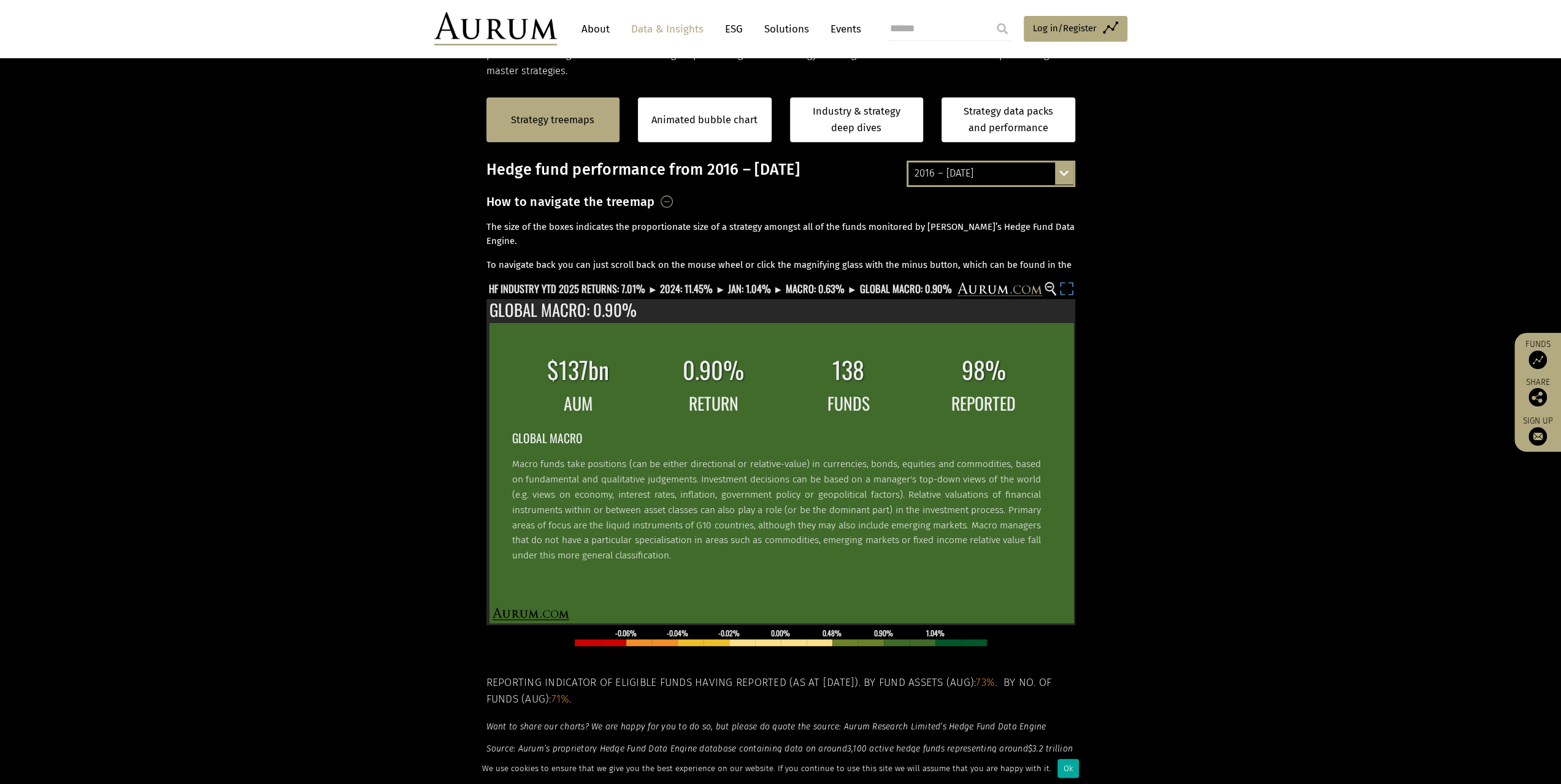
click at [1069, 287] on rect at bounding box center [1067, 291] width 17 height 17
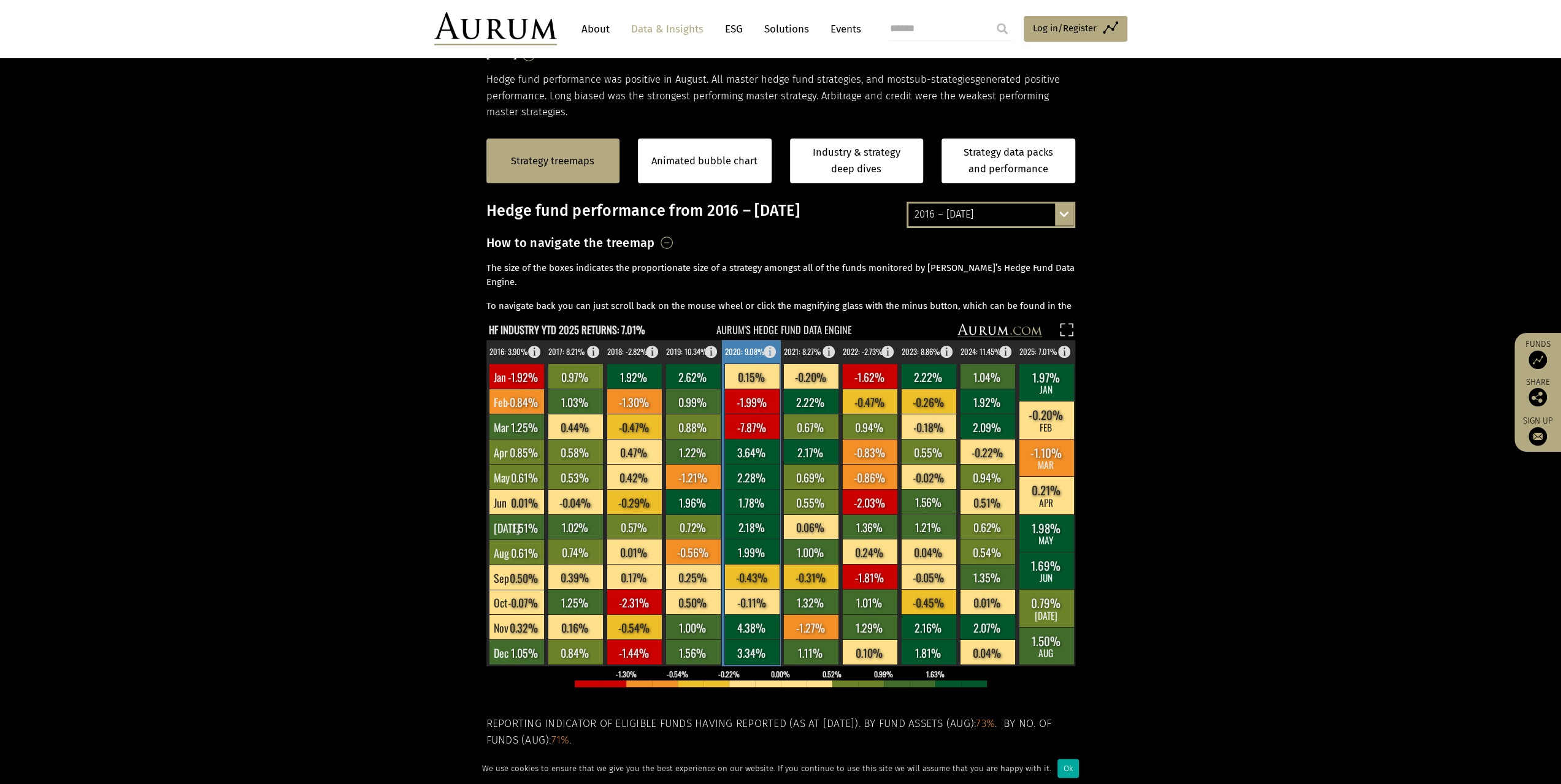
scroll to position [0, 0]
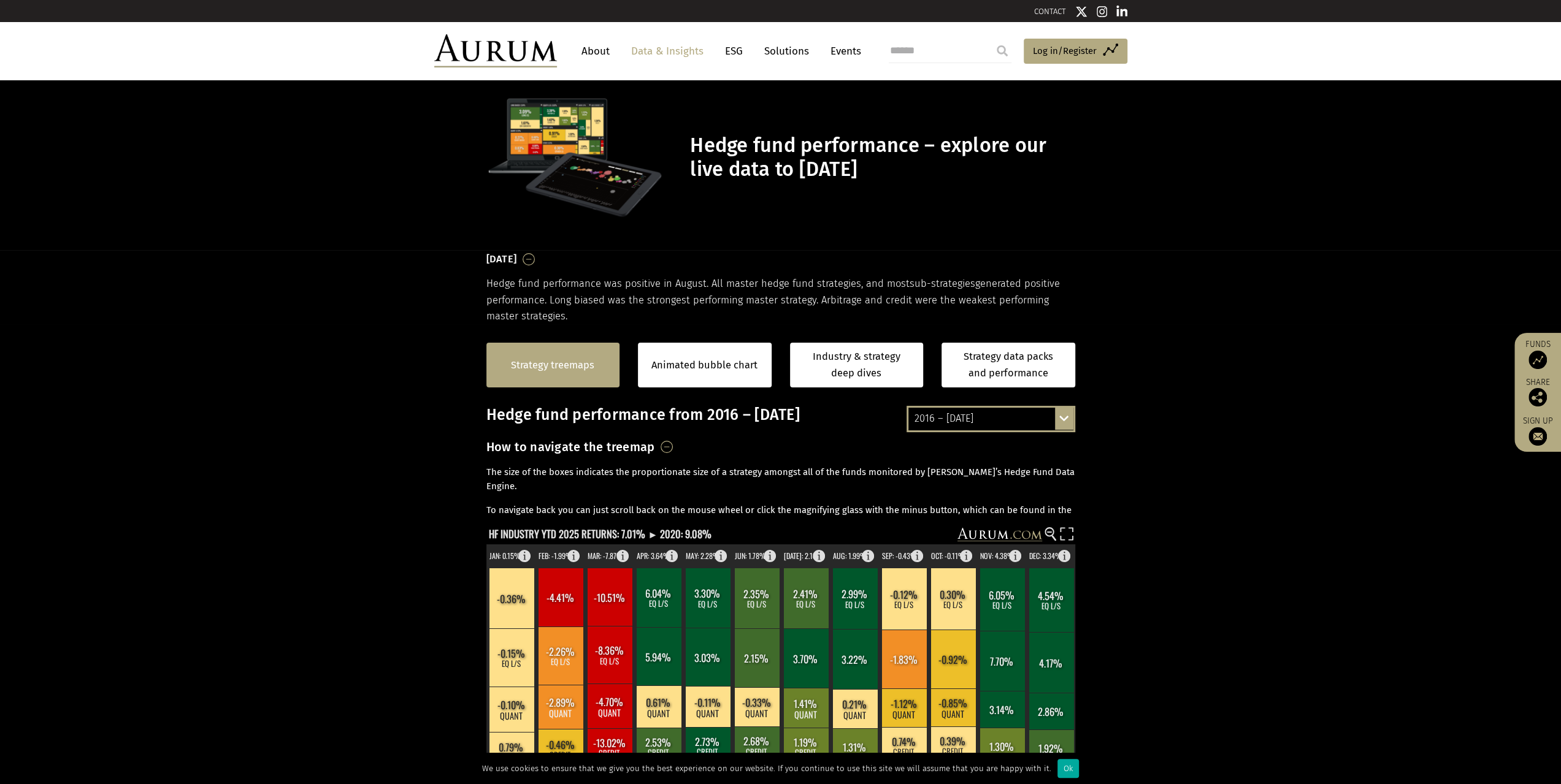
click at [565, 364] on link "Strategy treemaps" at bounding box center [553, 365] width 83 height 16
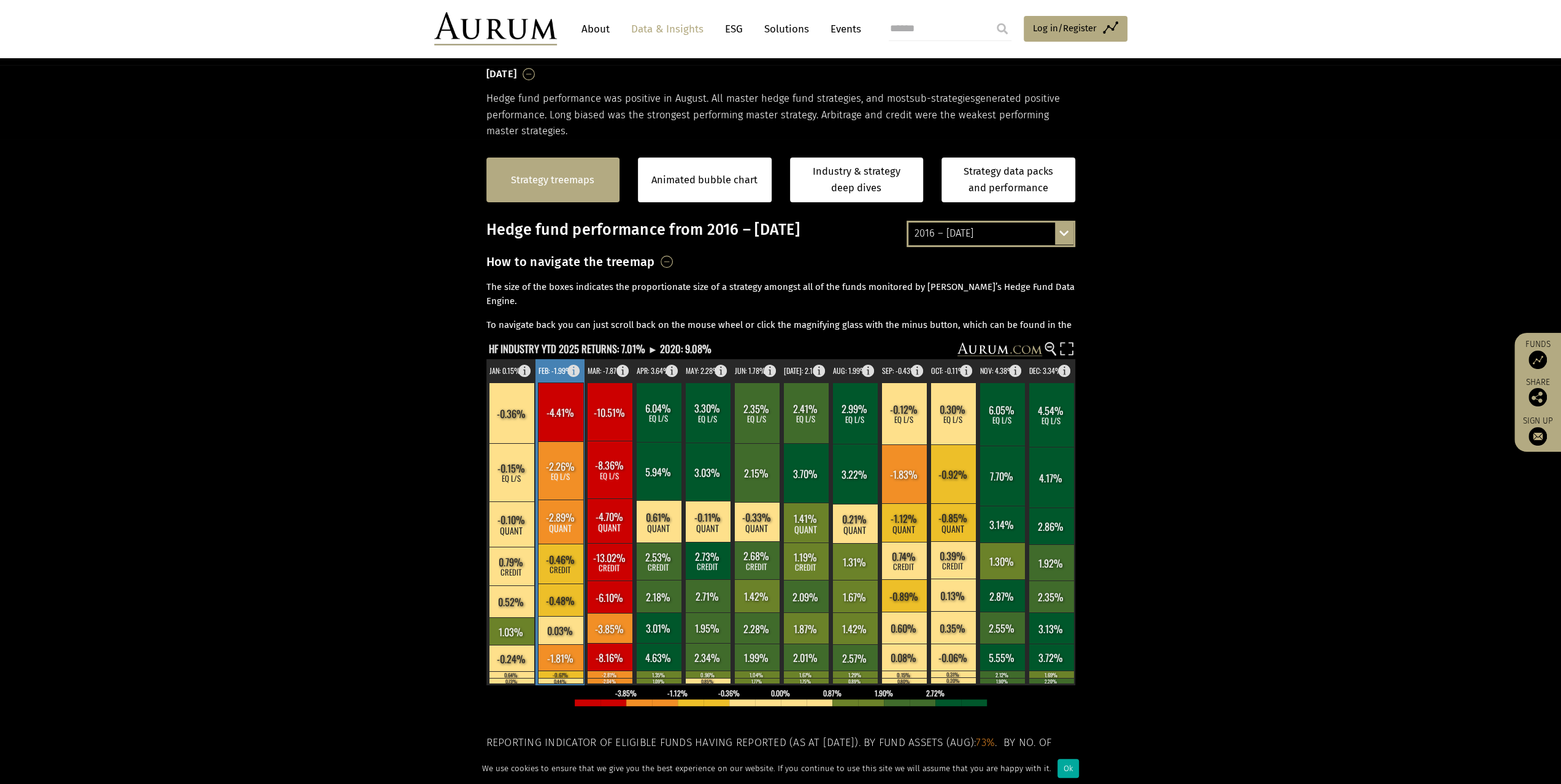
scroll to position [185, 0]
click at [555, 188] on div "Strategy treemaps" at bounding box center [553, 180] width 134 height 45
click at [549, 346] on text "HF INDUSTRY YTD 2025 RETURNS: 7.01% ► 2020: 9.08%" at bounding box center [601, 349] width 223 height 15
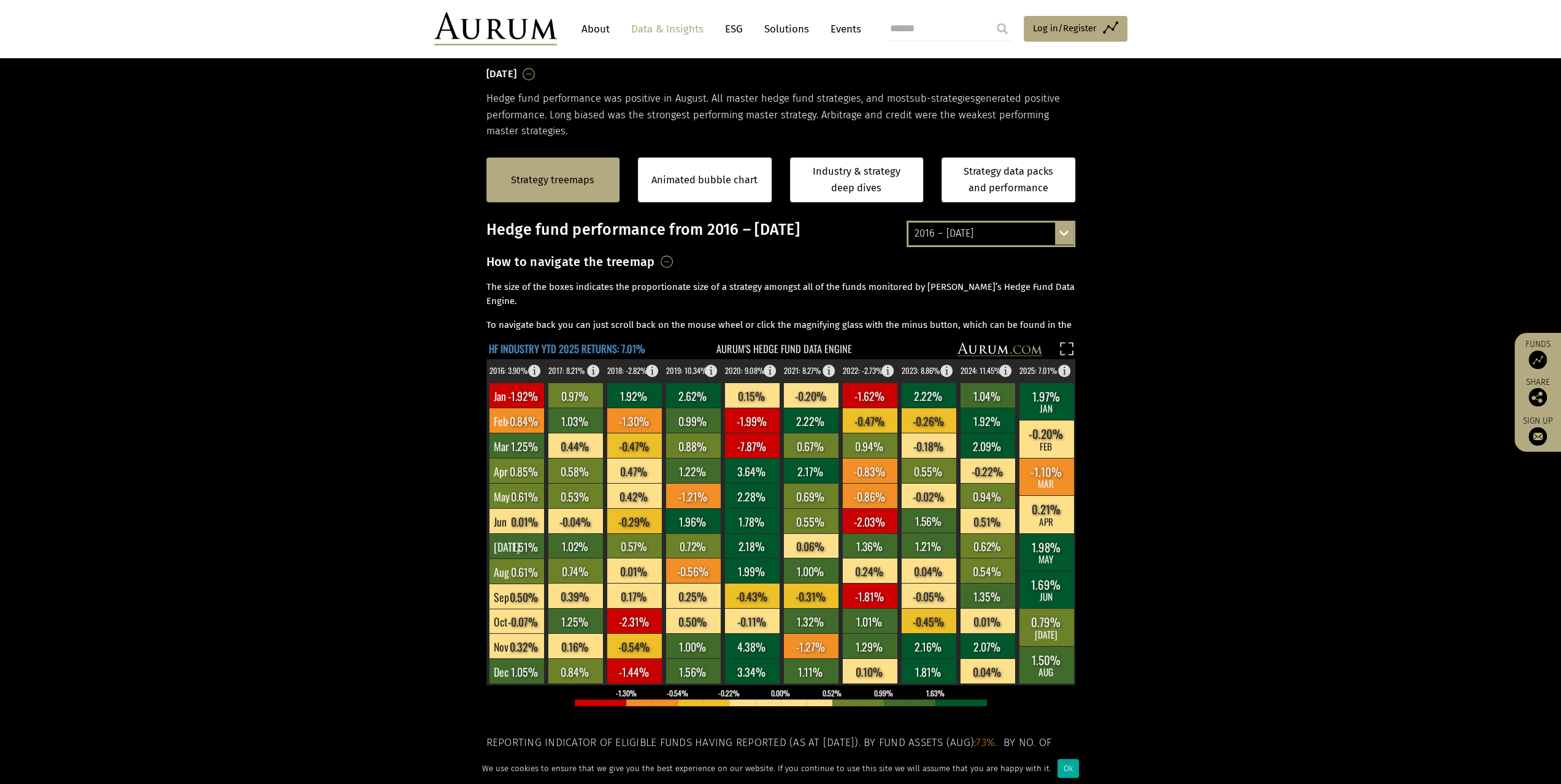
click at [549, 346] on text "HF INDUSTRY YTD 2025 RETURNS: 7.01%" at bounding box center [567, 349] width 156 height 15
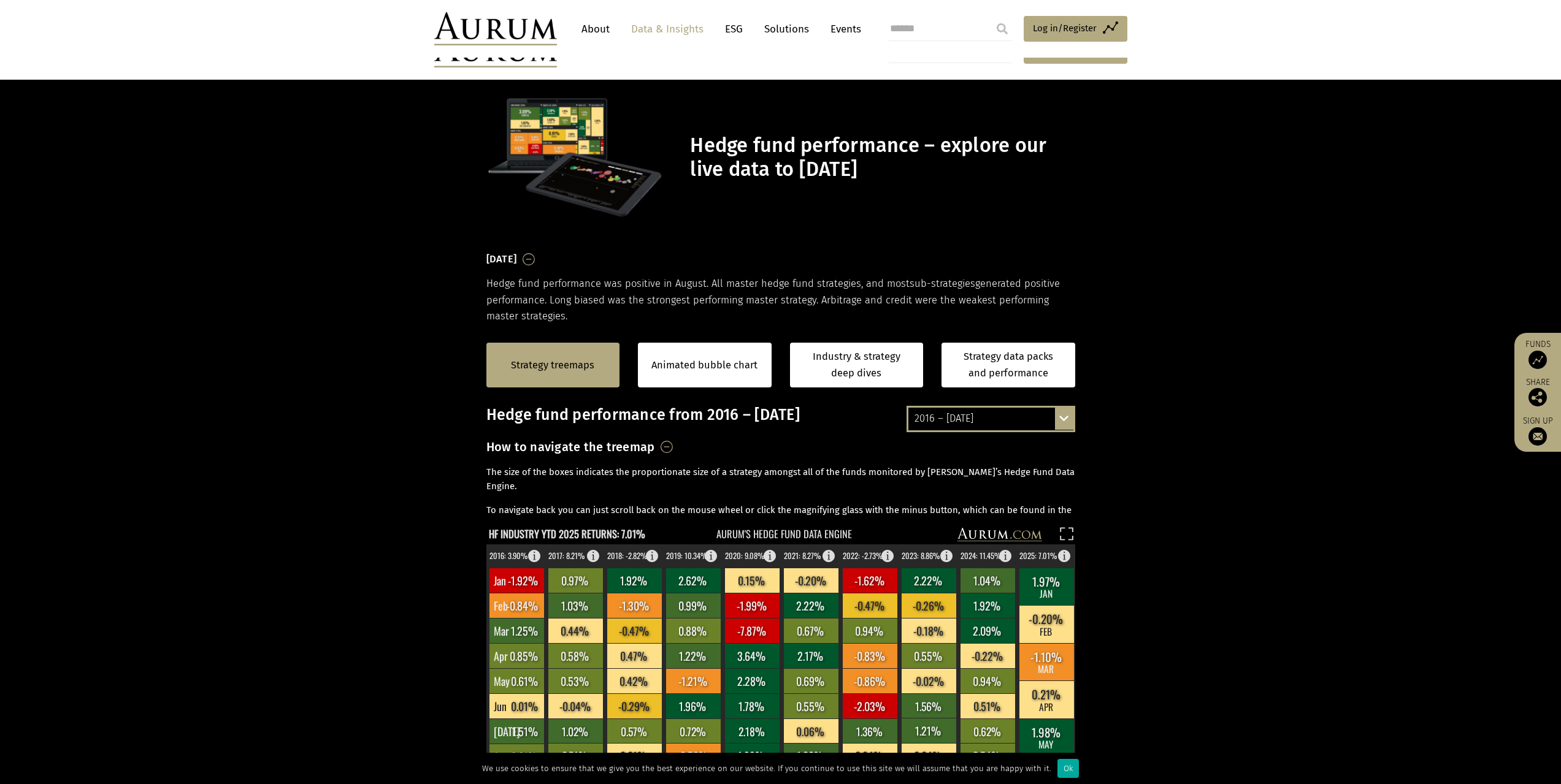
scroll to position [185, 0]
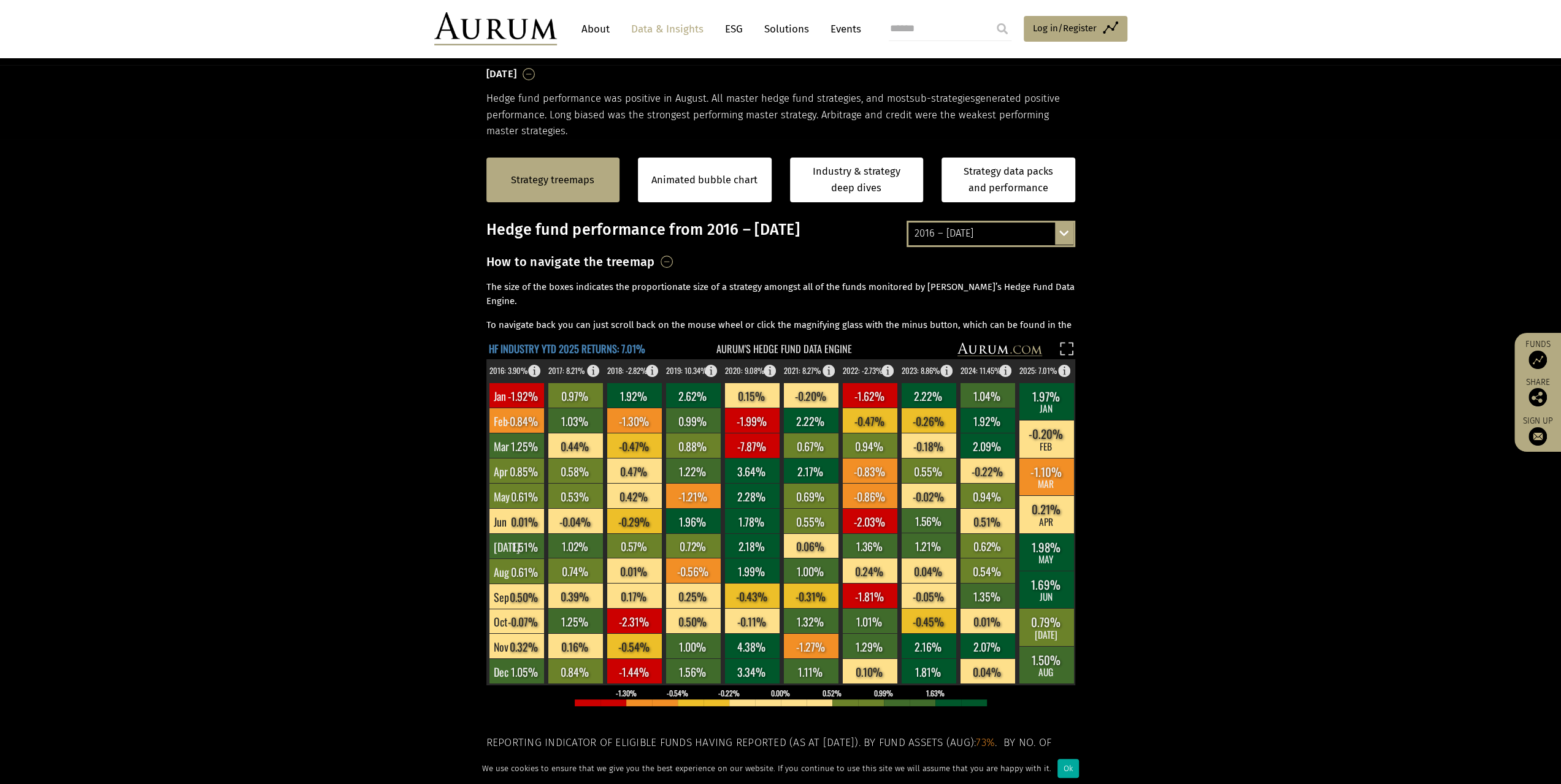
click at [510, 344] on text "HF INDUSTRY YTD 2025 RETURNS: 7.01%" at bounding box center [567, 349] width 156 height 15
click at [1062, 234] on div "2016 – August 2025 By strategy – August 2025 By strategy – year to date 2016 – …" at bounding box center [991, 234] width 168 height 26
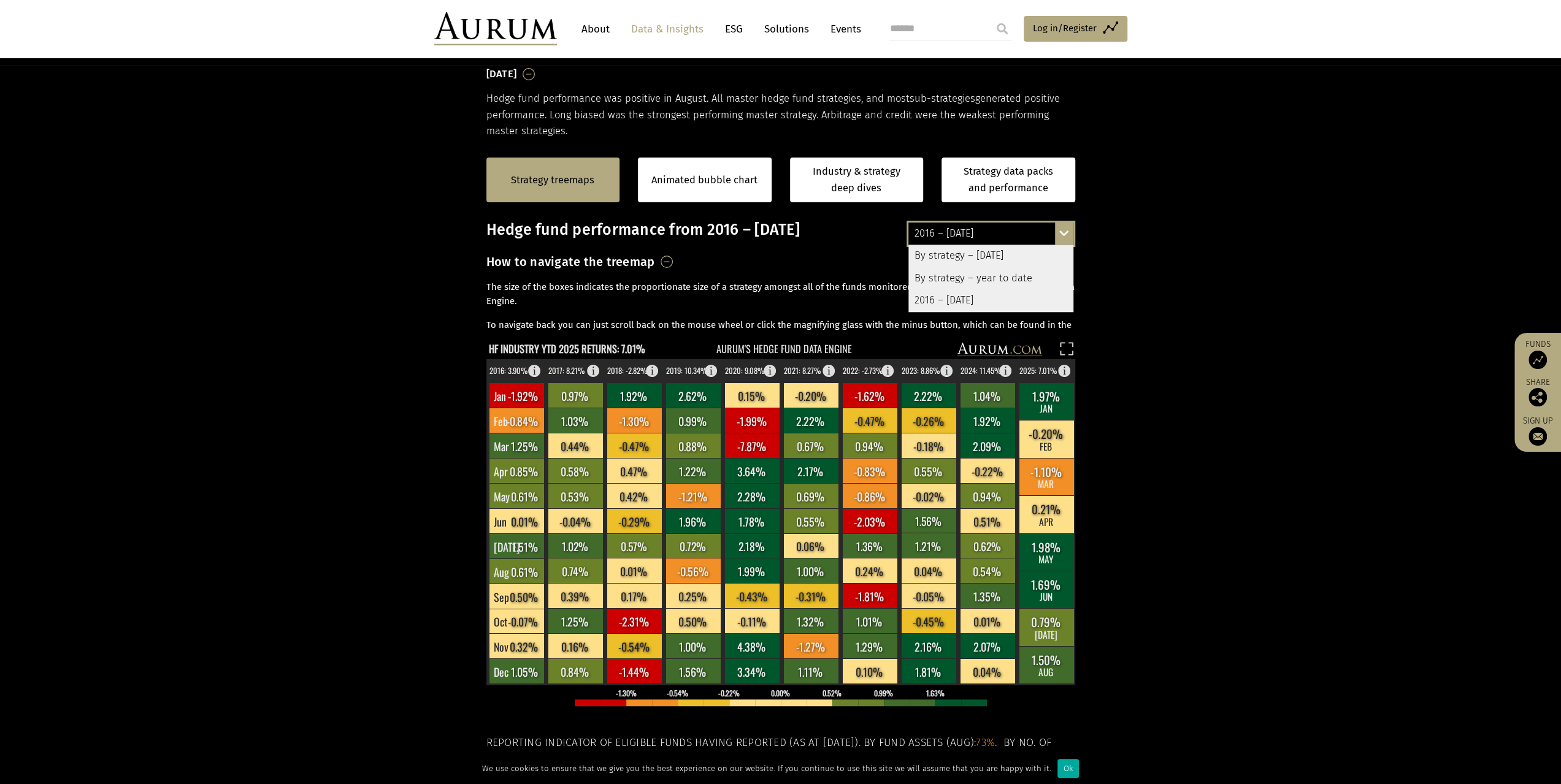
click at [1003, 255] on div "By strategy – [DATE]" at bounding box center [991, 256] width 165 height 22
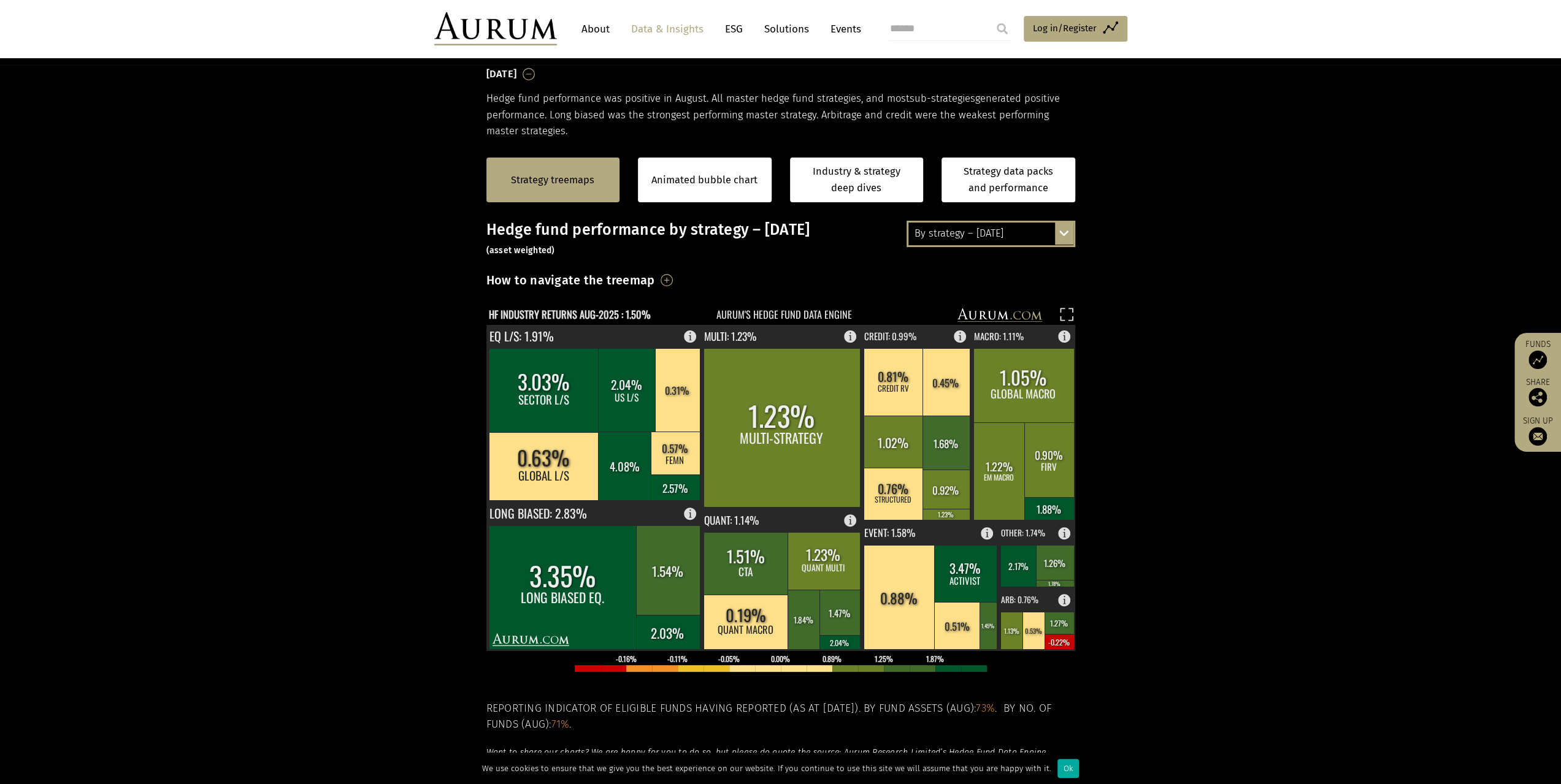
click at [1068, 237] on div "By strategy – August 2025 By strategy – August 2025 By strategy – year to date …" at bounding box center [991, 234] width 168 height 26
click at [1007, 279] on div "By strategy – year to date" at bounding box center [991, 278] width 165 height 22
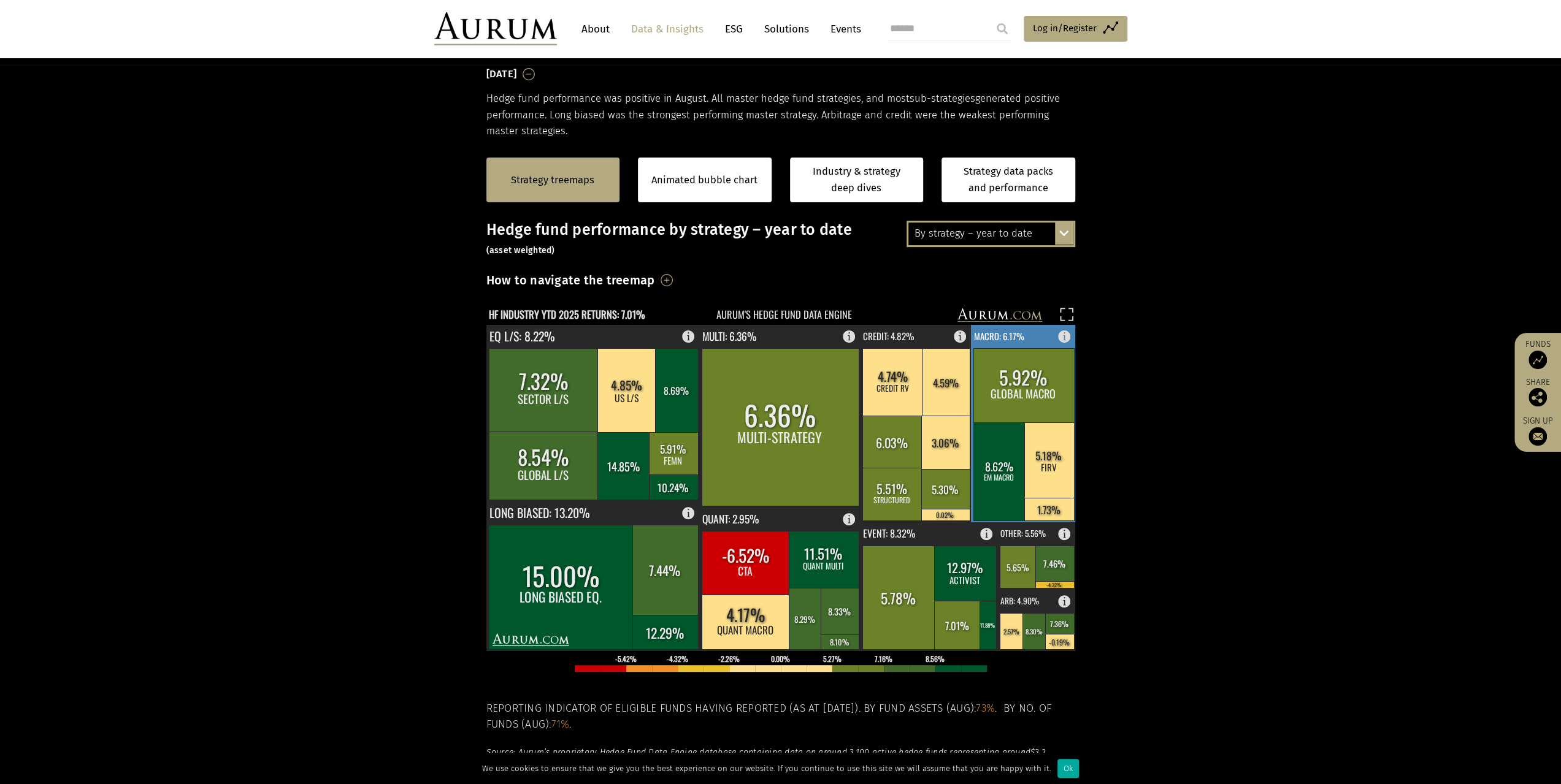
click at [1065, 334] on rect at bounding box center [1068, 333] width 15 height 17
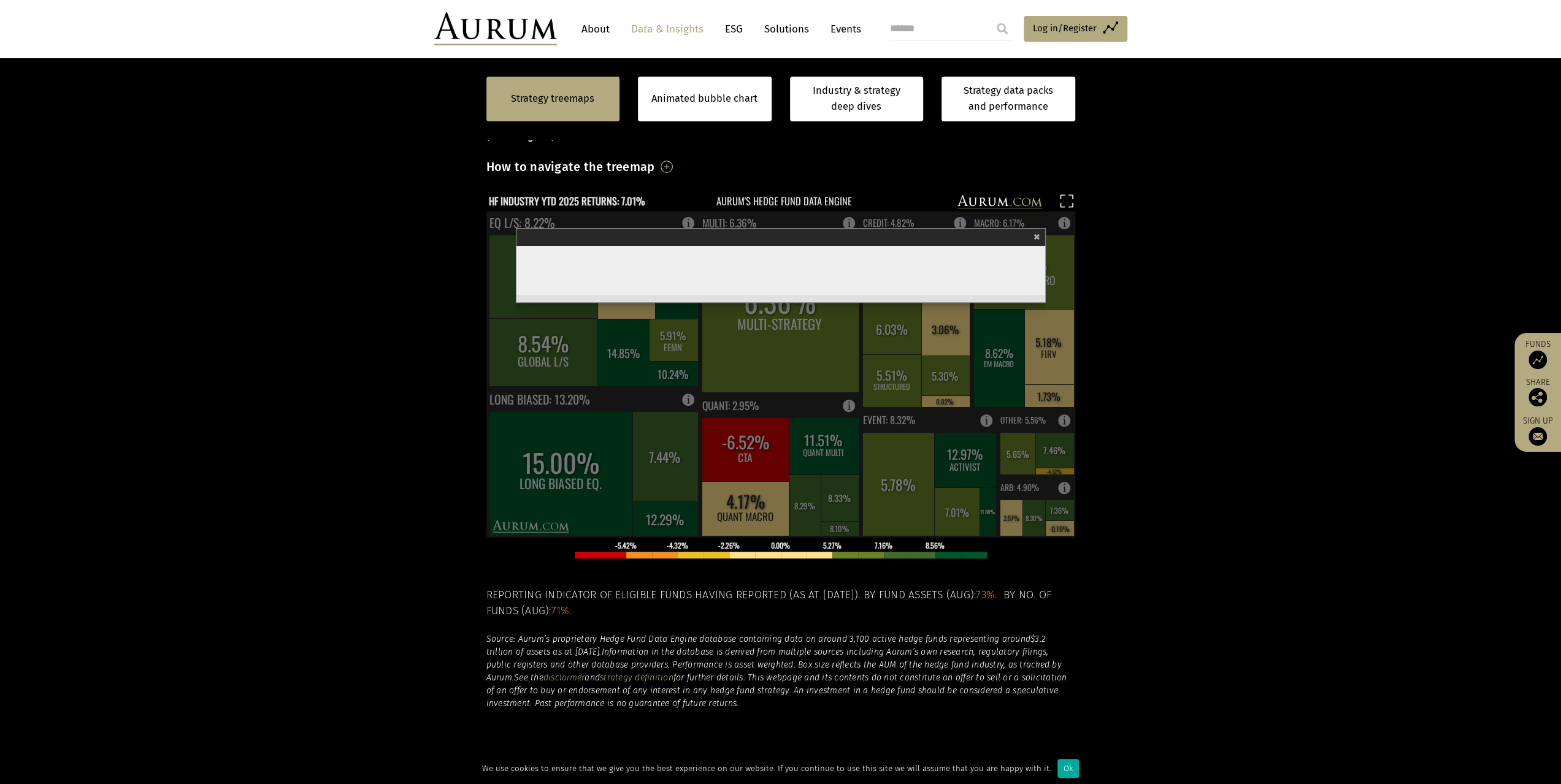
scroll to position [308, 0]
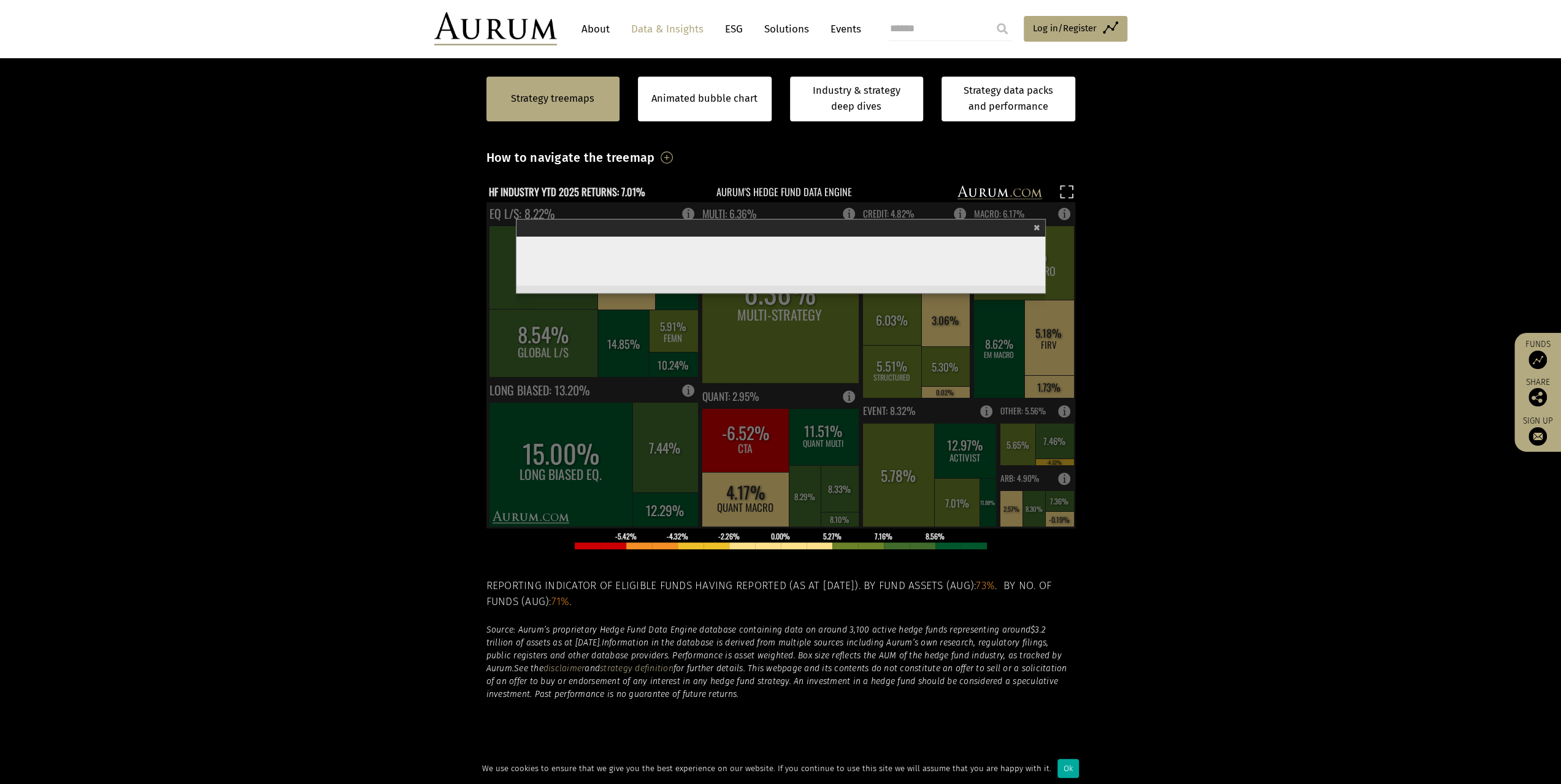
click at [368, 383] on section "Strategy treemaps Animated bubble chart Industry & strategy deep dives Strategy…" at bounding box center [780, 417] width 1561 height 801
click at [1040, 225] on span "×" at bounding box center [1037, 226] width 7 height 14
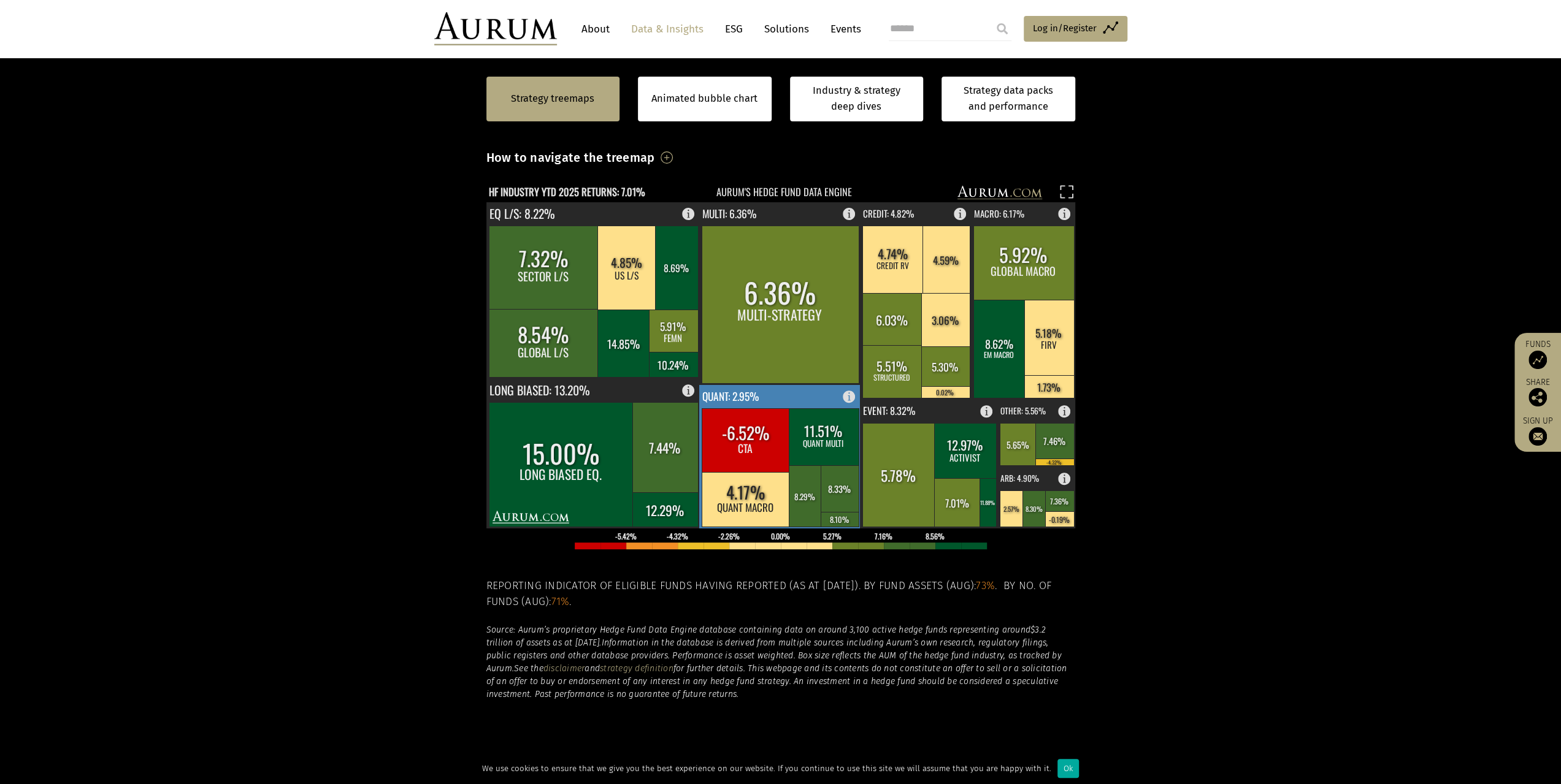
click at [786, 393] on rect at bounding box center [780, 457] width 162 height 143
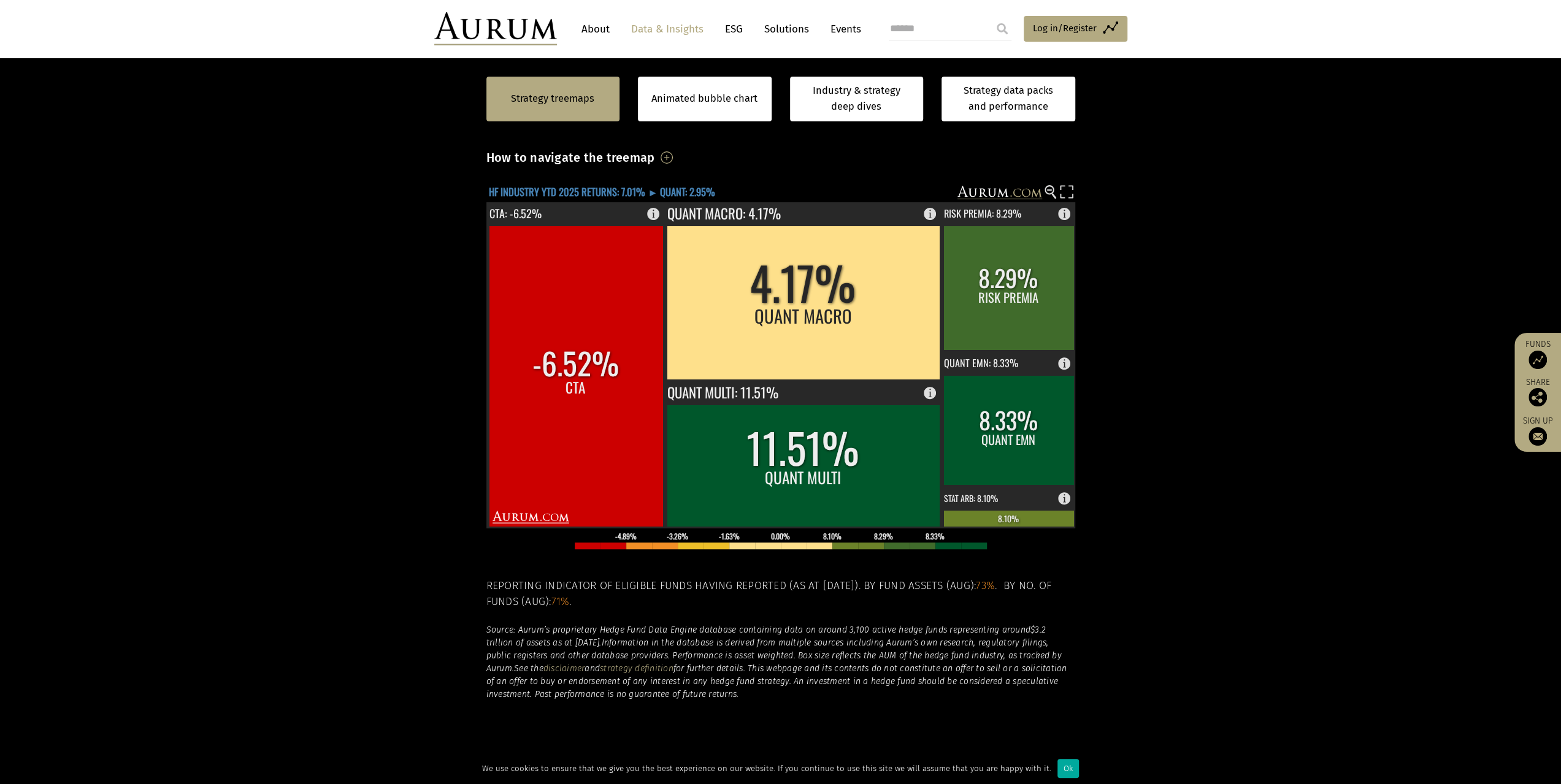
click at [541, 191] on text "HF INDUSTRY YTD 2025 RETURNS: 7.01% ► QUANT: 2.95%" at bounding box center [603, 191] width 227 height 15
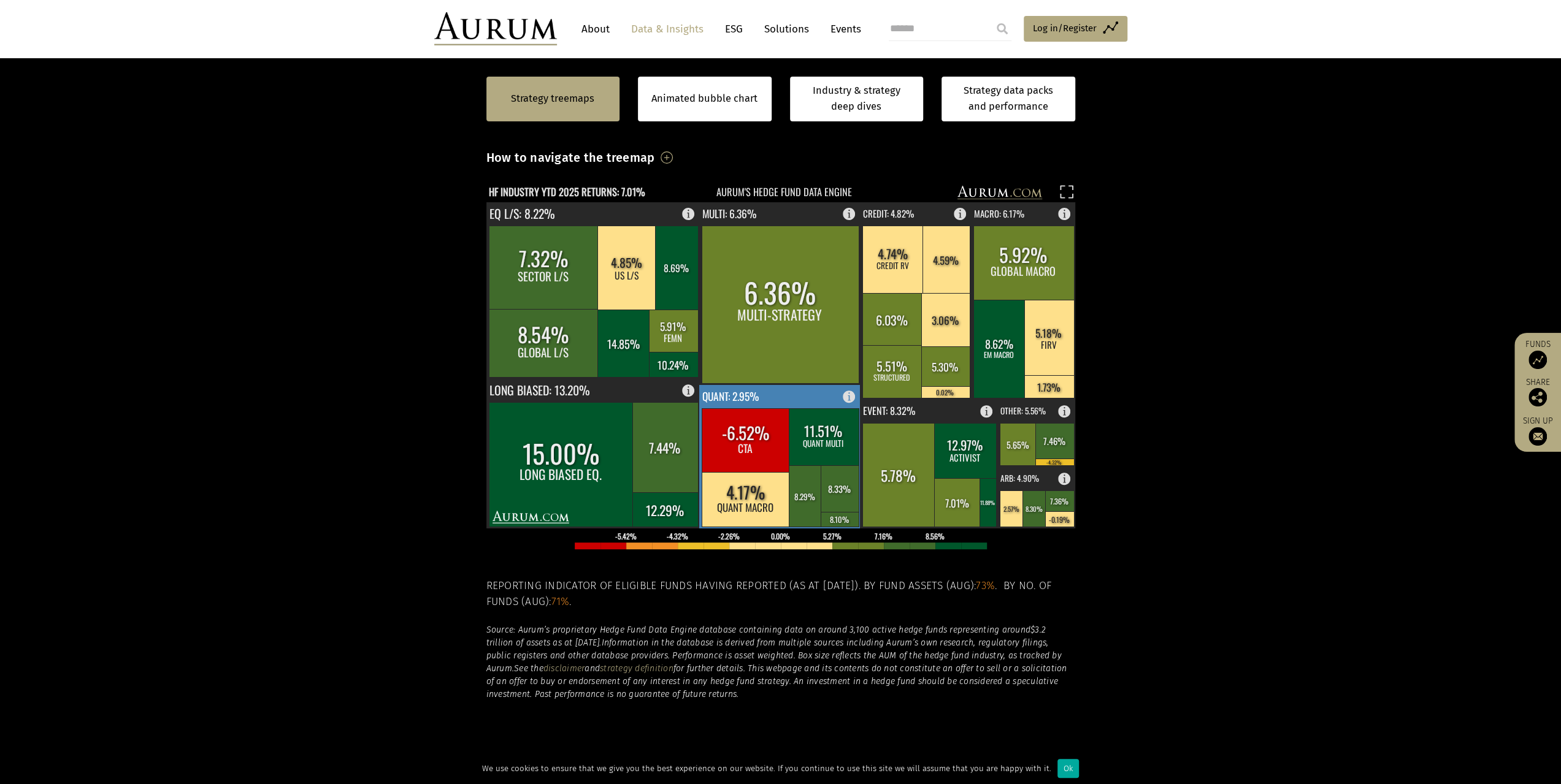
click at [854, 396] on rect at bounding box center [852, 394] width 15 height 17
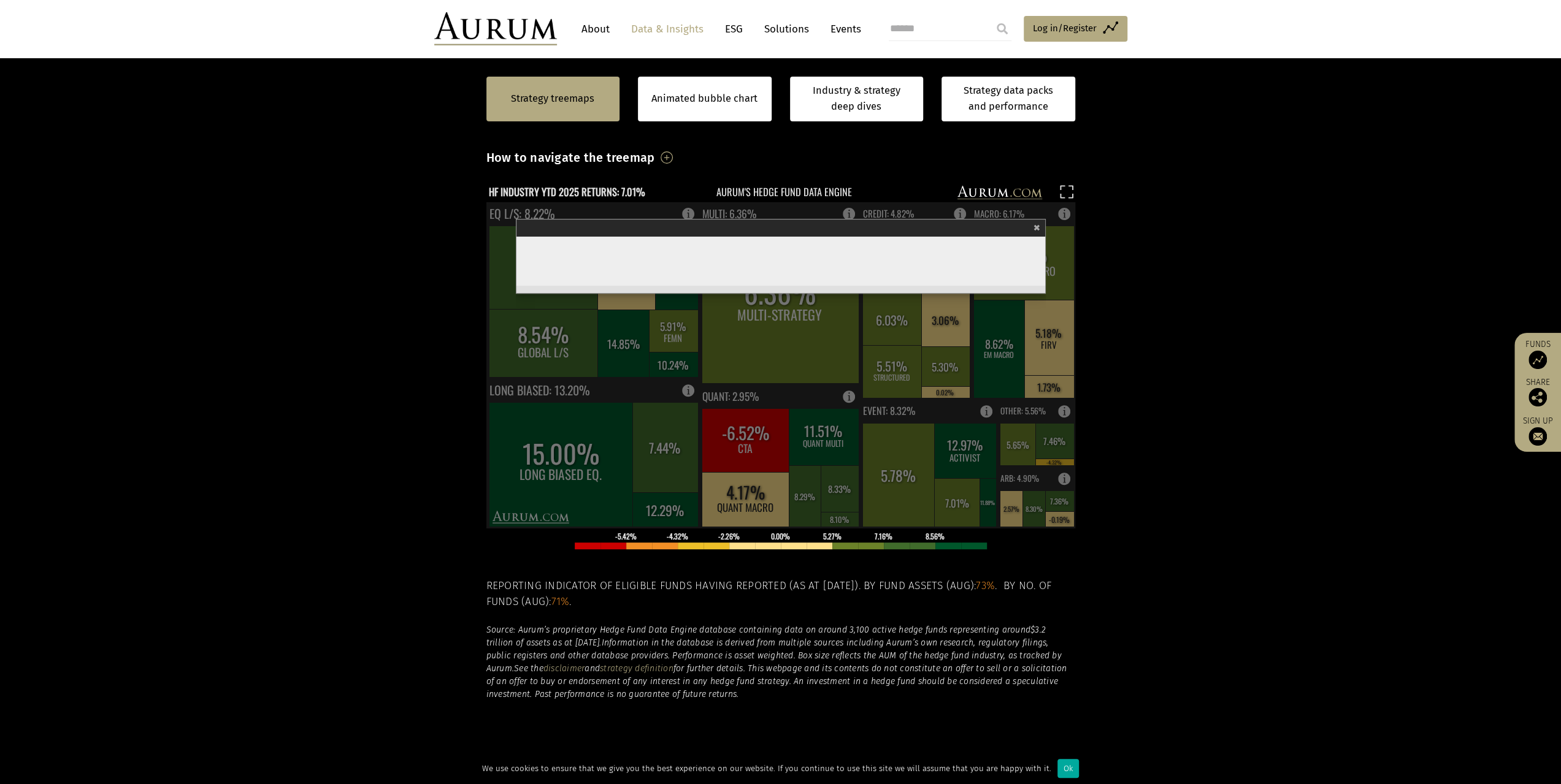
click at [1035, 227] on span "×" at bounding box center [1037, 226] width 7 height 14
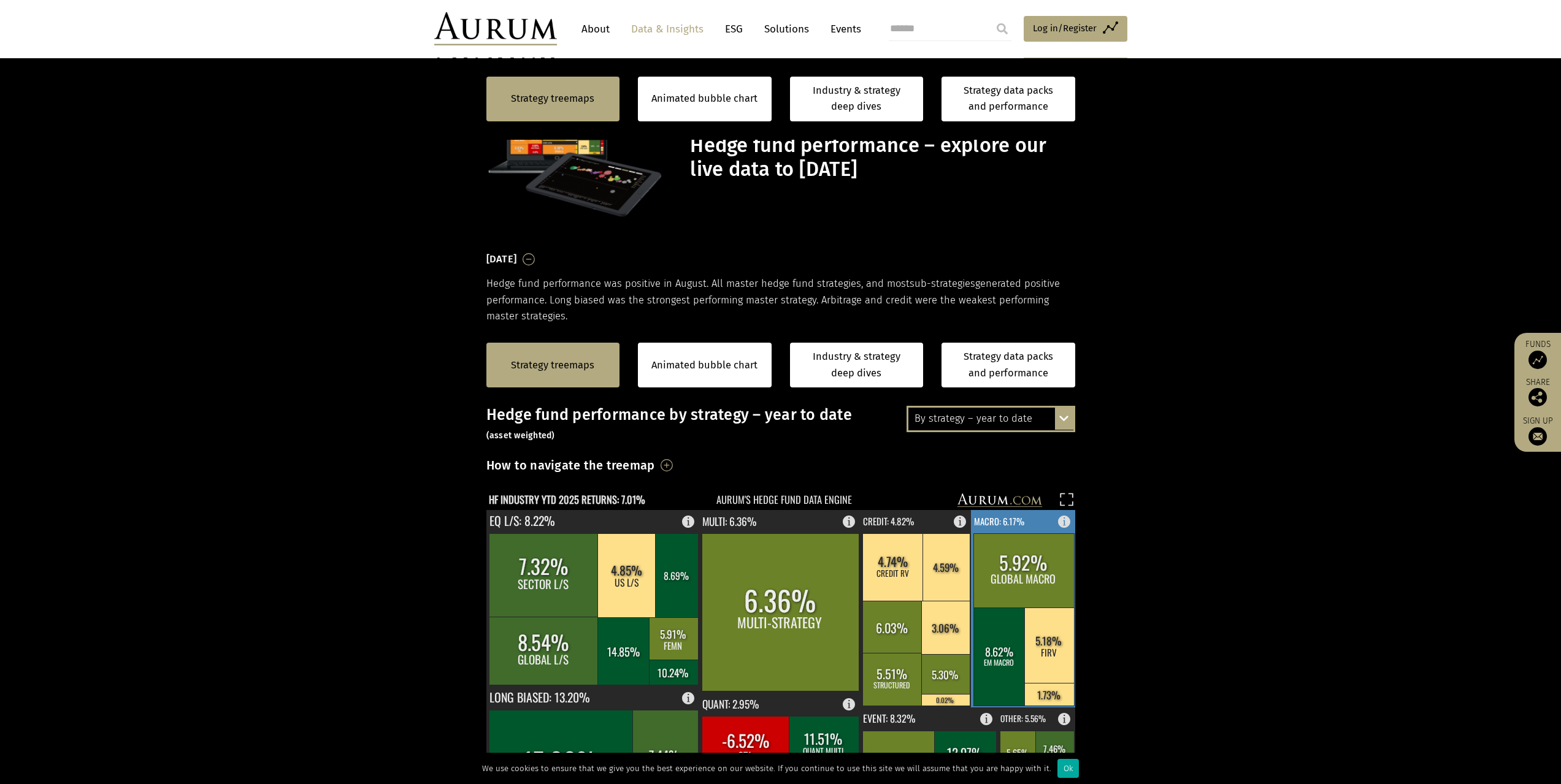
scroll to position [308, 0]
